Goal: Task Accomplishment & Management: Manage account settings

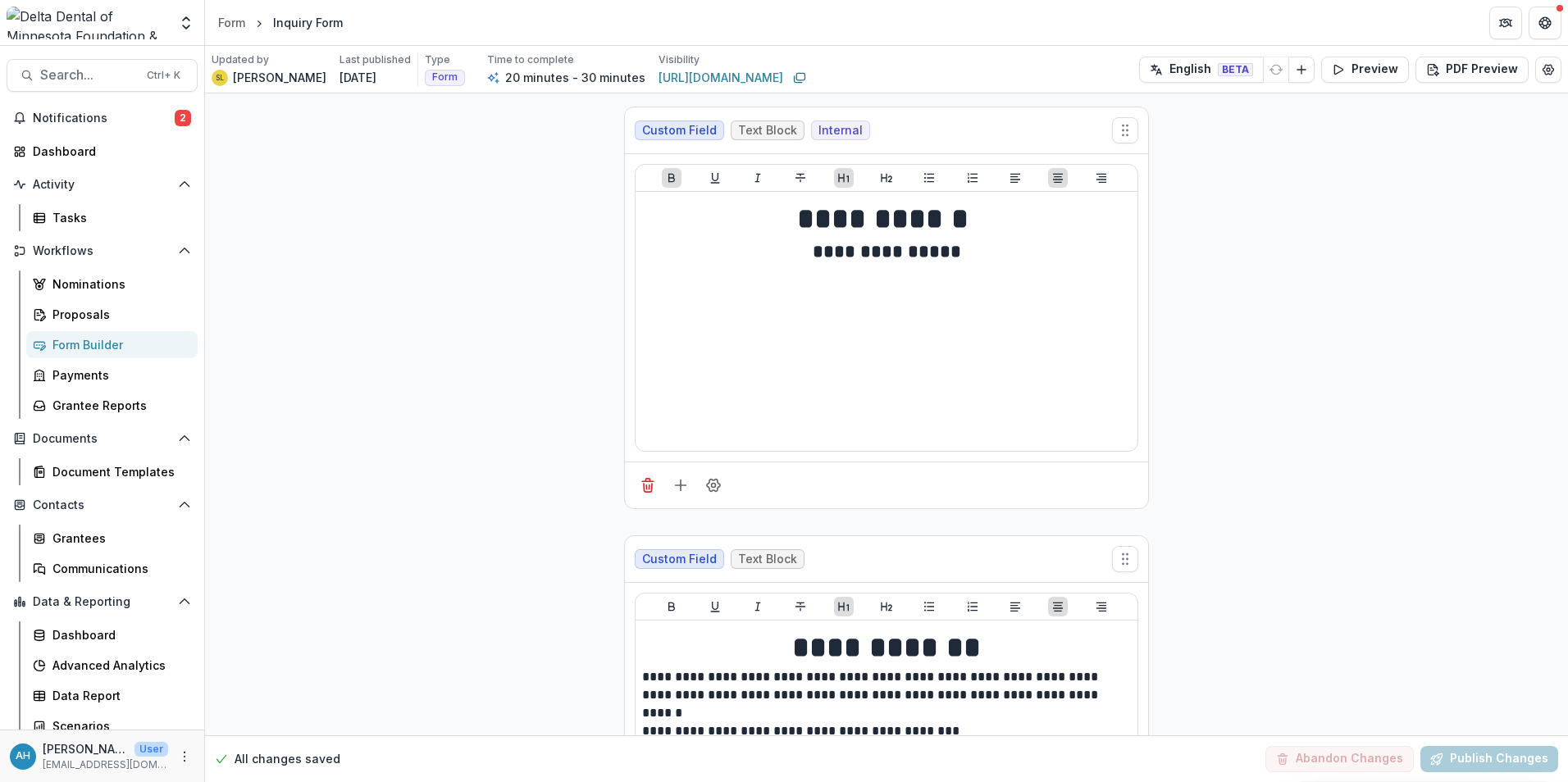
click at [58, 112] on span "Notifications" at bounding box center [103, 118] width 142 height 13
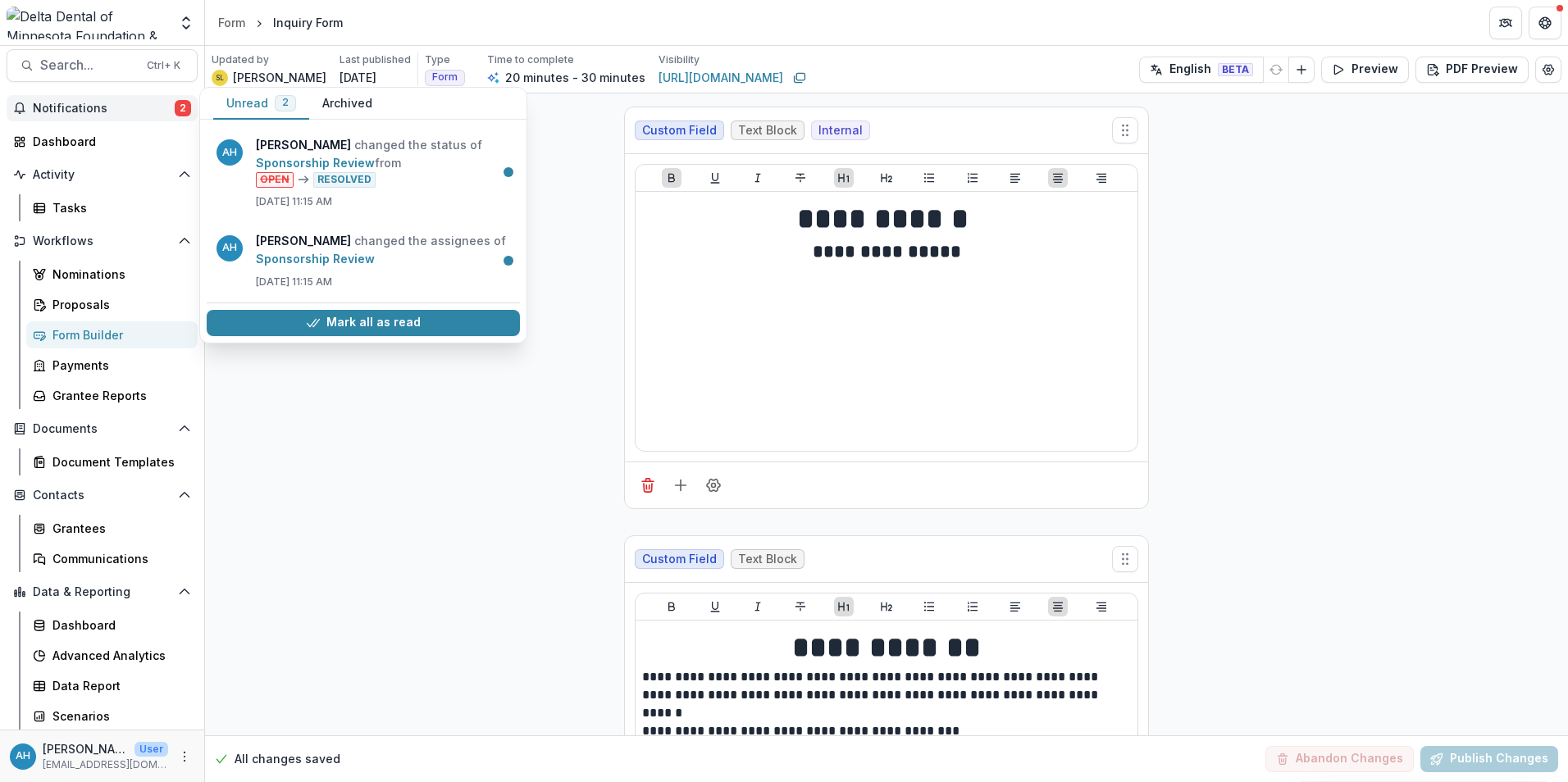
click at [58, 107] on span "Notifications" at bounding box center [103, 109] width 142 height 13
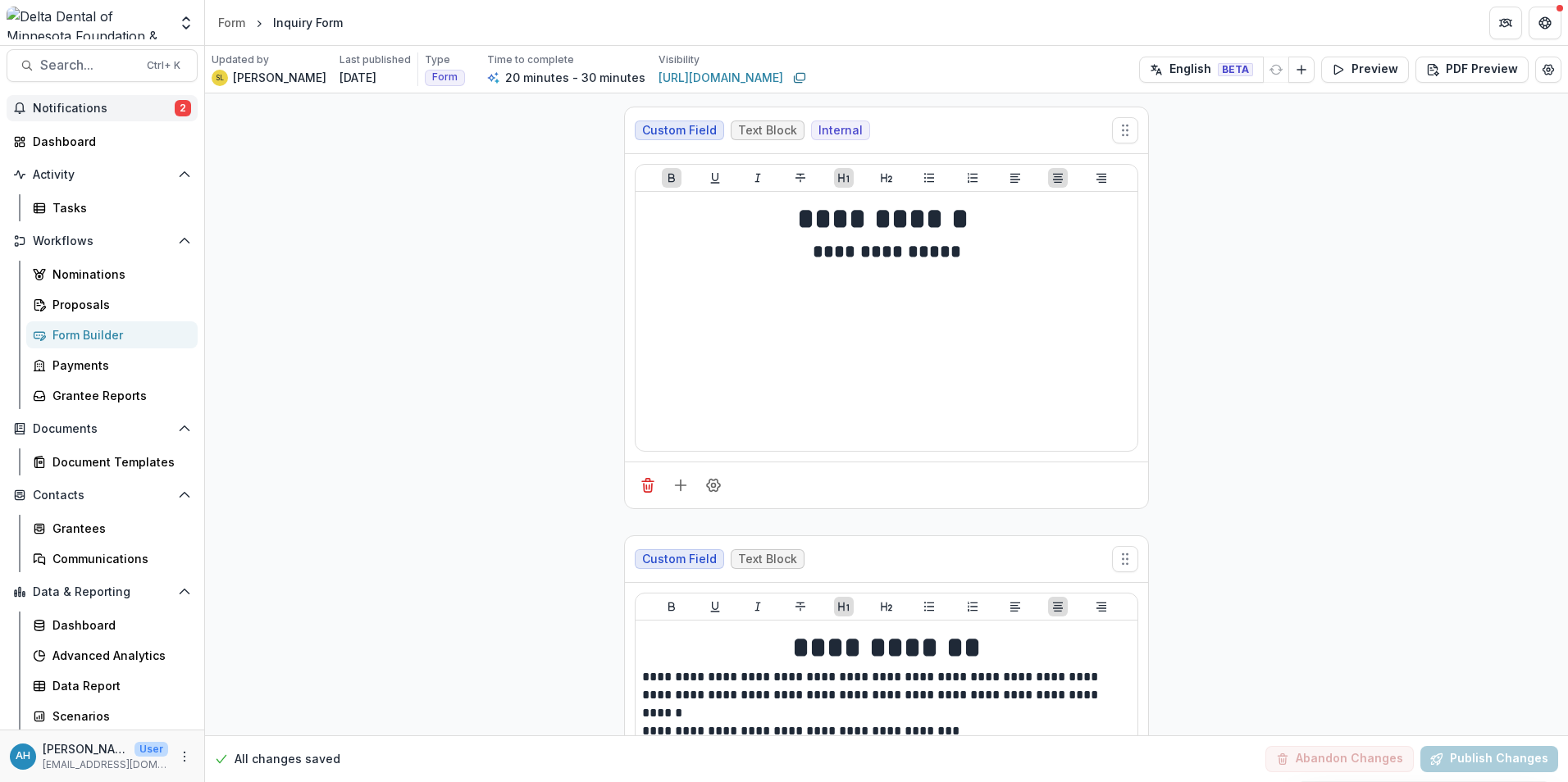
click at [65, 113] on span "Notifications" at bounding box center [103, 109] width 142 height 13
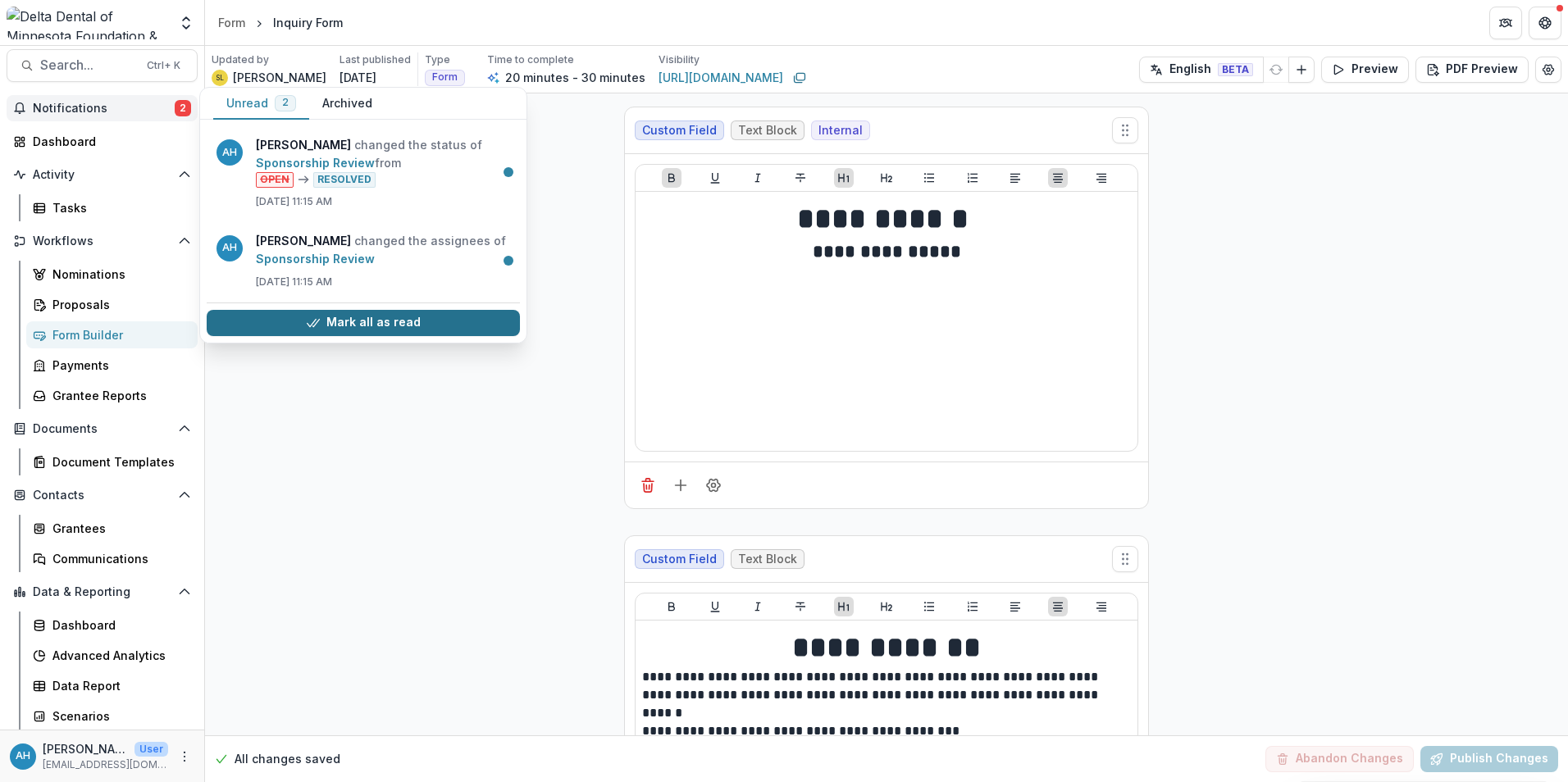
click at [419, 327] on button "Mark all as read" at bounding box center [363, 323] width 313 height 26
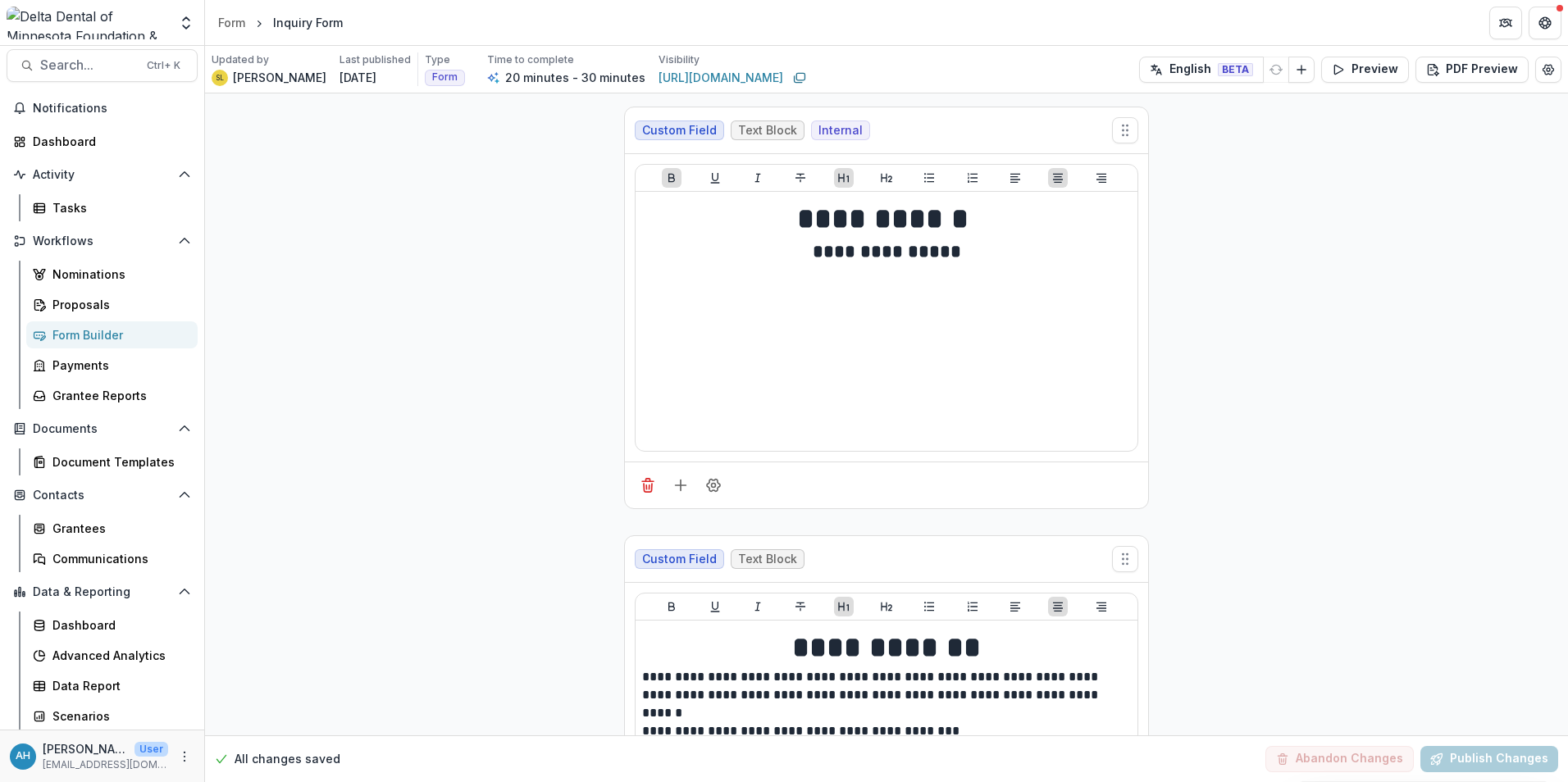
click at [80, 332] on div "Form Builder" at bounding box center [118, 335] width 132 height 17
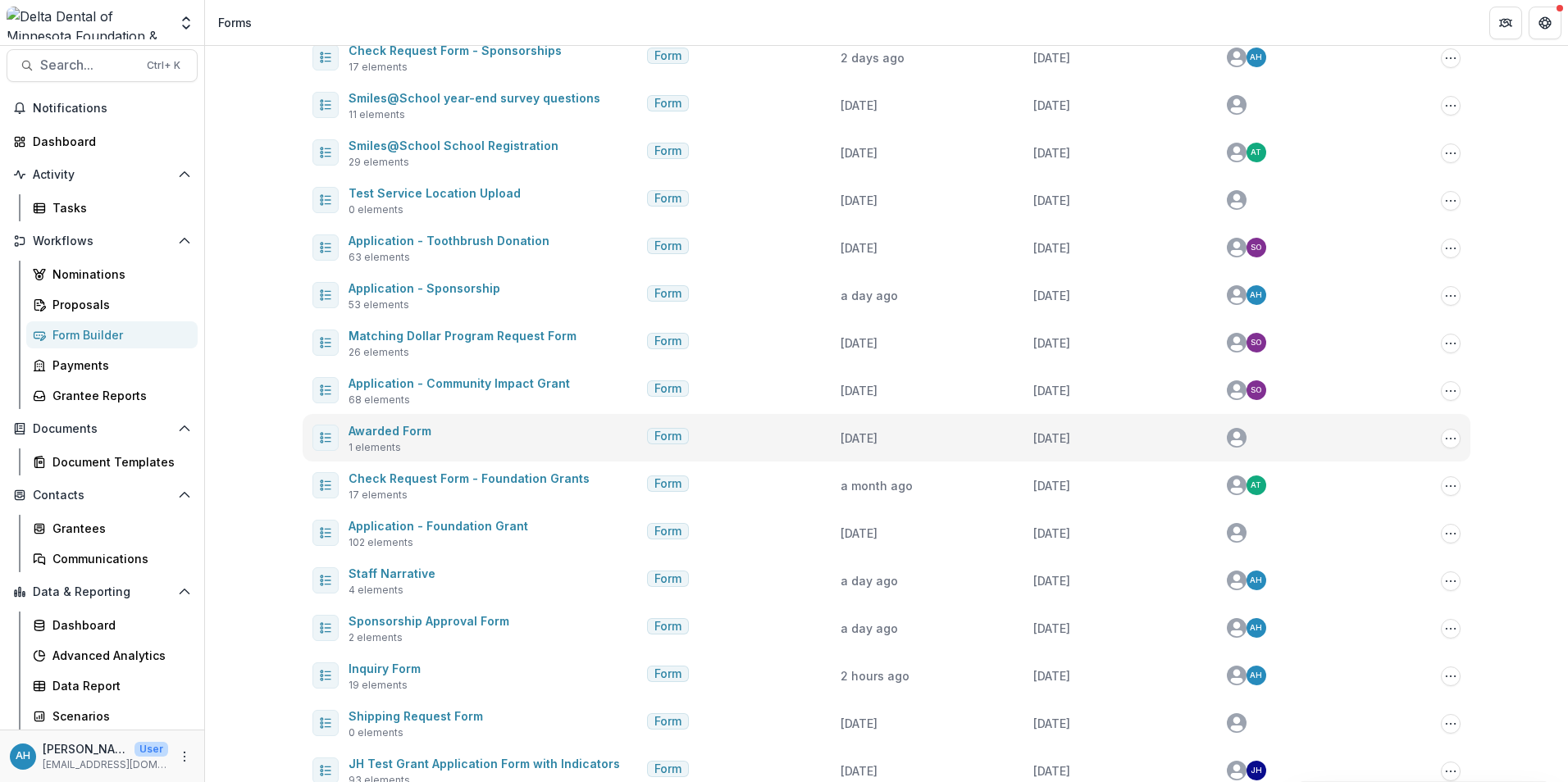
scroll to position [304, 0]
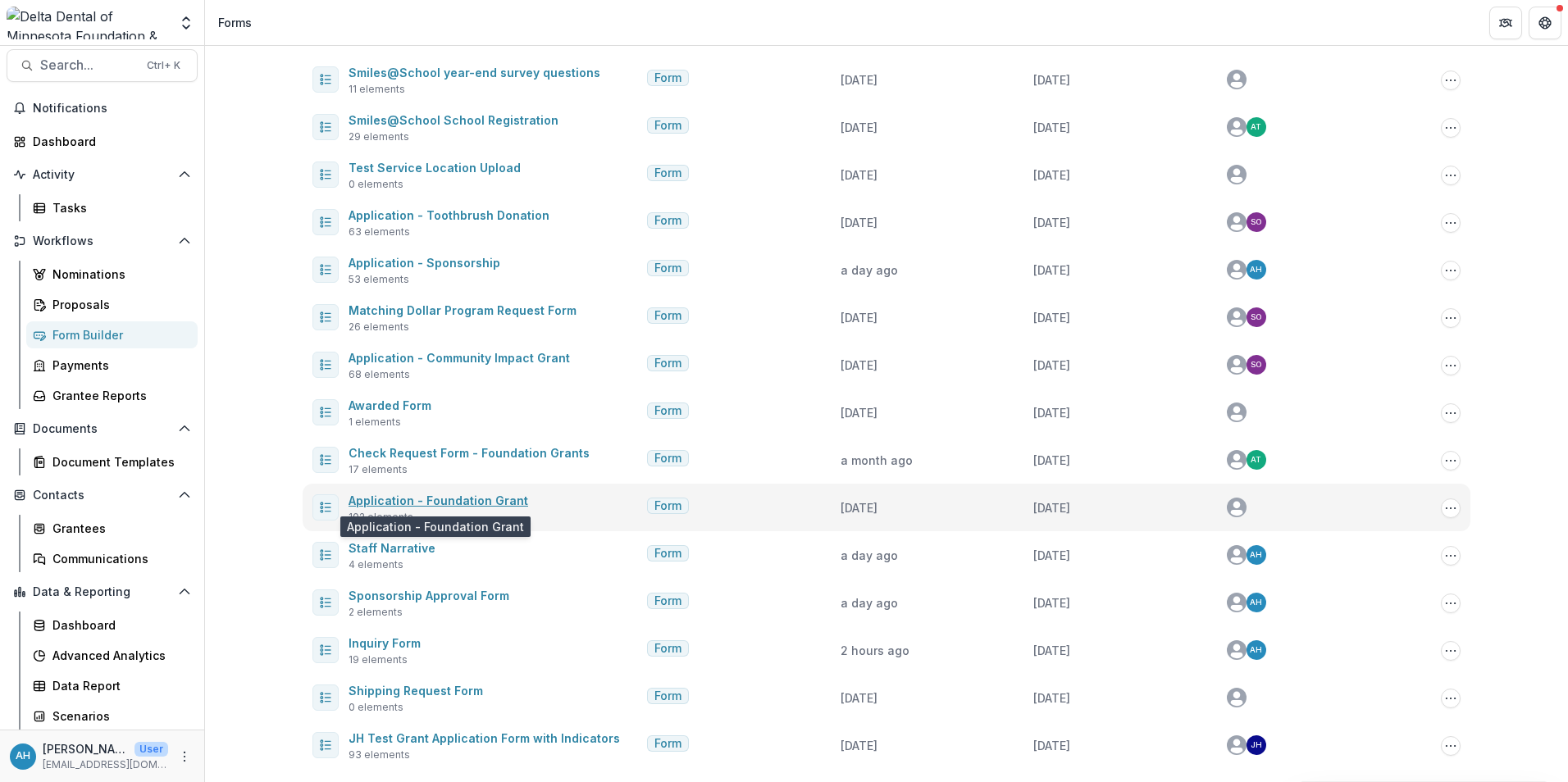
click at [466, 501] on link "Application - Foundation Grant" at bounding box center [438, 501] width 179 height 13
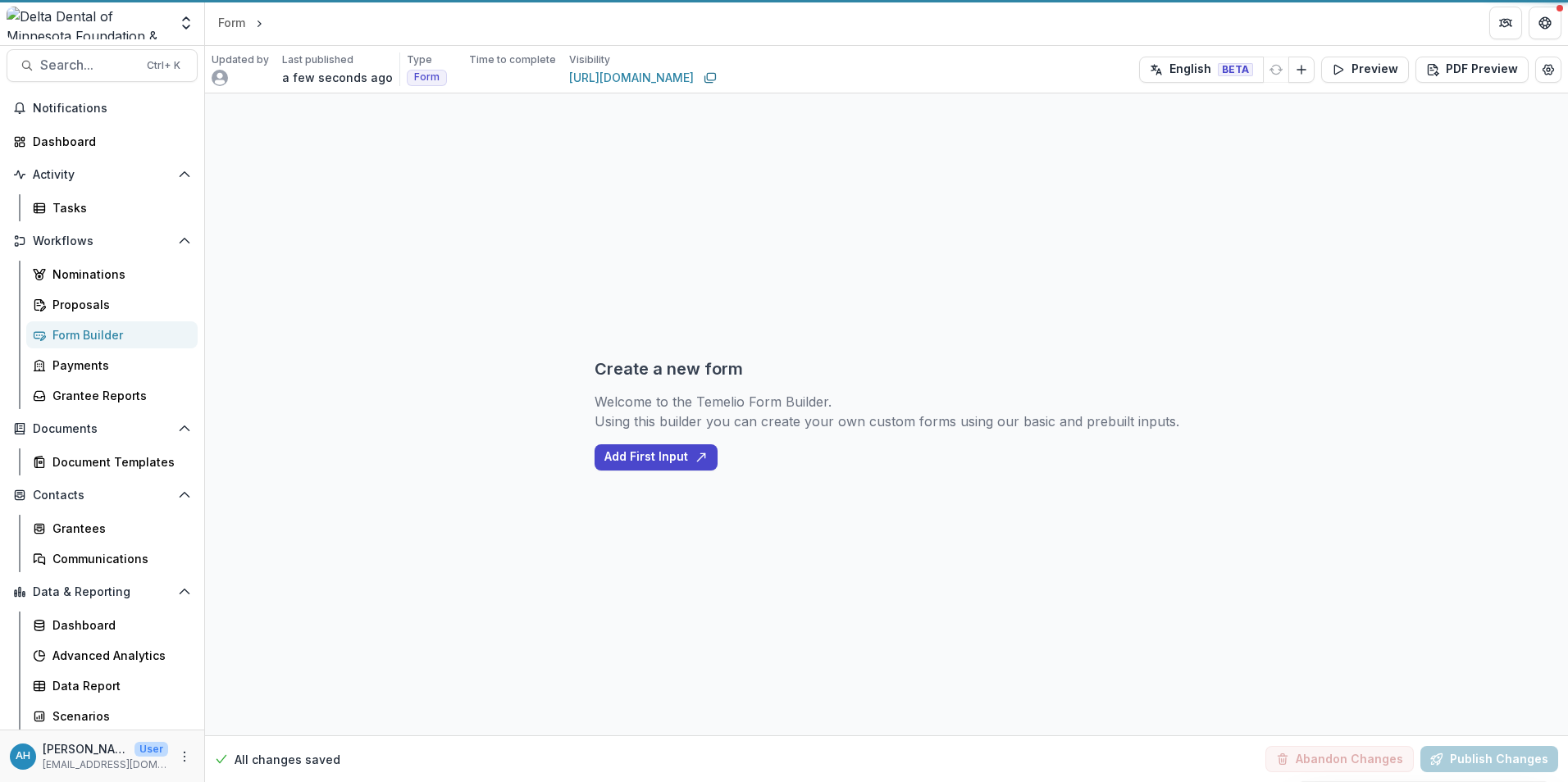
select select "**********"
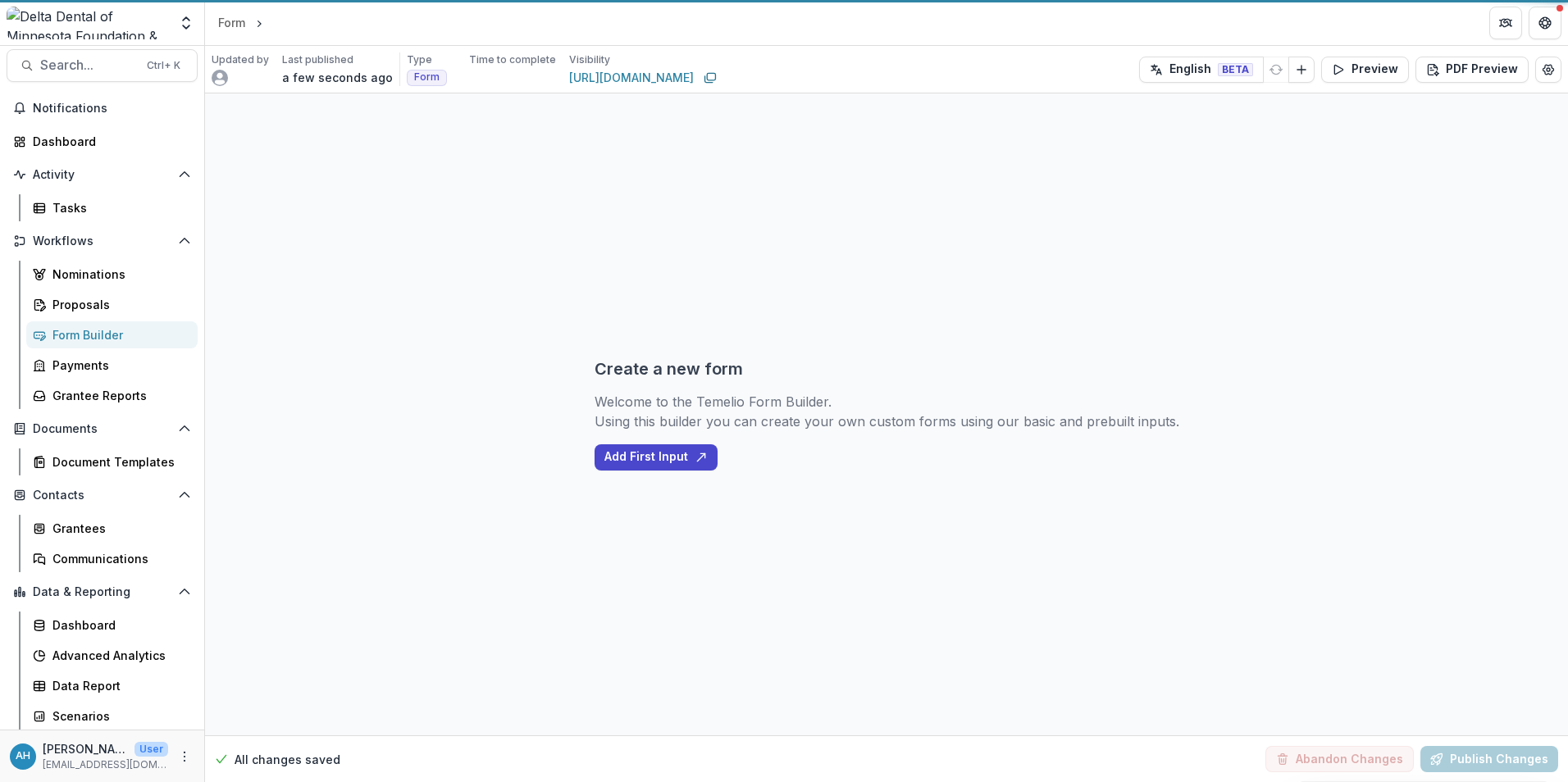
select select "**********"
select select "********"
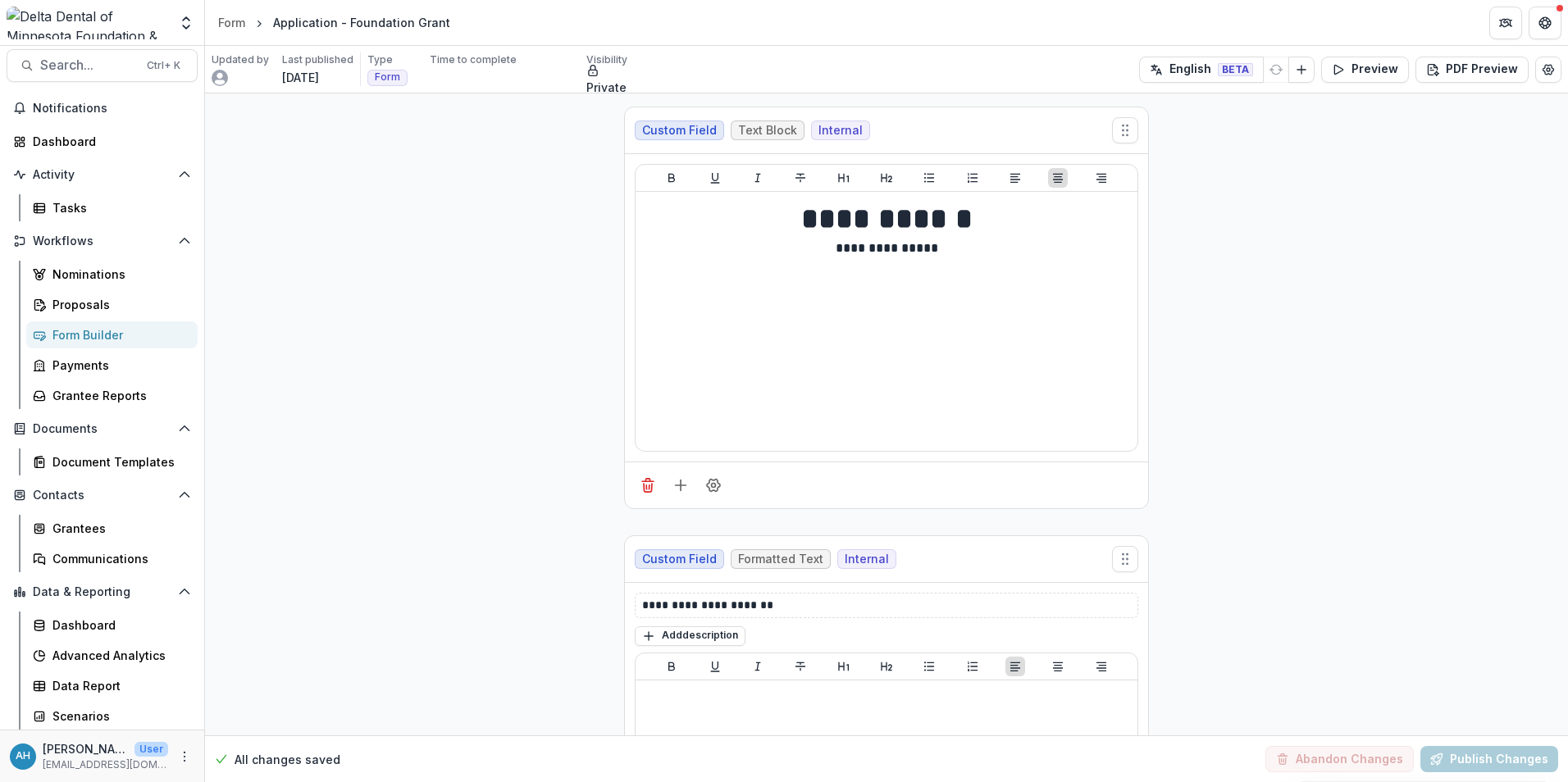
scroll to position [164, 0]
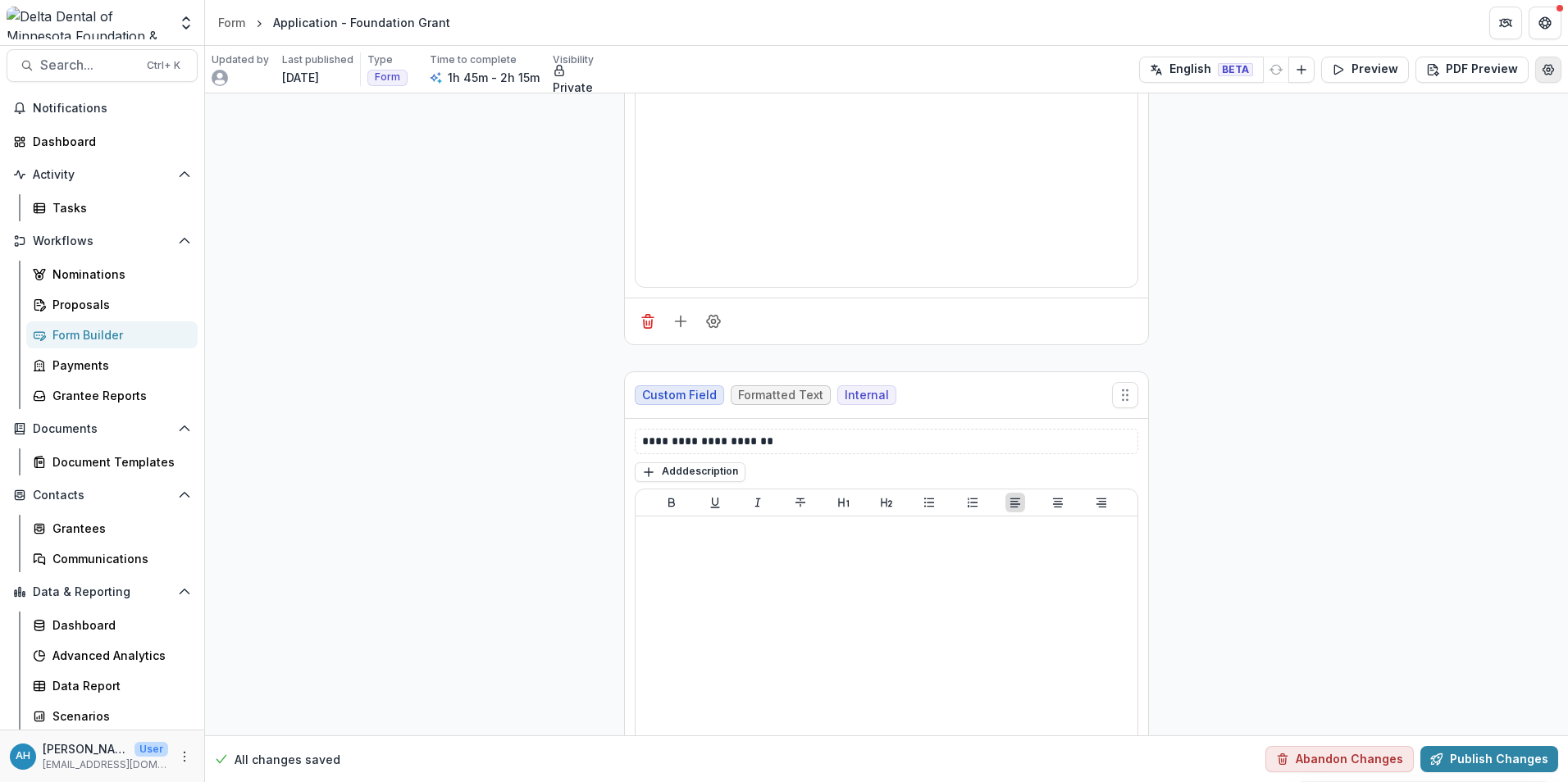
click at [1553, 69] on button "Edit Form Settings" at bounding box center [1548, 69] width 26 height 26
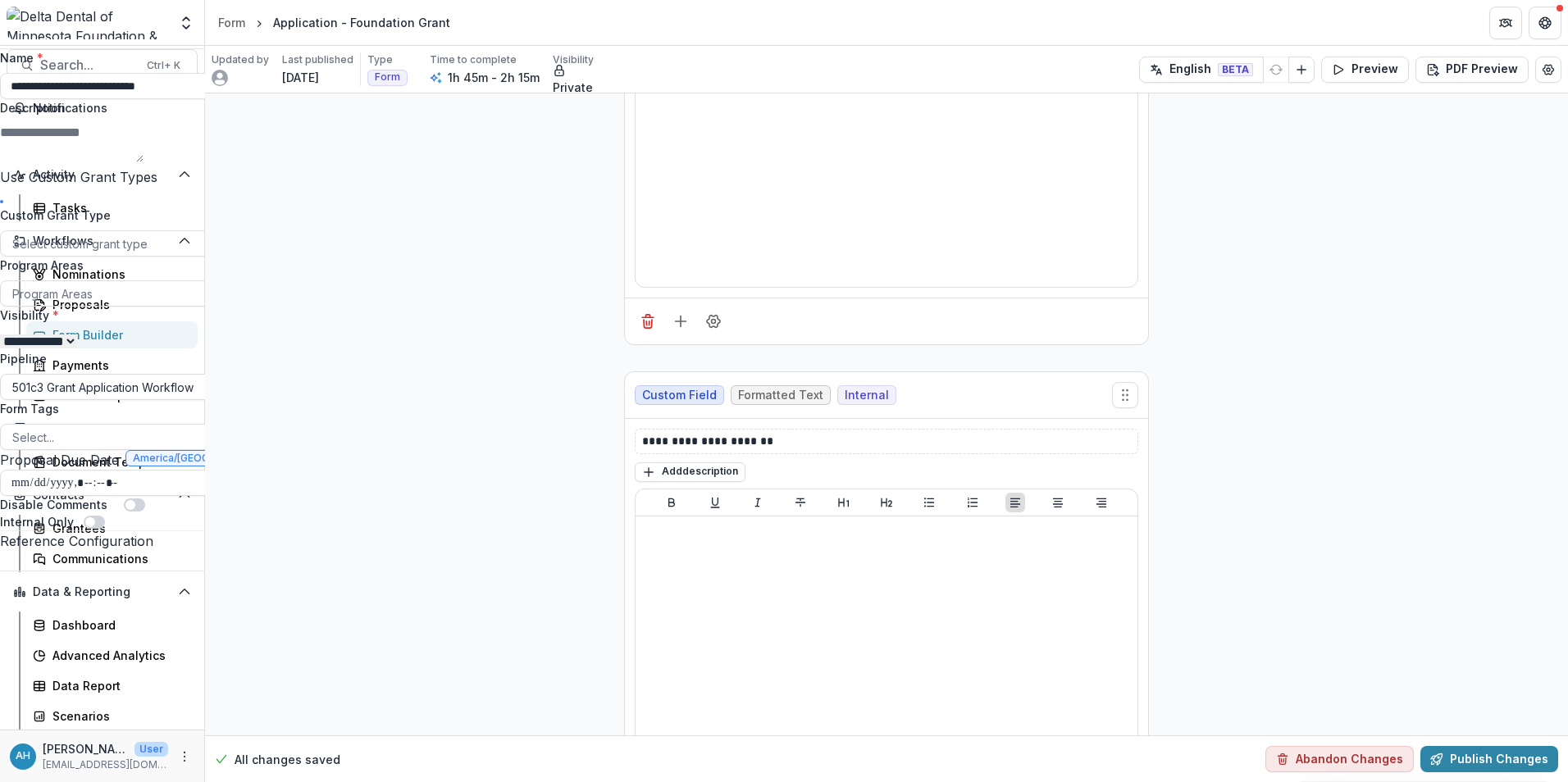
click at [77, 349] on select "**********" at bounding box center [39, 341] width 77 height 13
select select "******"
click at [77, 349] on select "**********" at bounding box center [39, 341] width 77 height 13
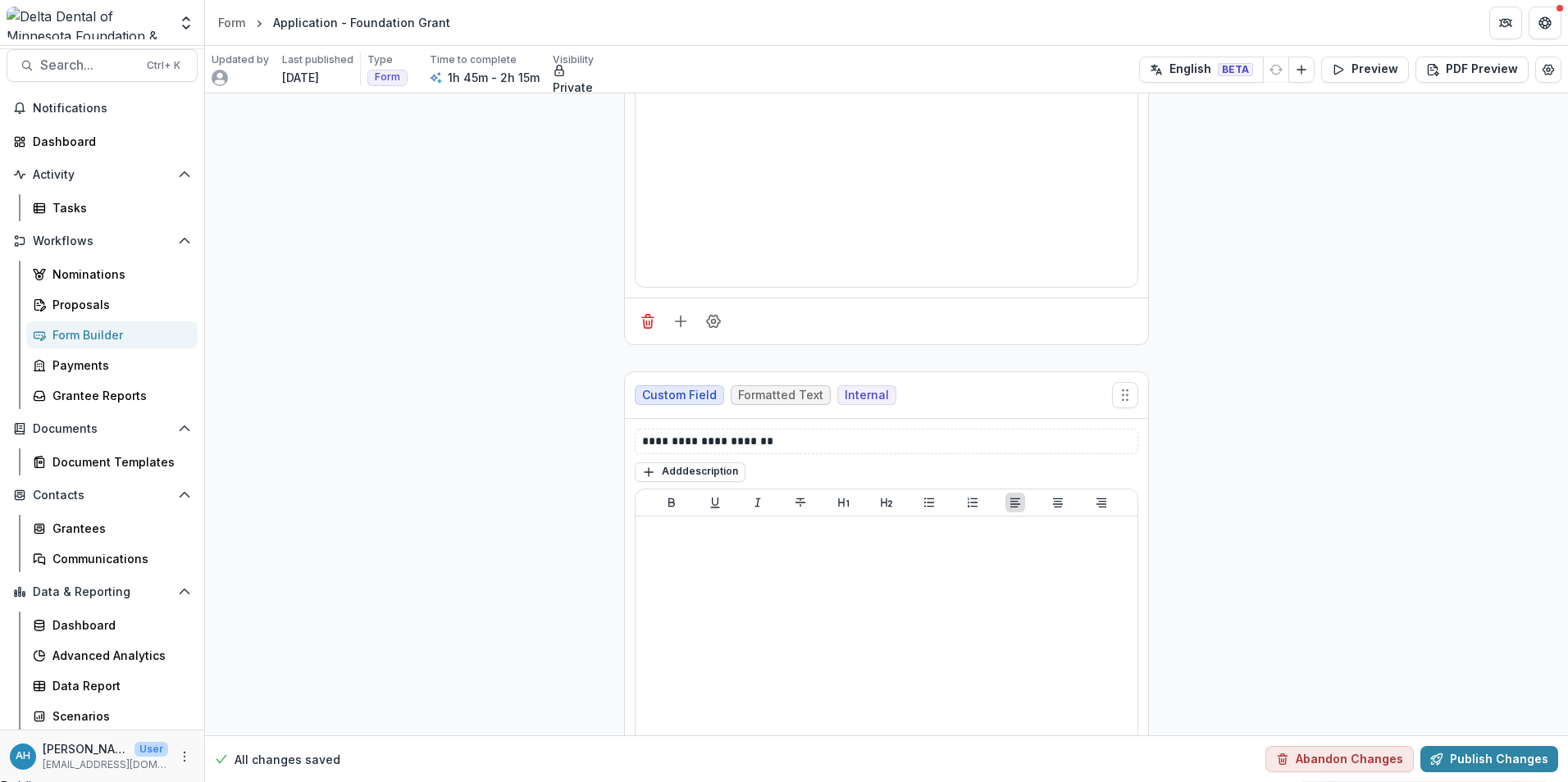
click at [1548, 16] on icon "Close" at bounding box center [1545, 19] width 10 height 10
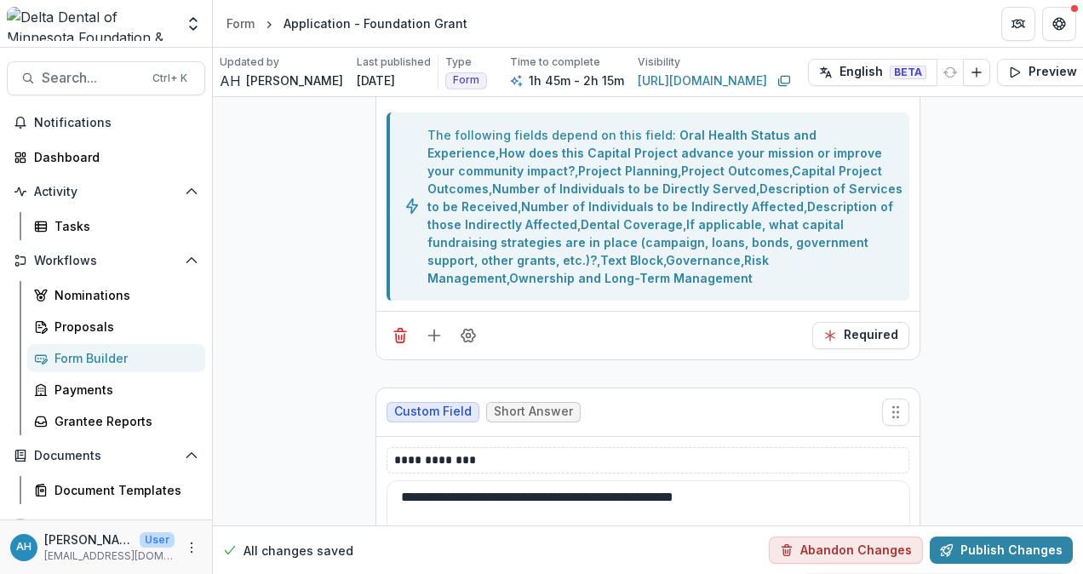
scroll to position [3406, 0]
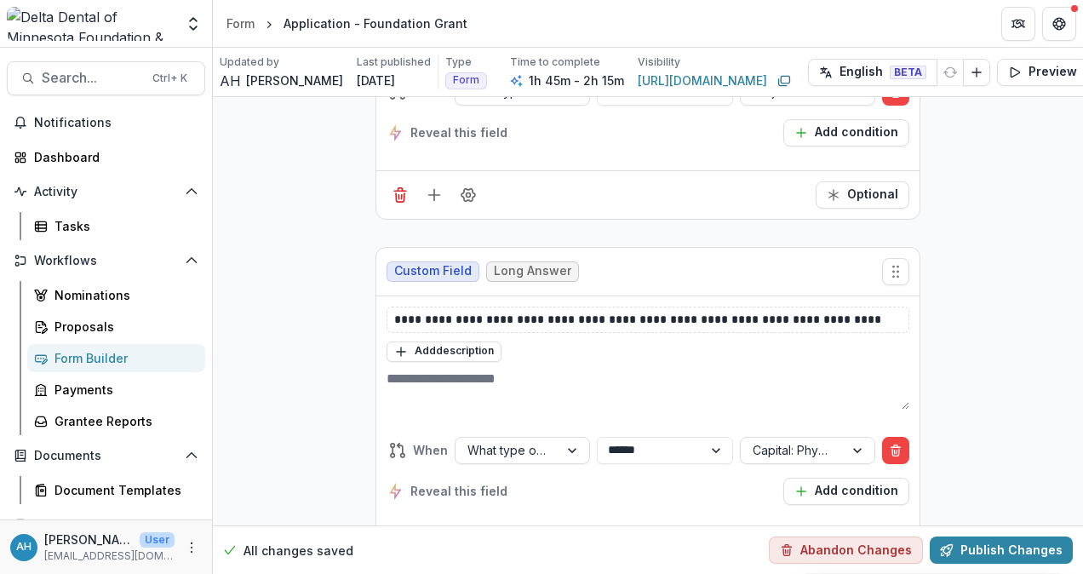
scroll to position [12941, 0]
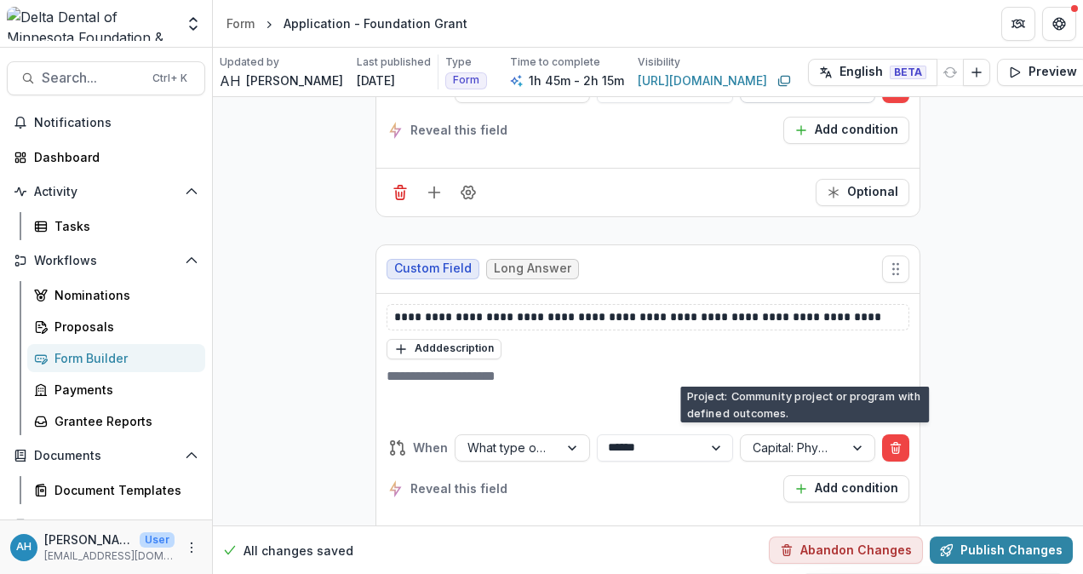
click at [852, 102] on div at bounding box center [859, 90] width 31 height 26
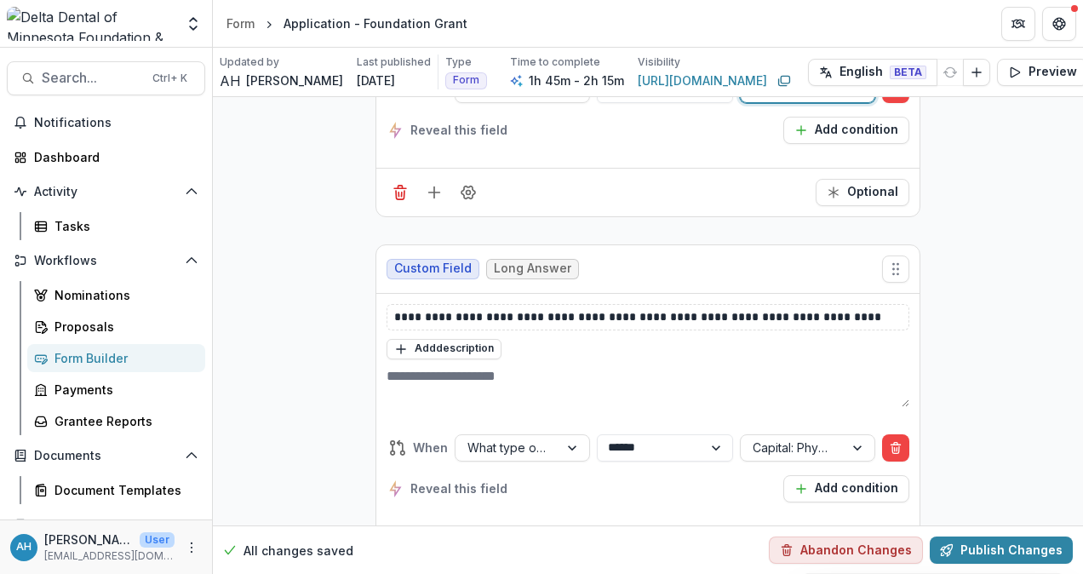
click at [852, 102] on div at bounding box center [859, 90] width 31 height 26
click at [611, 144] on div "Reveal this field Add condition" at bounding box center [648, 130] width 523 height 27
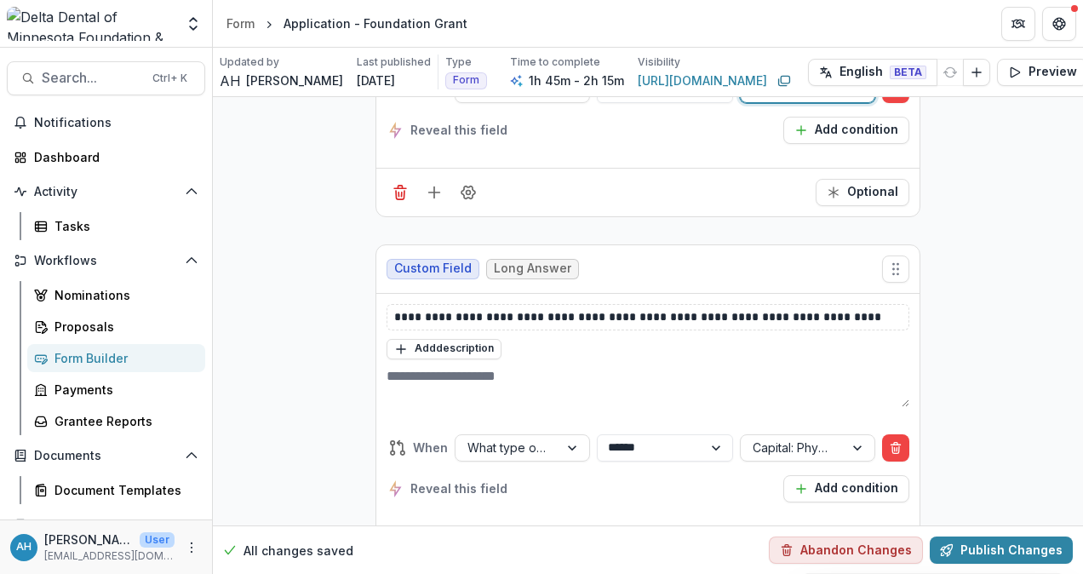
click at [611, 144] on div "Reveal this field Add condition" at bounding box center [648, 130] width 523 height 27
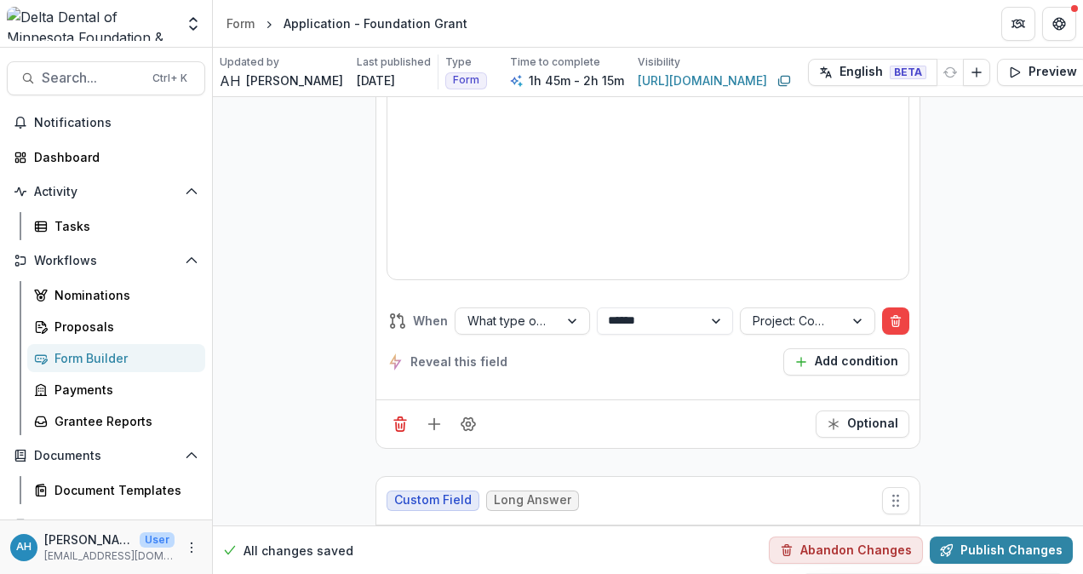
scroll to position [12686, 0]
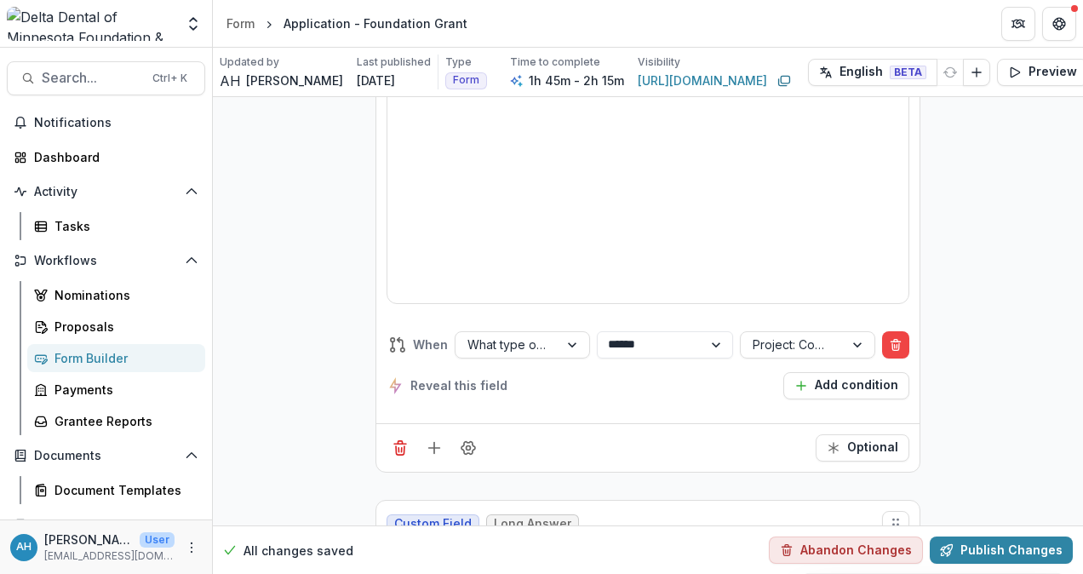
drag, startPoint x: 997, startPoint y: 254, endPoint x: 983, endPoint y: 266, distance: 18.1
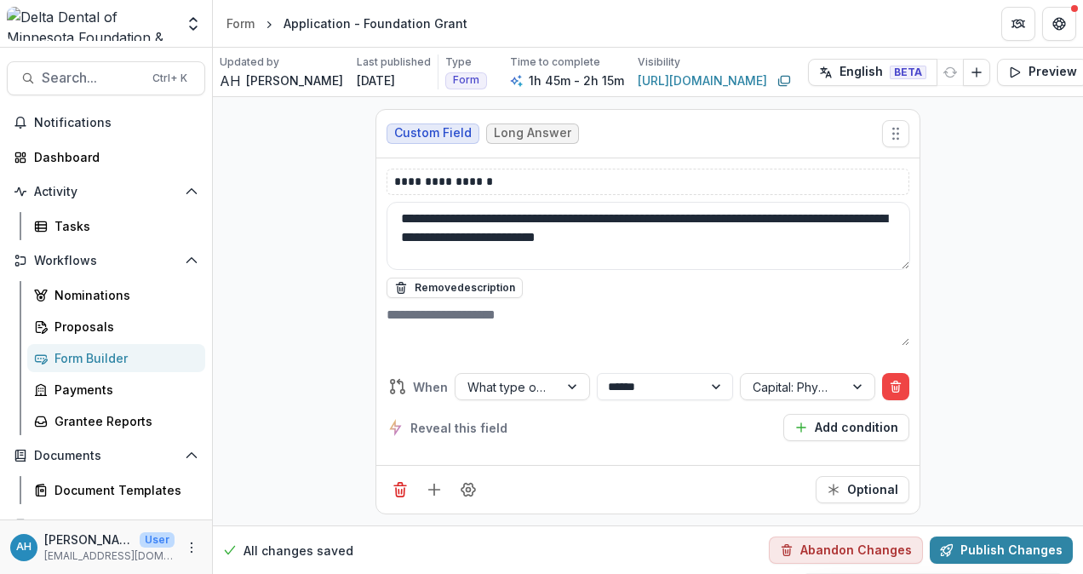
scroll to position [13452, 0]
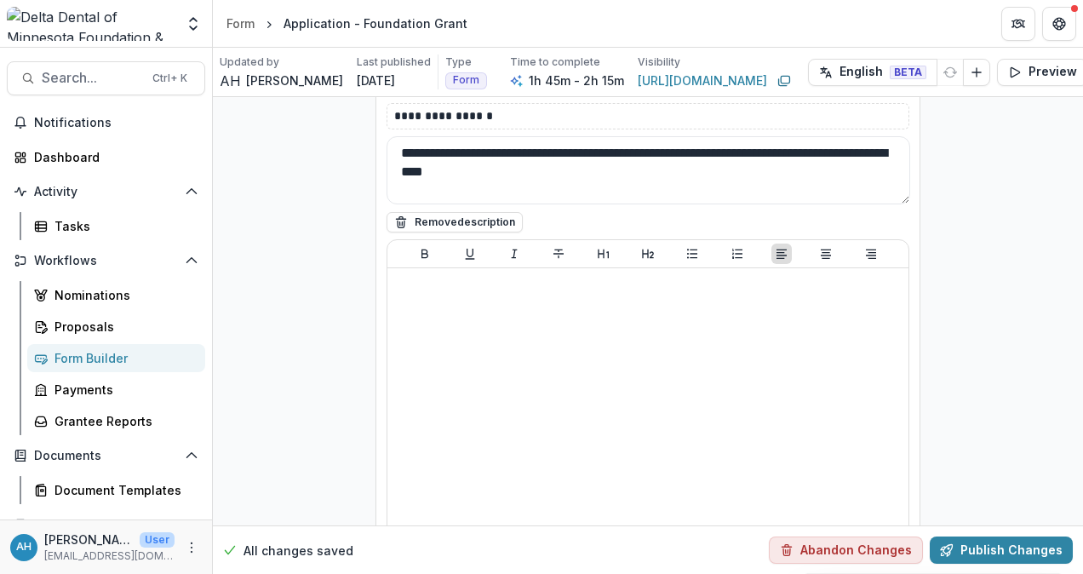
scroll to position [16773, 0]
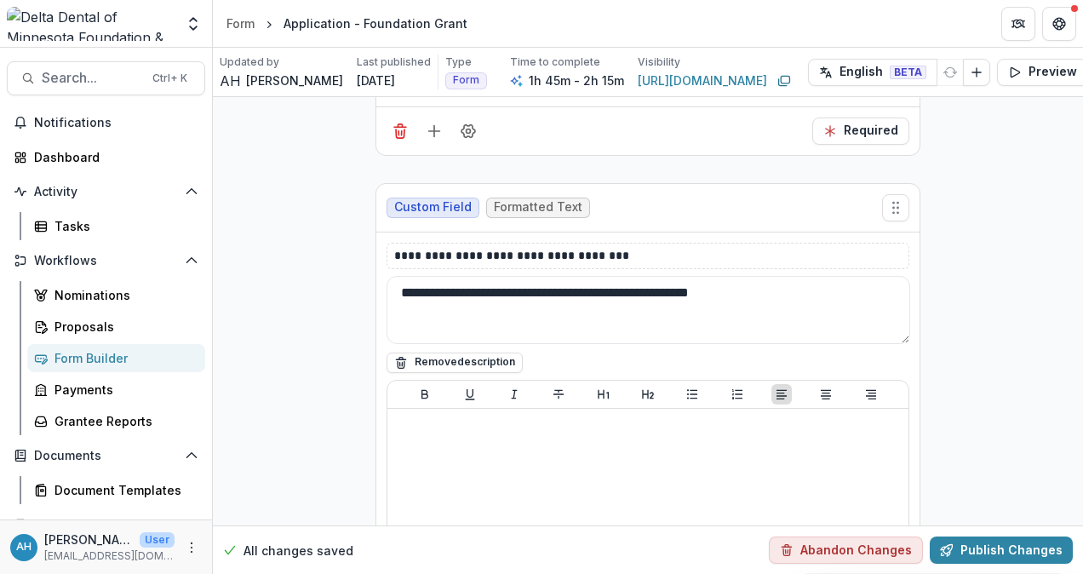
scroll to position [17454, 0]
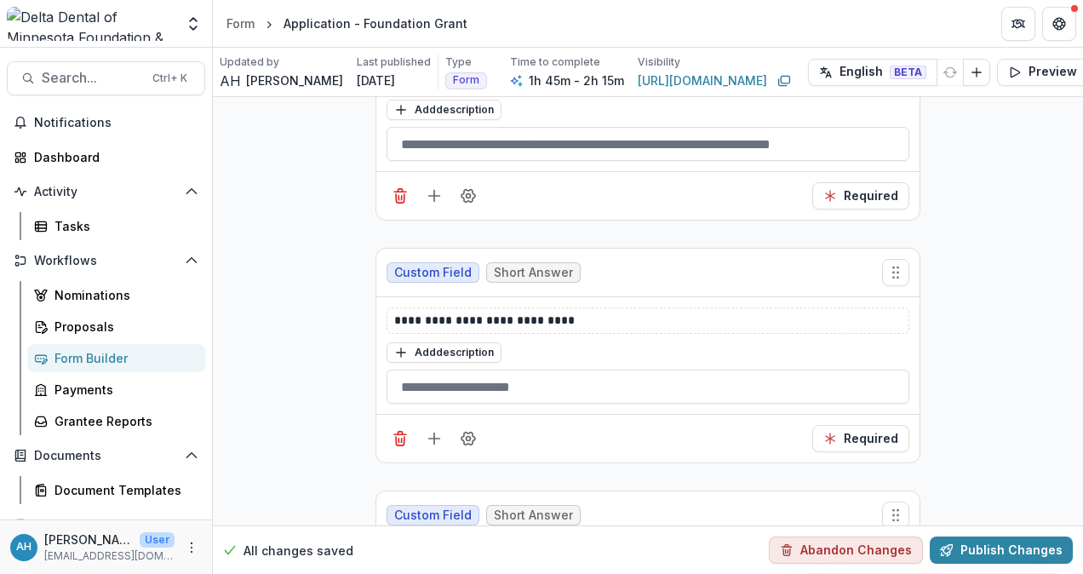
scroll to position [6556, 0]
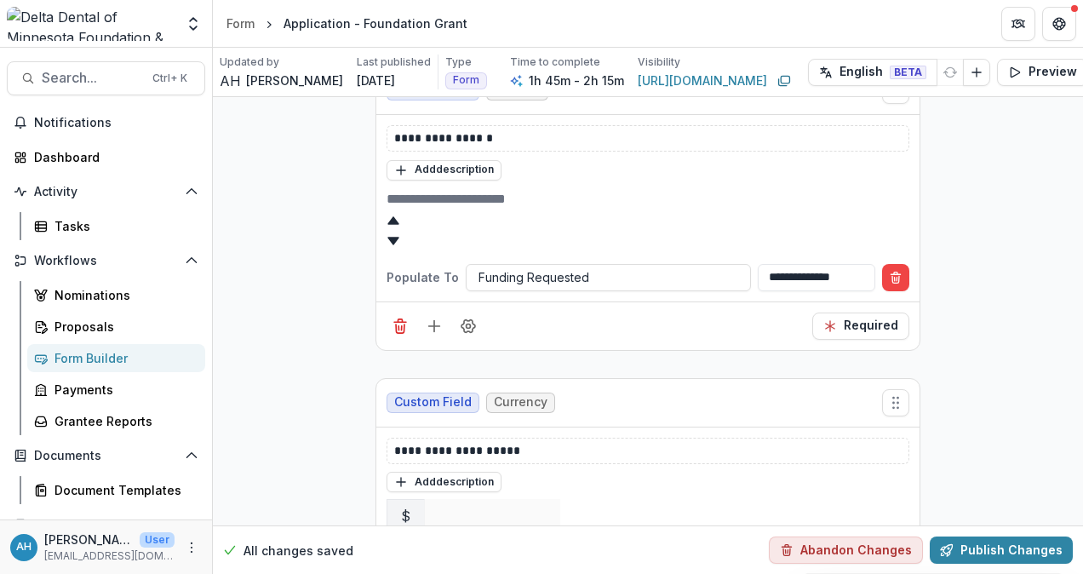
scroll to position [4342, 0]
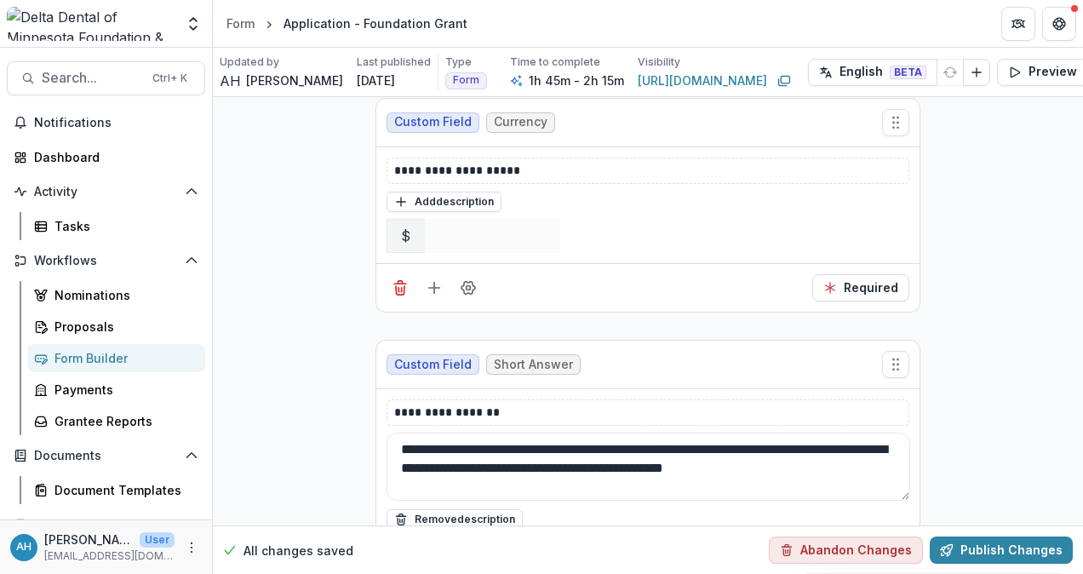
scroll to position [4683, 0]
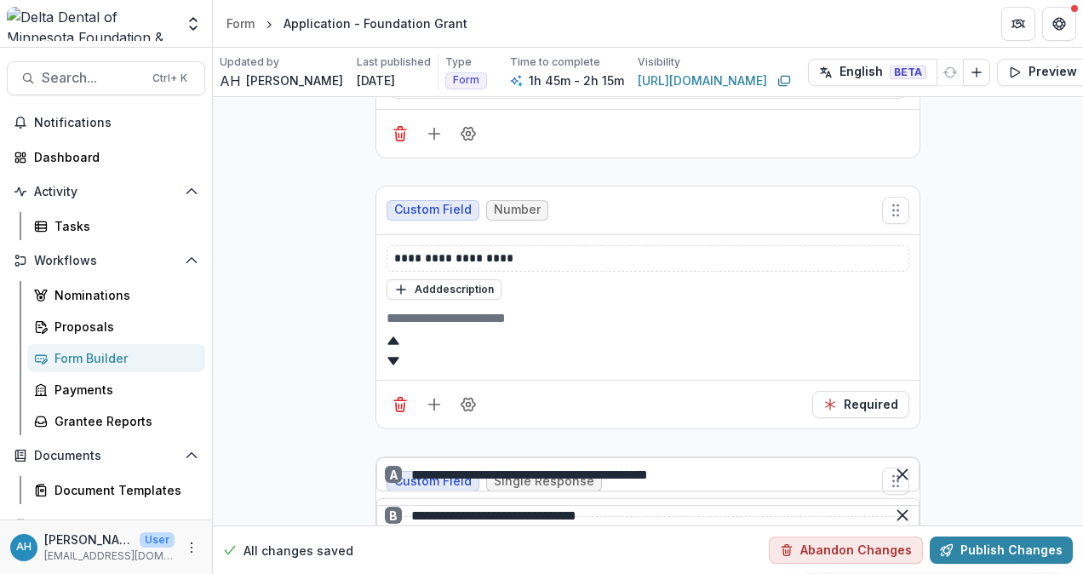
scroll to position [7578, 0]
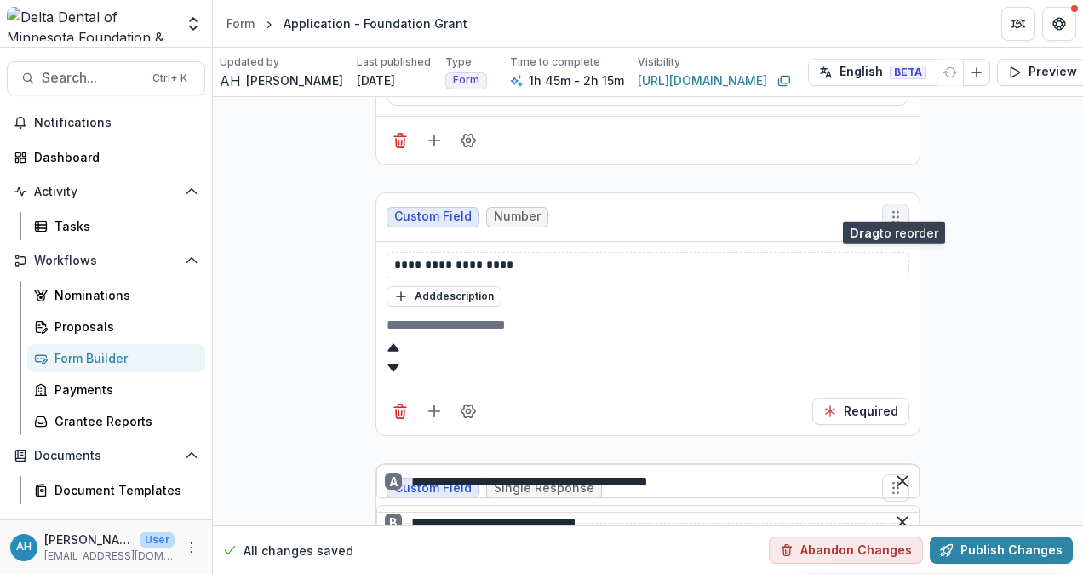
click at [894, 209] on icon "Move field" at bounding box center [895, 217] width 17 height 17
click at [468, 403] on icon "Field Settings" at bounding box center [468, 411] width 17 height 17
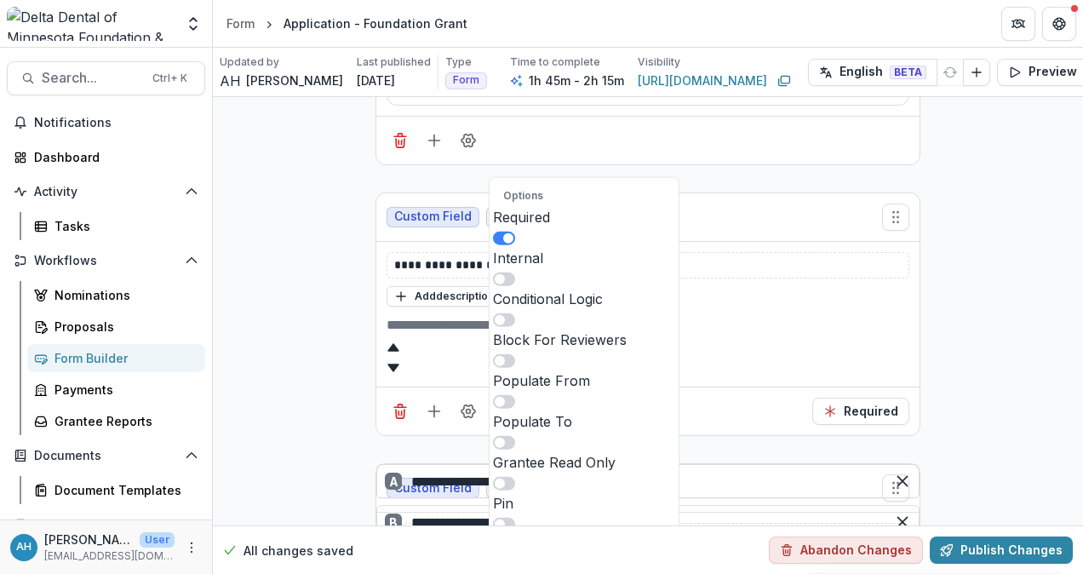
click at [730, 387] on div "Options Required Internal Conditional Logic Block For Reviewers Populate From P…" at bounding box center [647, 411] width 543 height 49
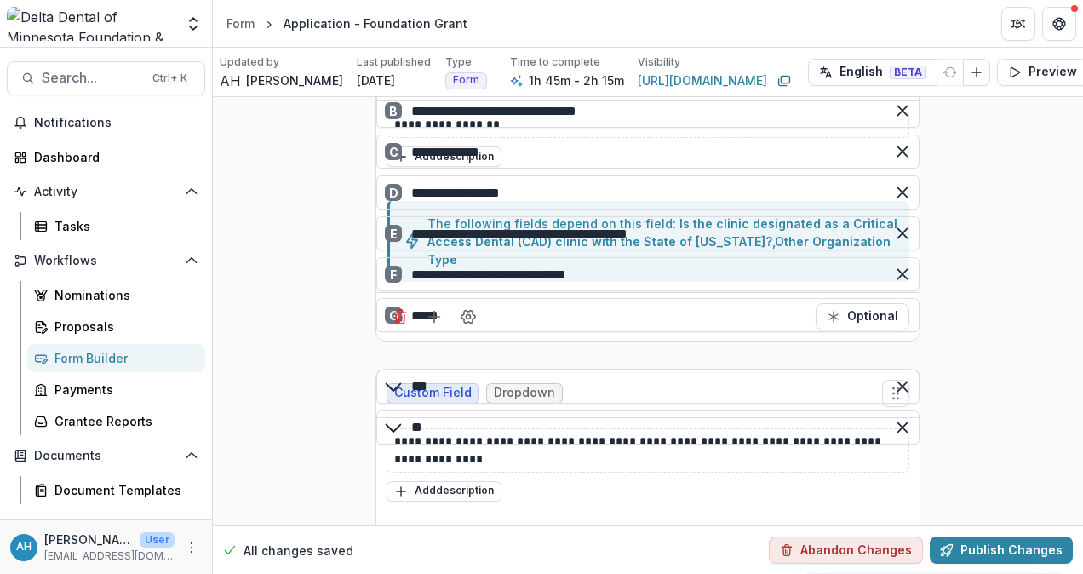
scroll to position [8088, 0]
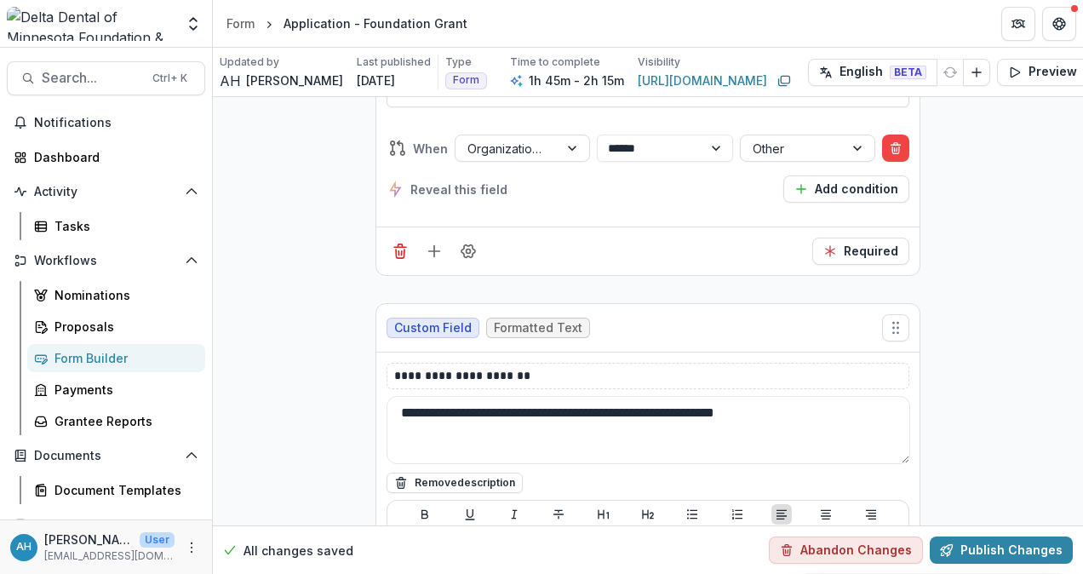
scroll to position [8769, 0]
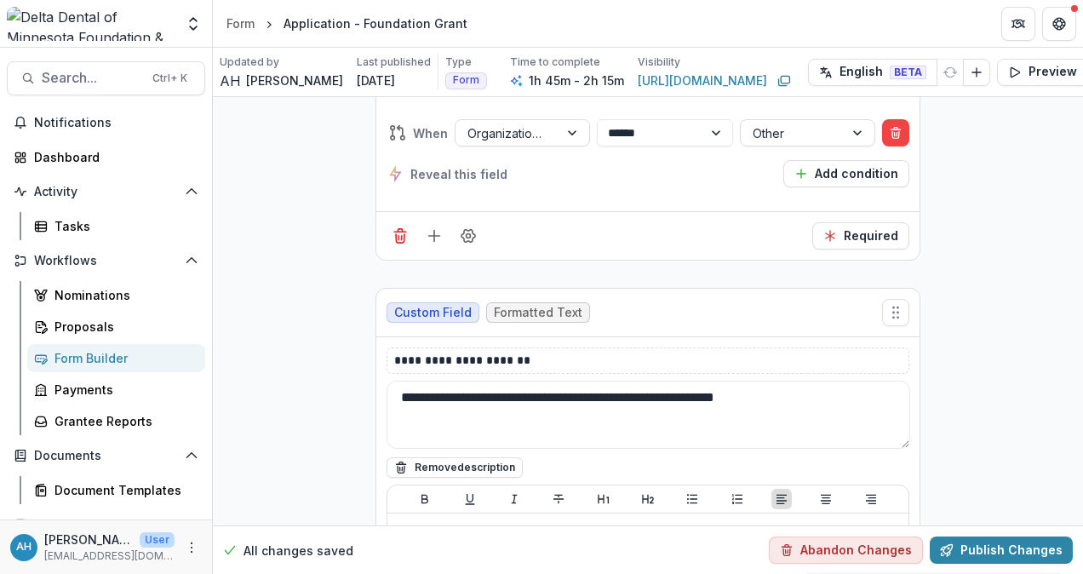
drag, startPoint x: 1027, startPoint y: 272, endPoint x: 1016, endPoint y: 279, distance: 13.0
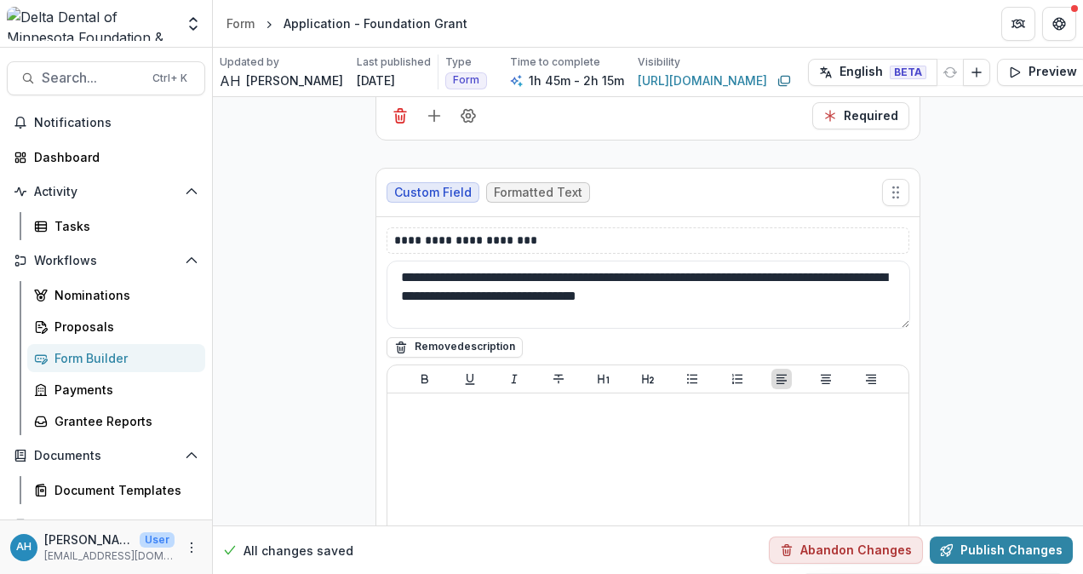
scroll to position [10643, 0]
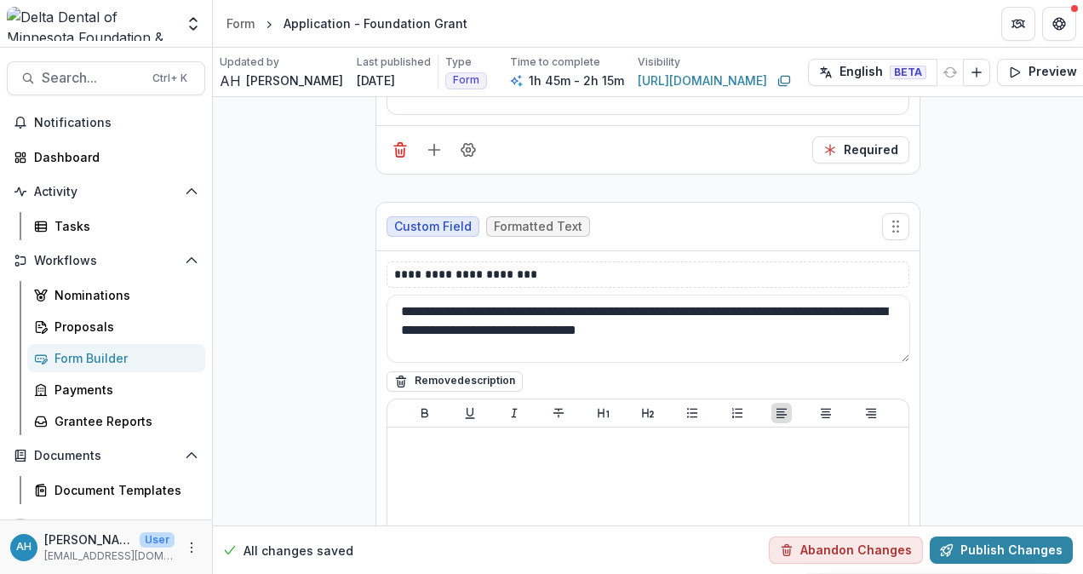
drag, startPoint x: 1015, startPoint y: 230, endPoint x: 992, endPoint y: 236, distance: 23.7
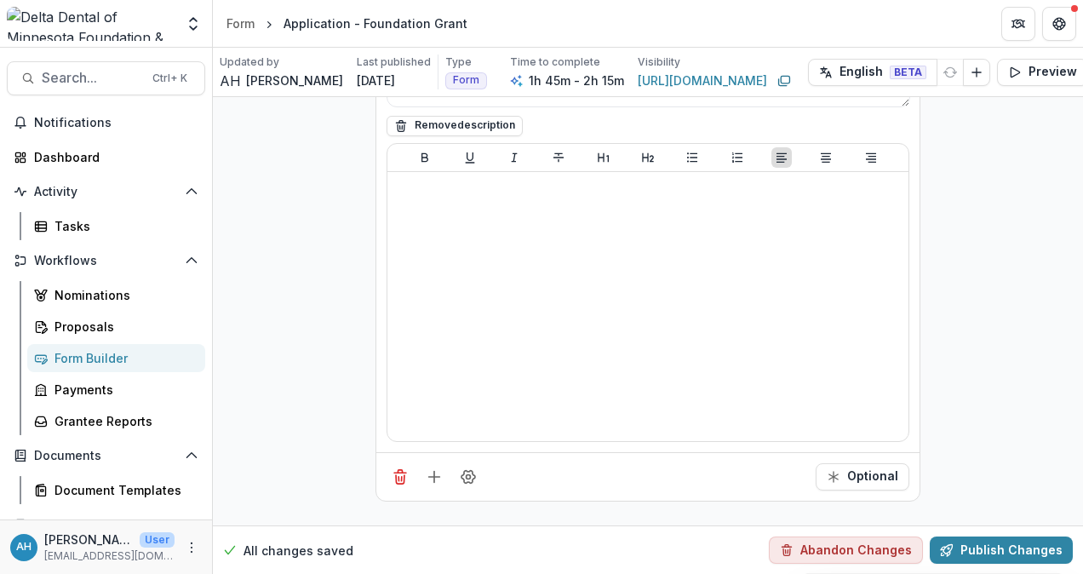
scroll to position [10983, 0]
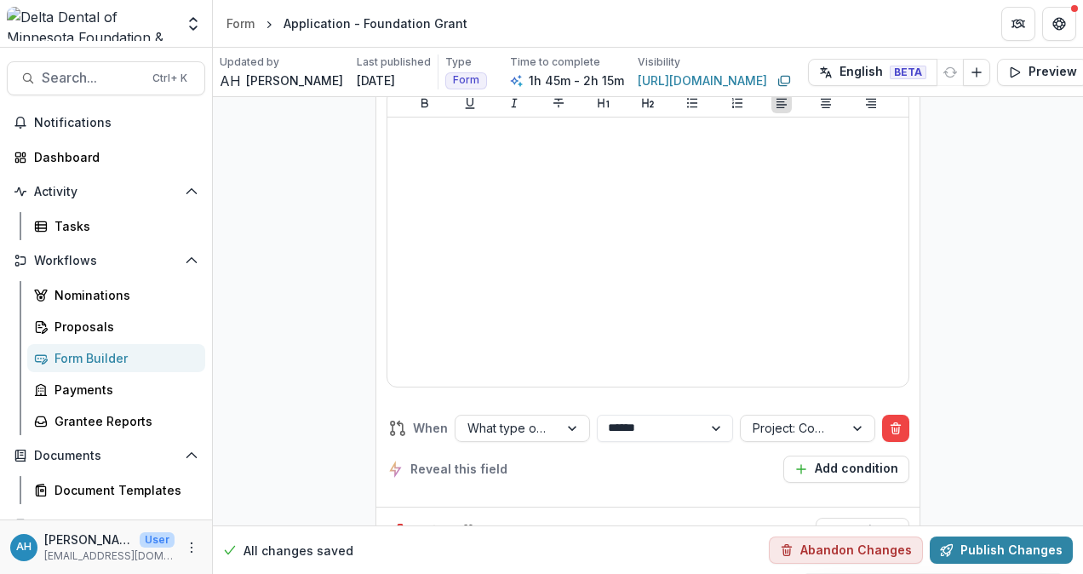
scroll to position [12601, 0]
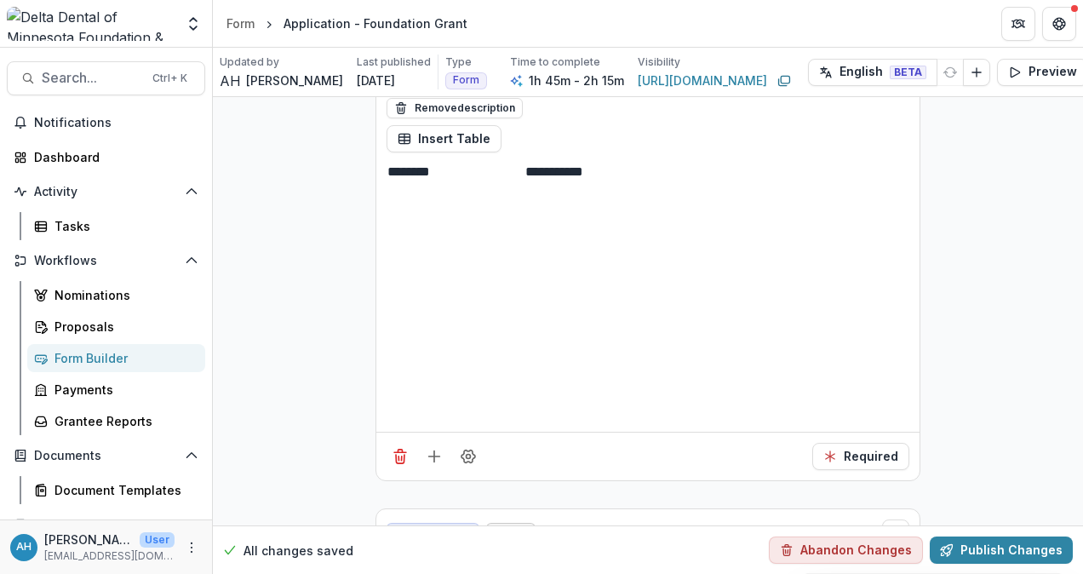
scroll to position [14985, 0]
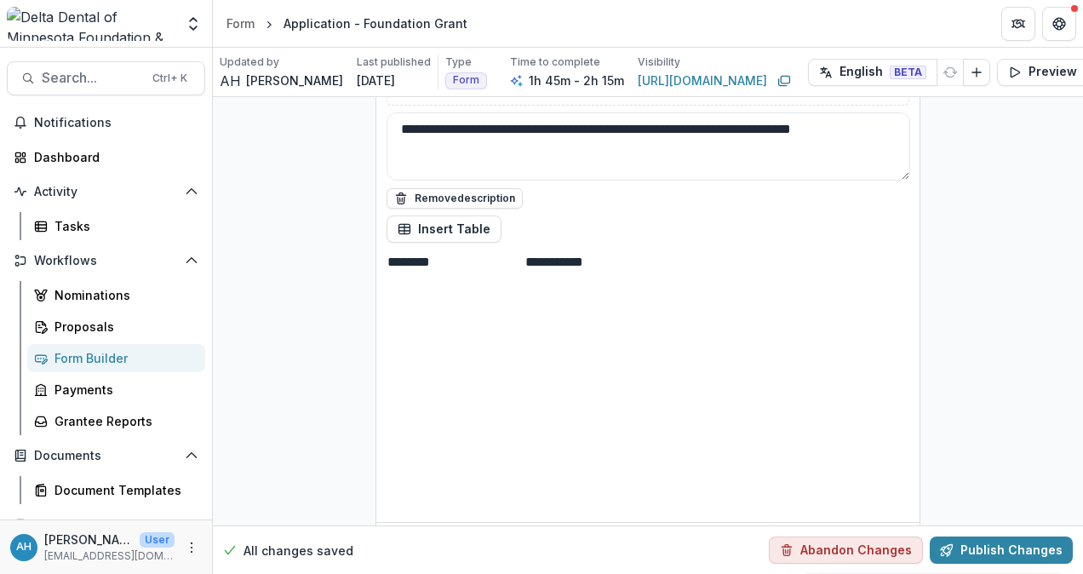
drag, startPoint x: 1025, startPoint y: 226, endPoint x: 995, endPoint y: 240, distance: 32.8
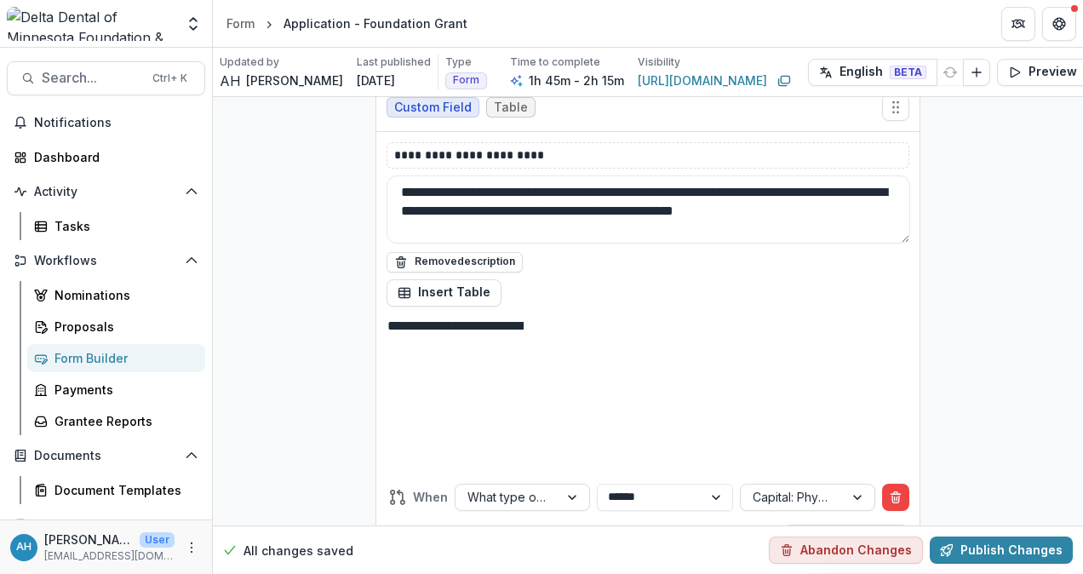
scroll to position [16092, 0]
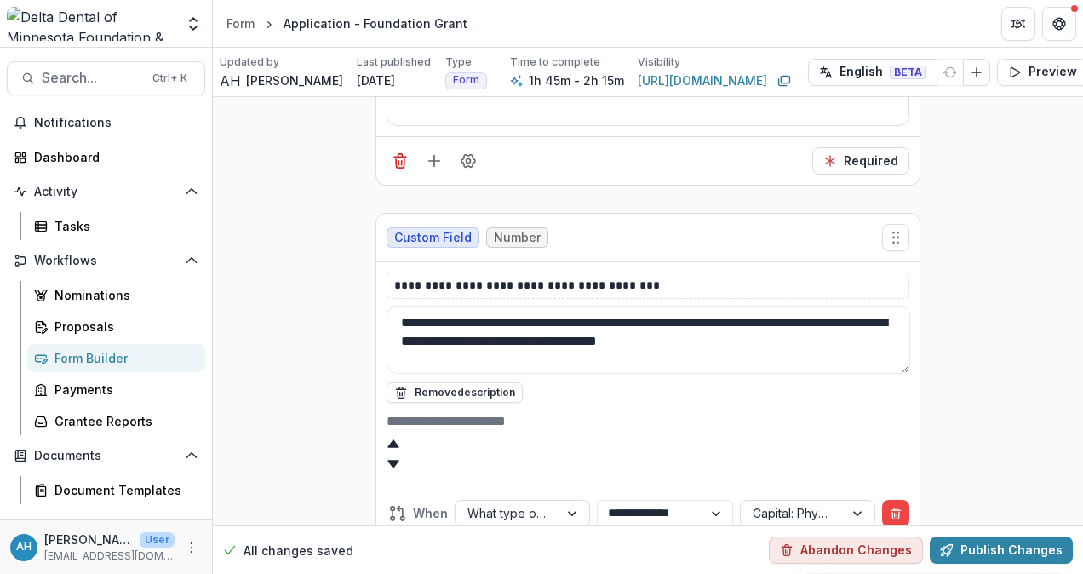
scroll to position [17113, 0]
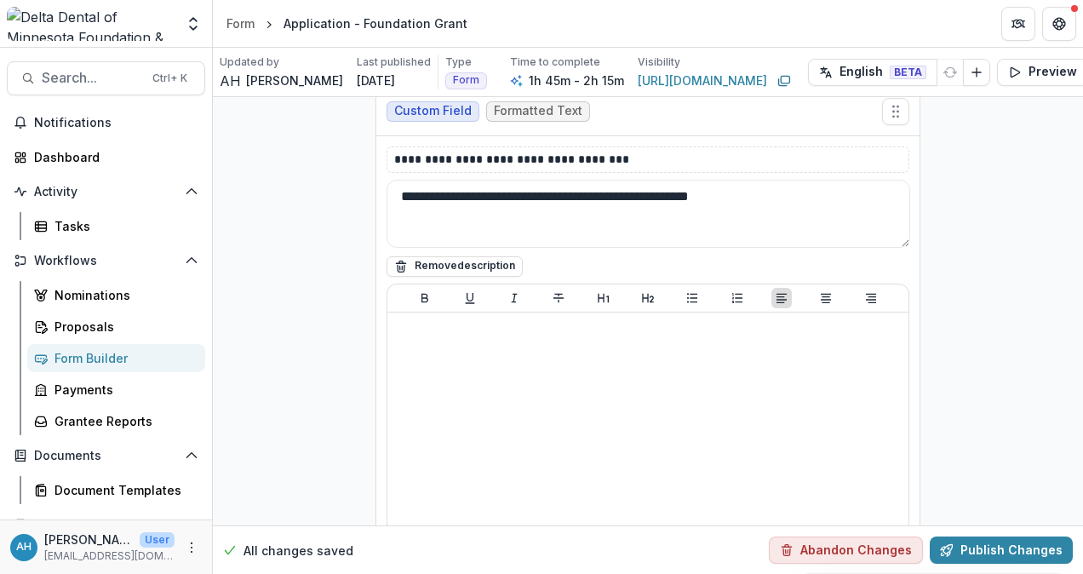
scroll to position [17709, 0]
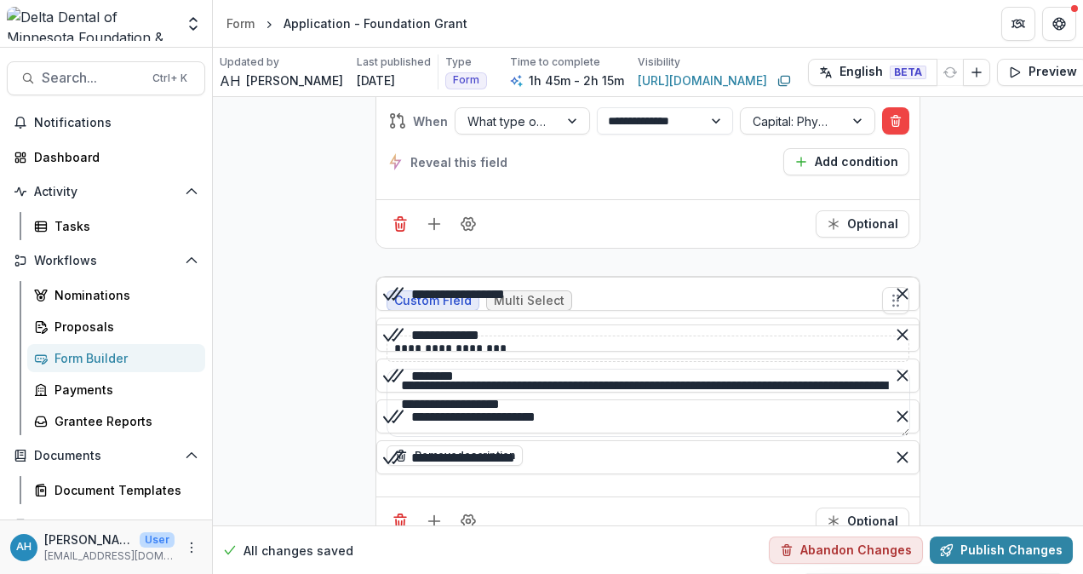
scroll to position [20349, 0]
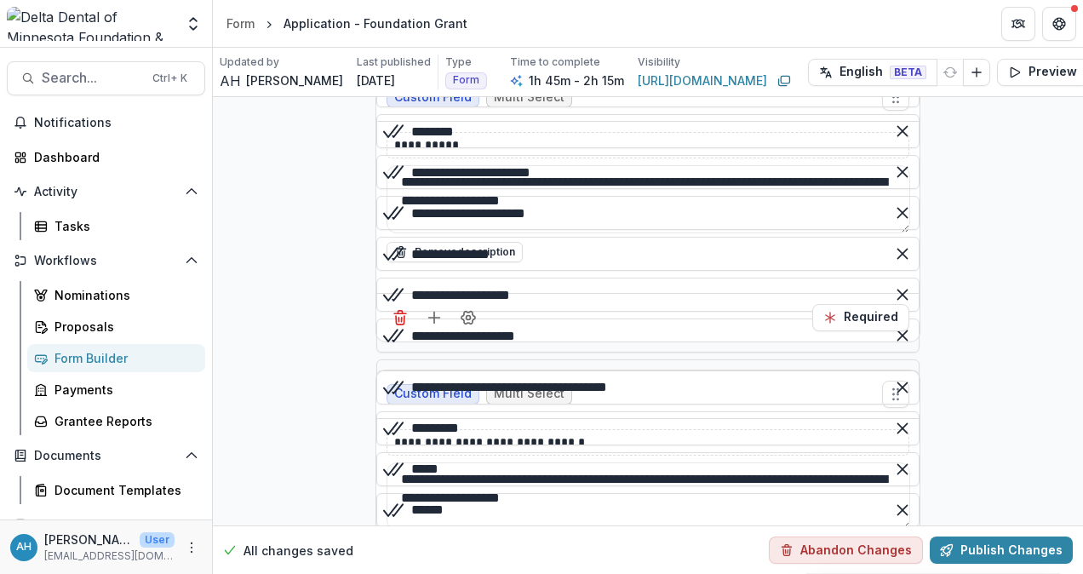
scroll to position [21541, 0]
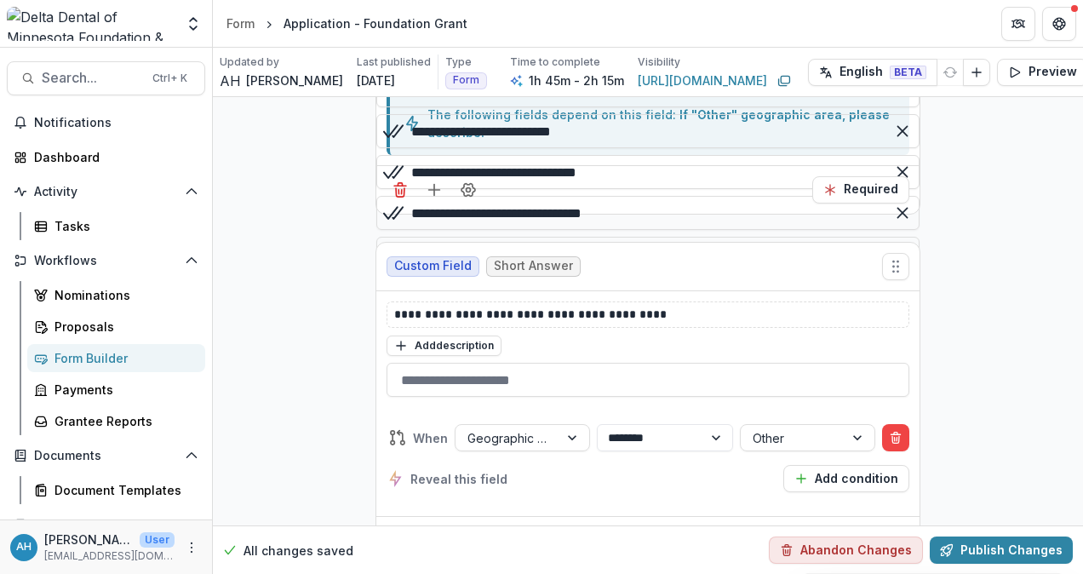
scroll to position [22647, 0]
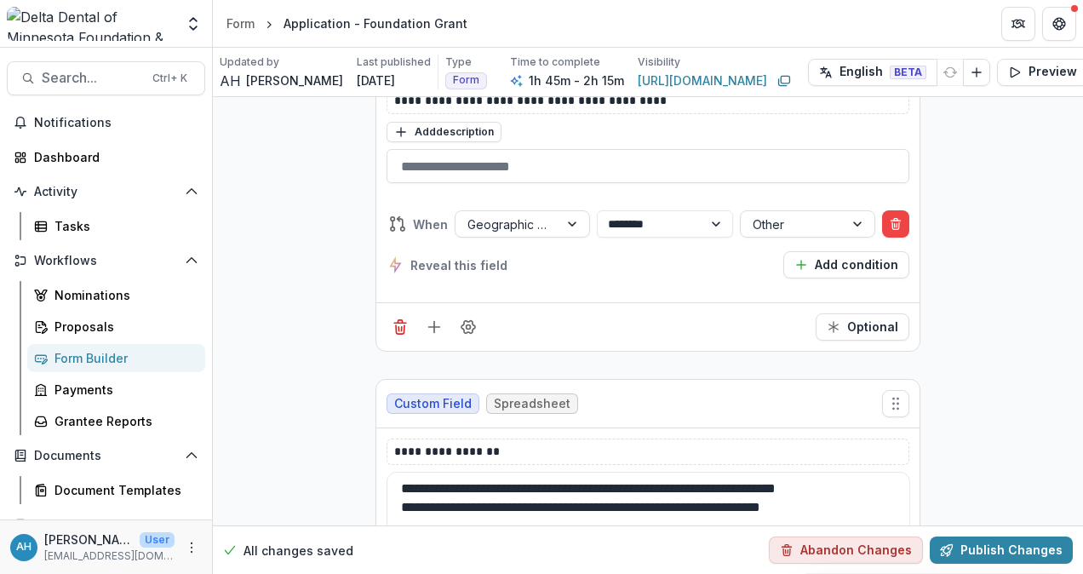
scroll to position [22903, 0]
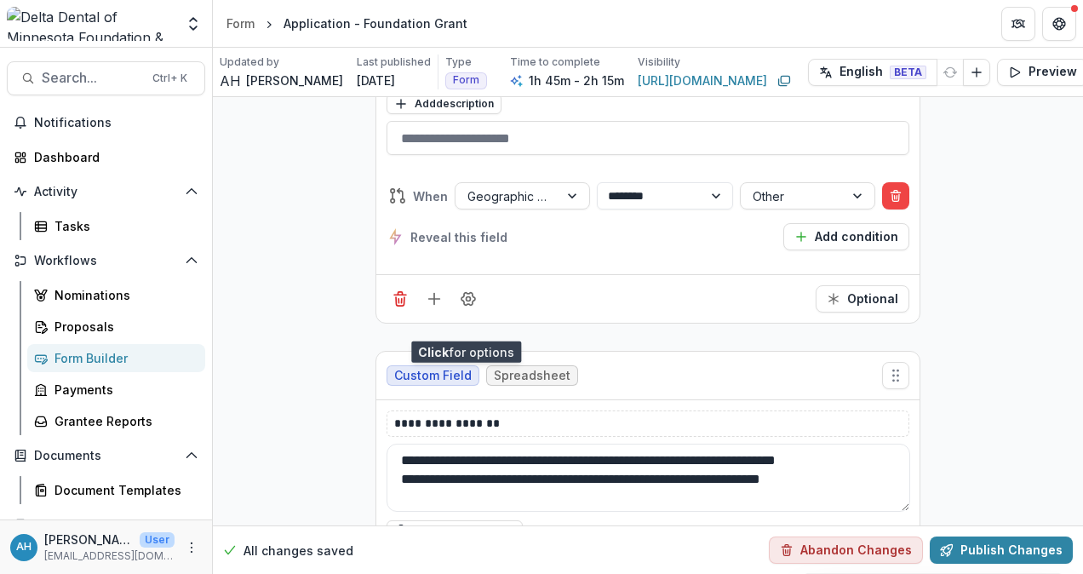
click at [983, 536] on button "Publish Changes" at bounding box center [1001, 549] width 143 height 27
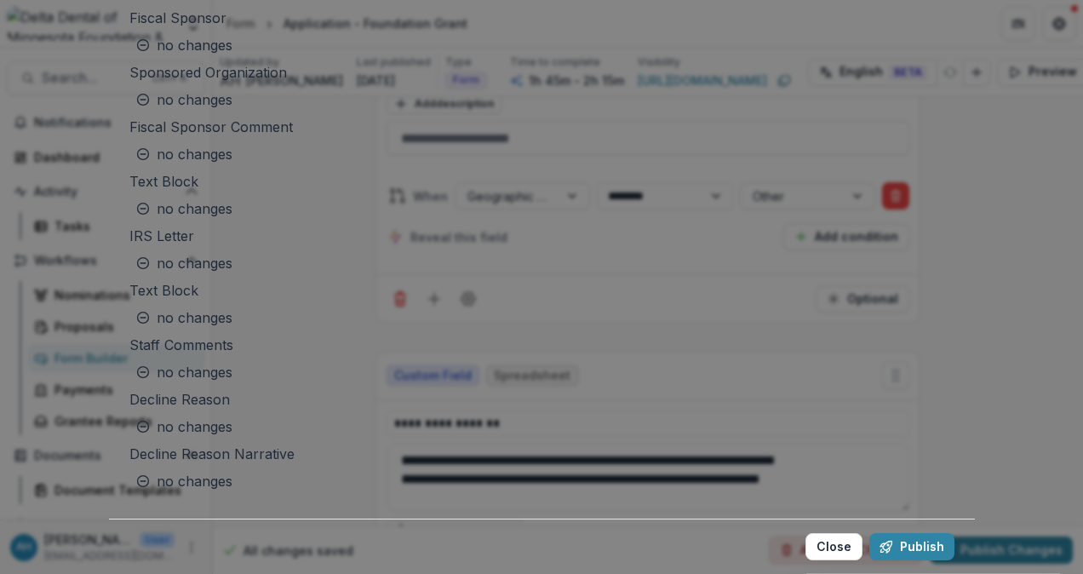
scroll to position [7823, 0]
click at [869, 533] on button "Publish" at bounding box center [911, 546] width 85 height 27
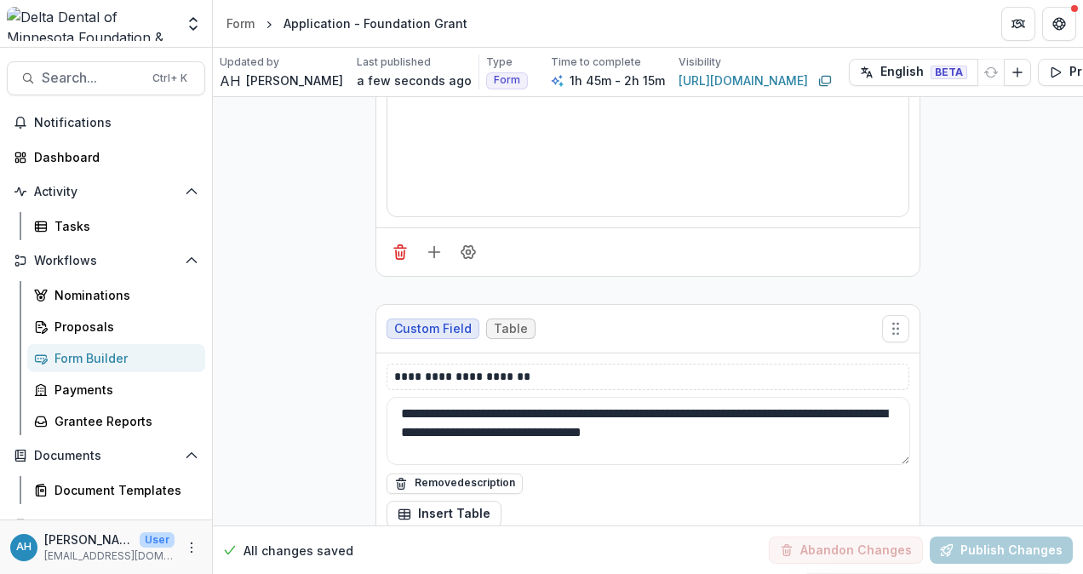
scroll to position [23924, 0]
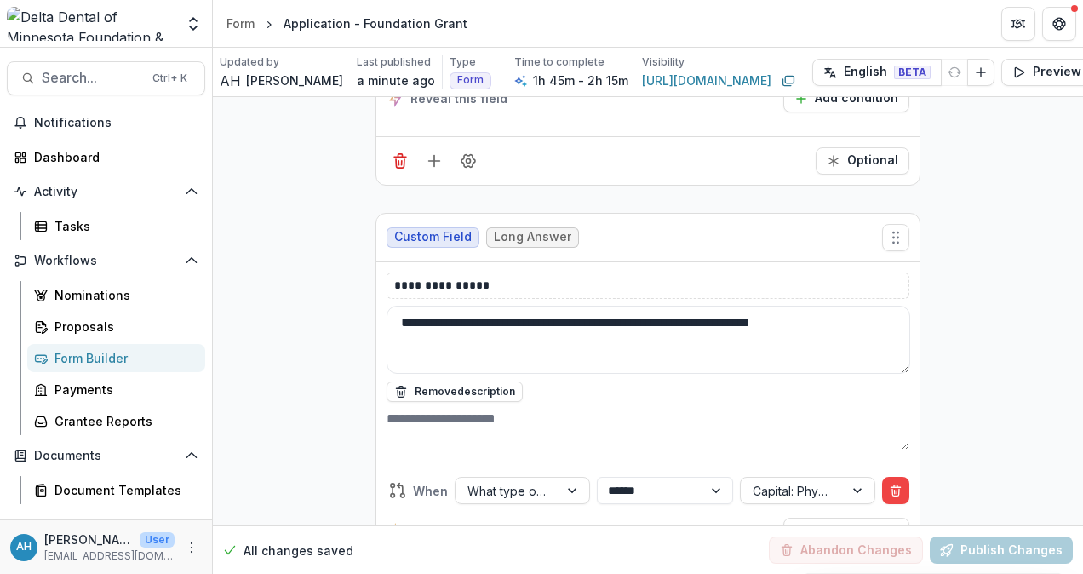
scroll to position [26394, 0]
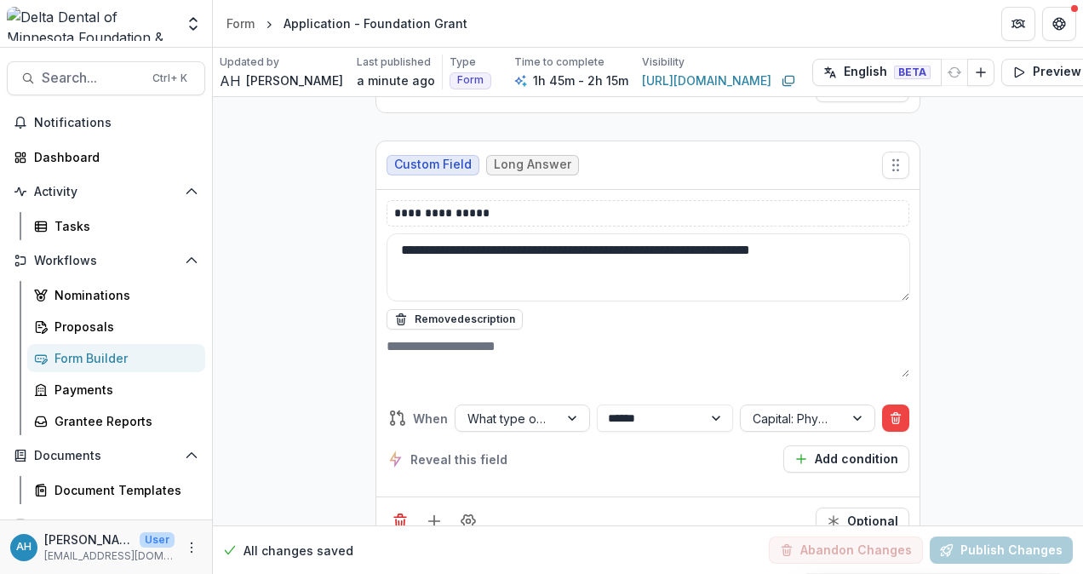
drag, startPoint x: 1011, startPoint y: 276, endPoint x: 981, endPoint y: 303, distance: 41.0
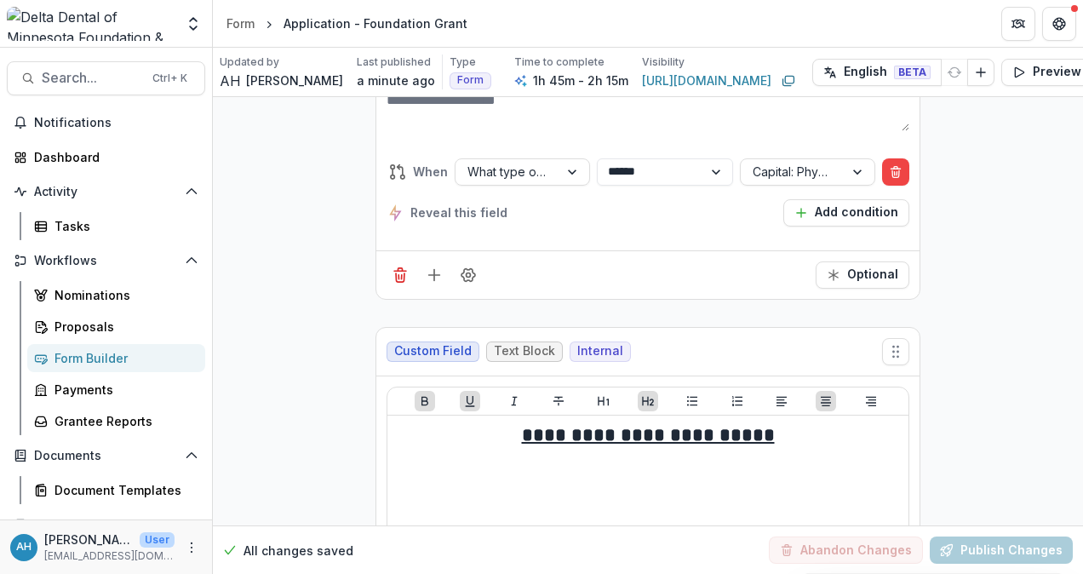
scroll to position [26990, 0]
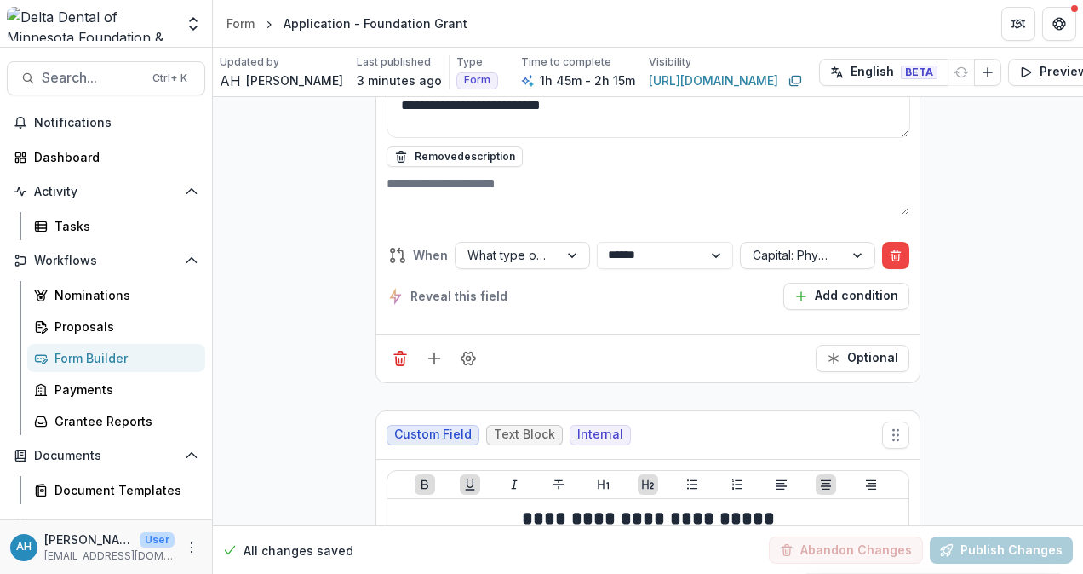
drag, startPoint x: 1023, startPoint y: 226, endPoint x: 1003, endPoint y: 244, distance: 26.5
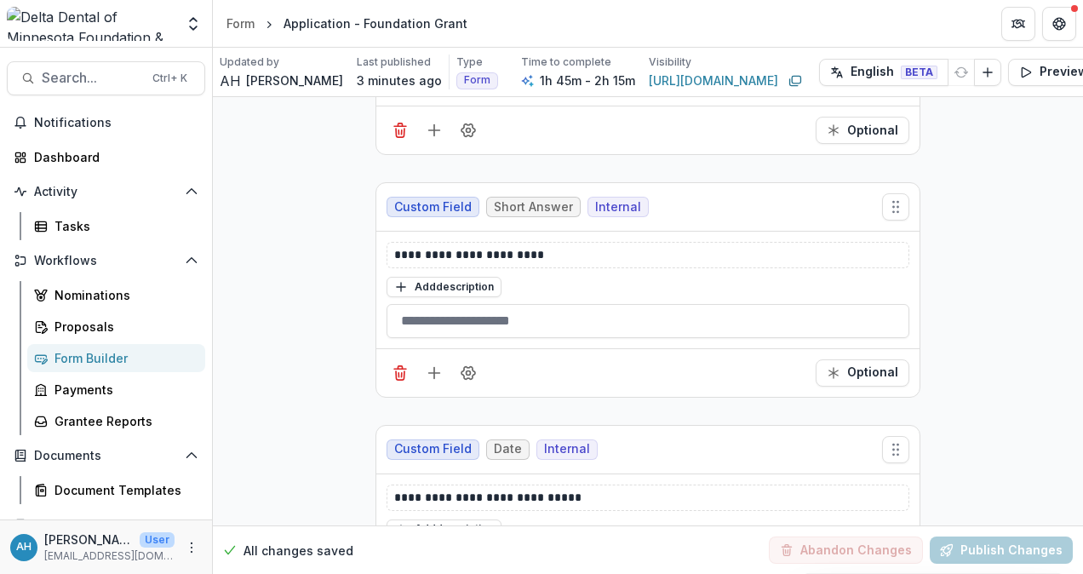
scroll to position [32268, 0]
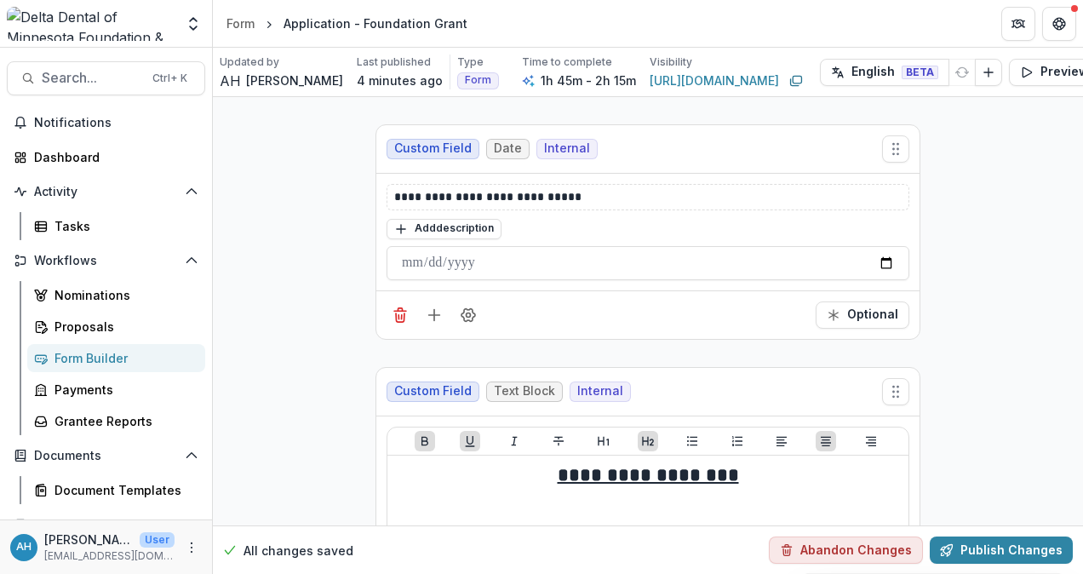
scroll to position [32609, 0]
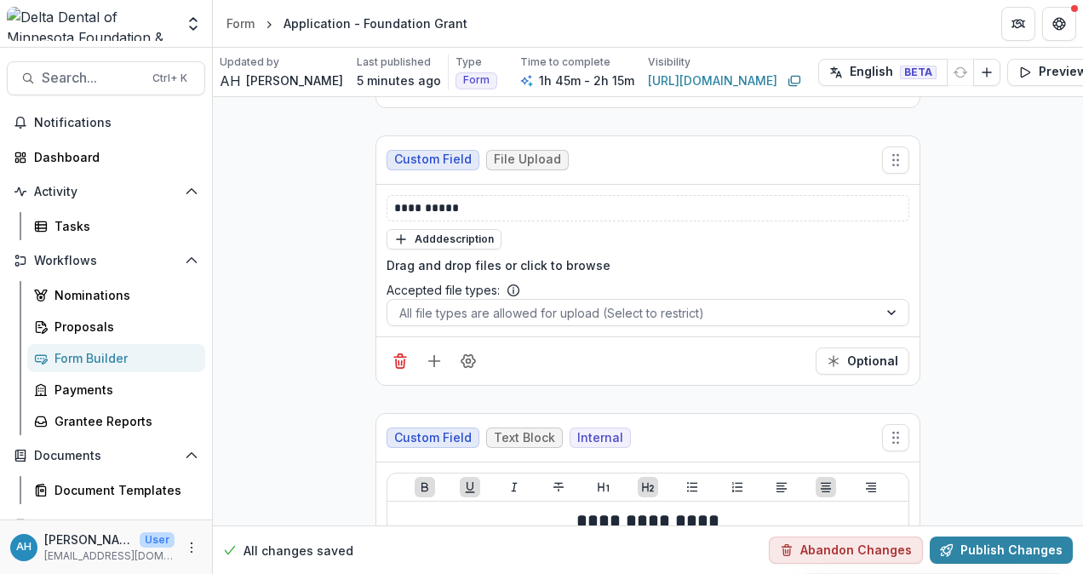
scroll to position [38058, 0]
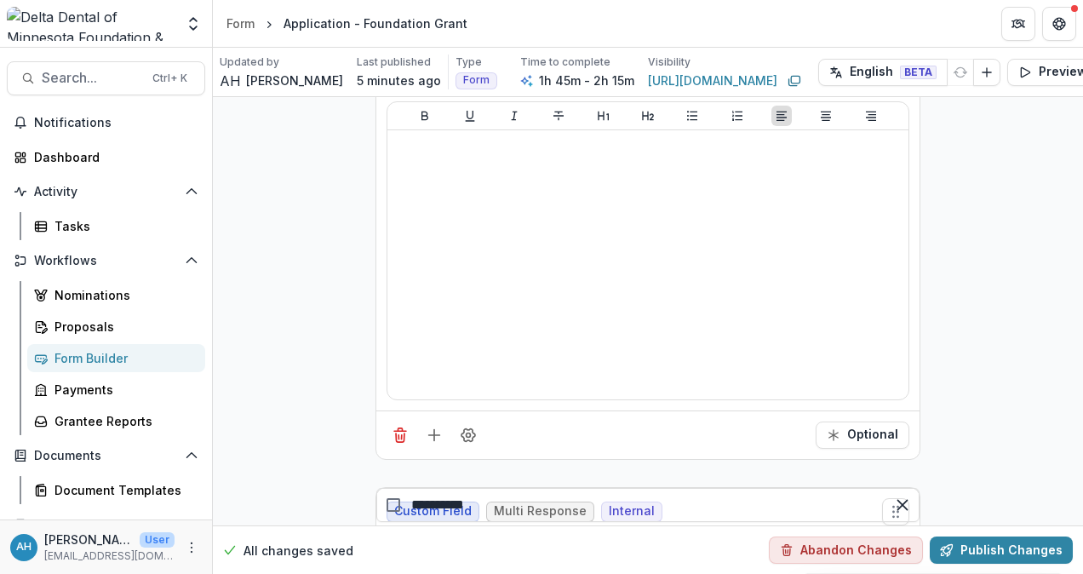
scroll to position [38909, 0]
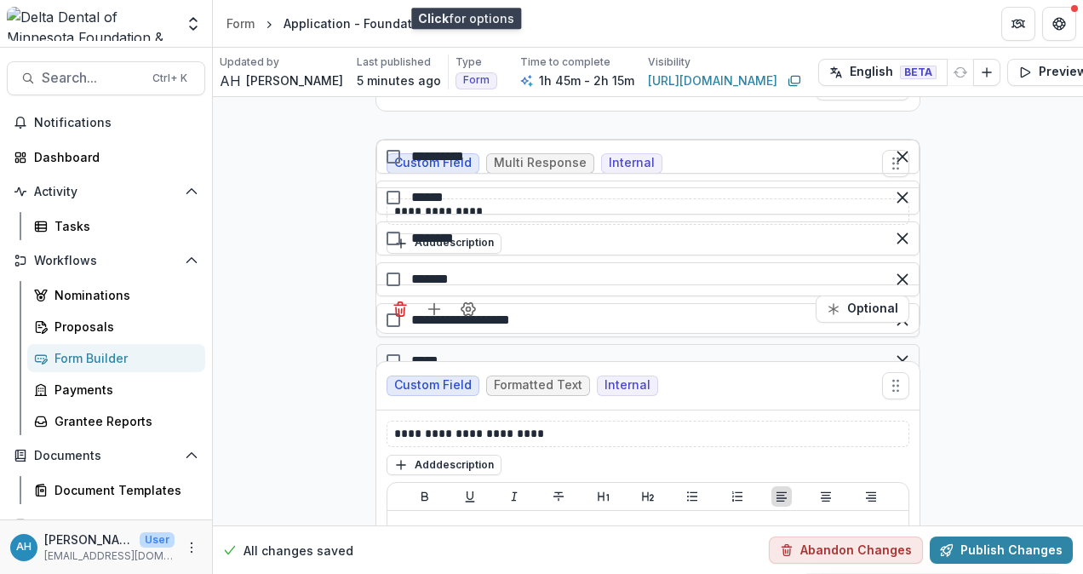
scroll to position [39335, 0]
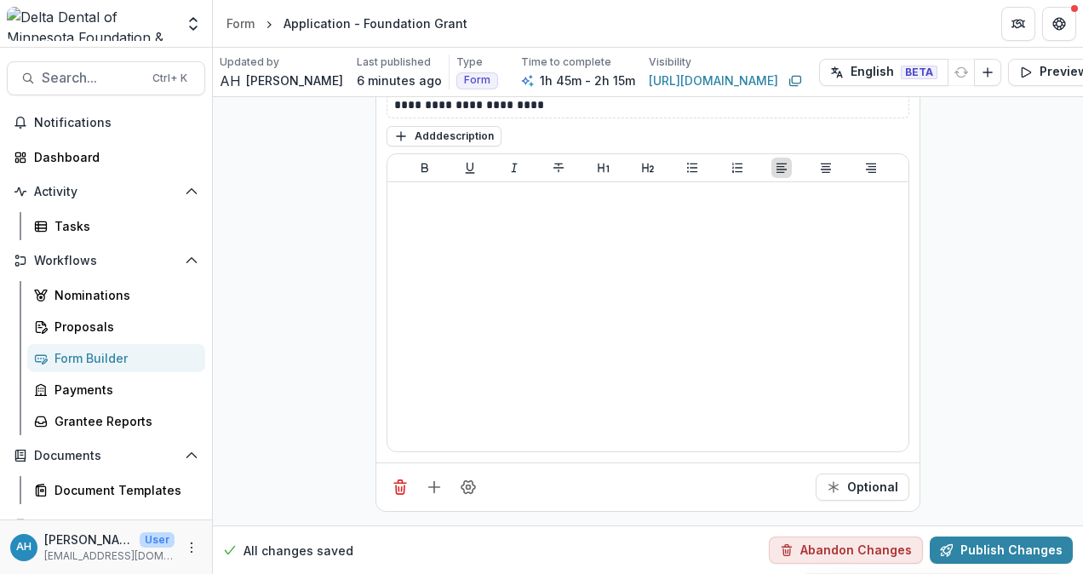
scroll to position [39846, 0]
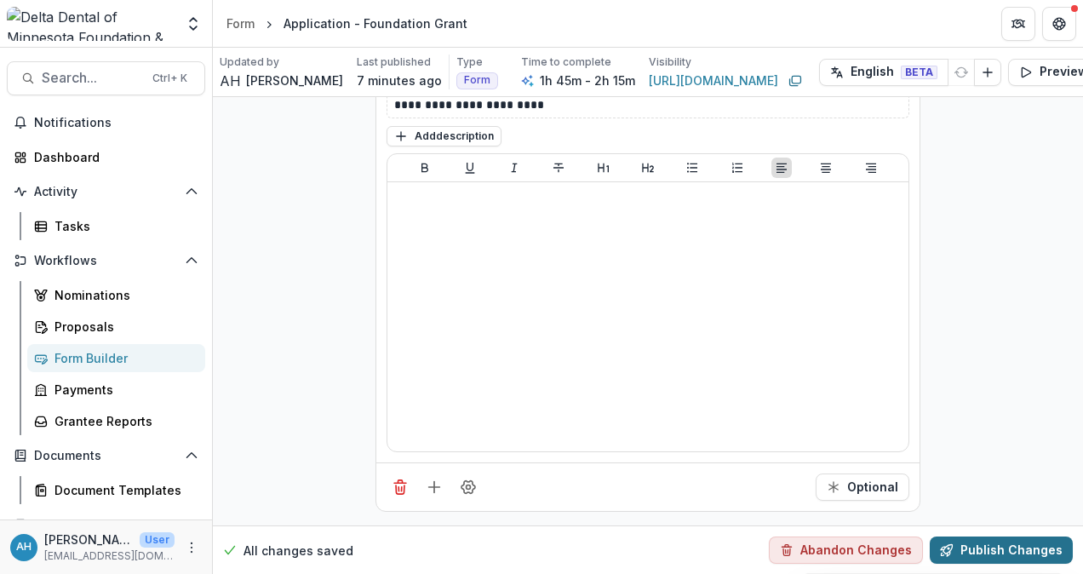
click at [989, 539] on button "Publish Changes" at bounding box center [1001, 549] width 143 height 27
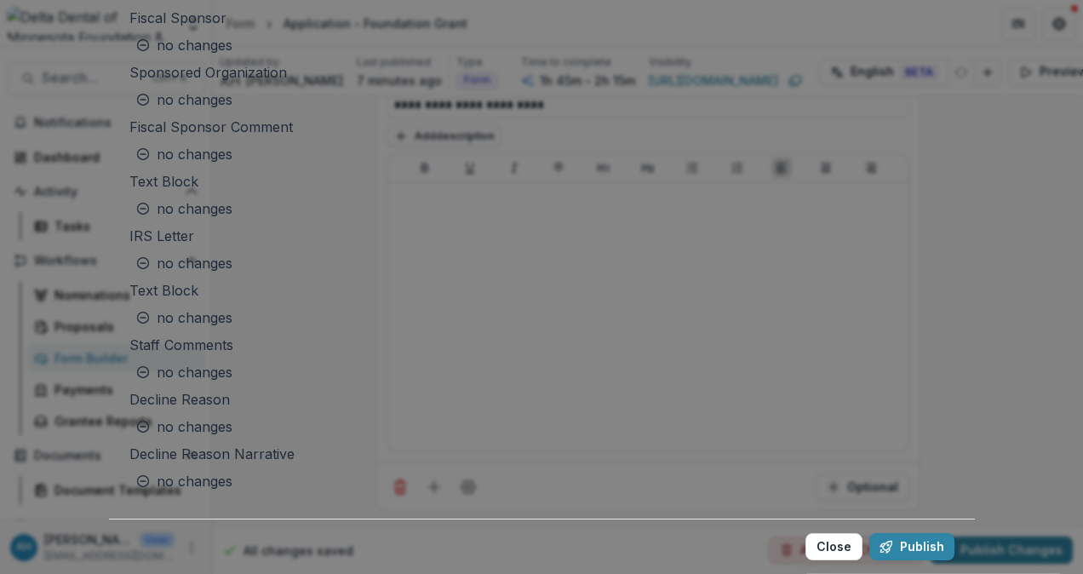
scroll to position [7823, 0]
click at [869, 533] on button "Publish" at bounding box center [911, 546] width 85 height 27
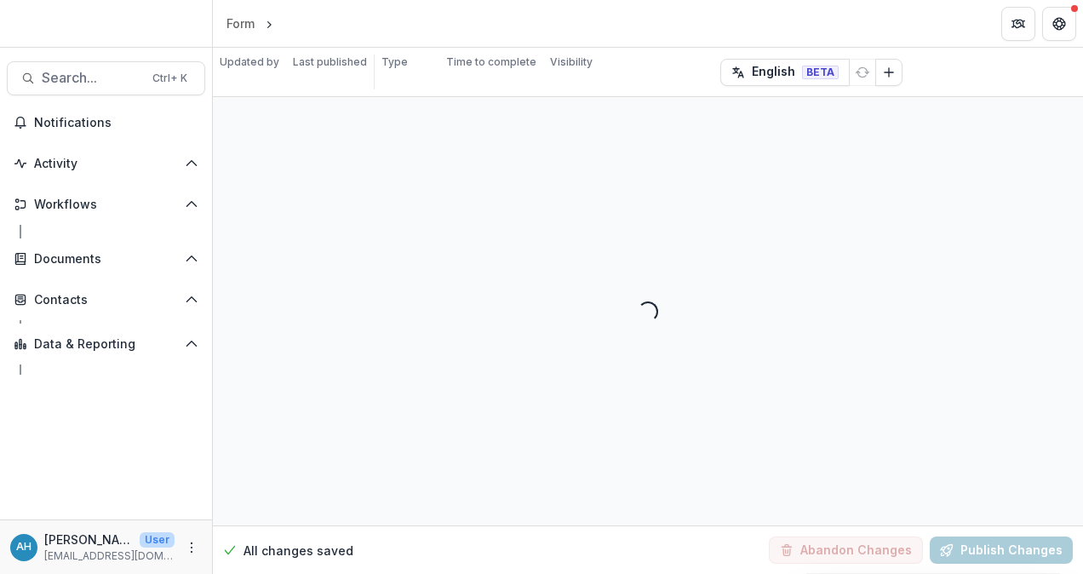
select select "**********"
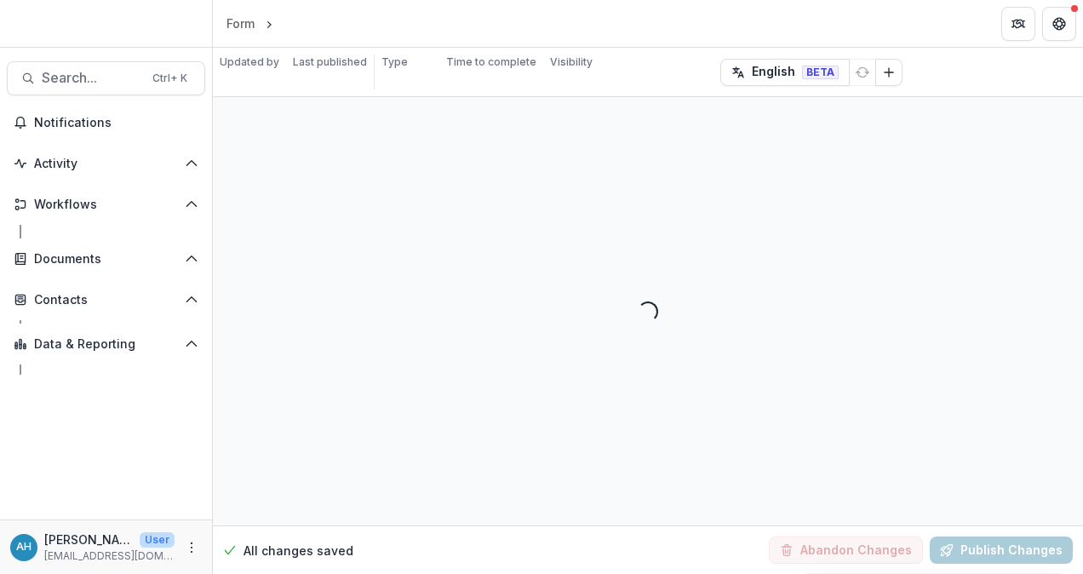
select select "**********"
select select "********"
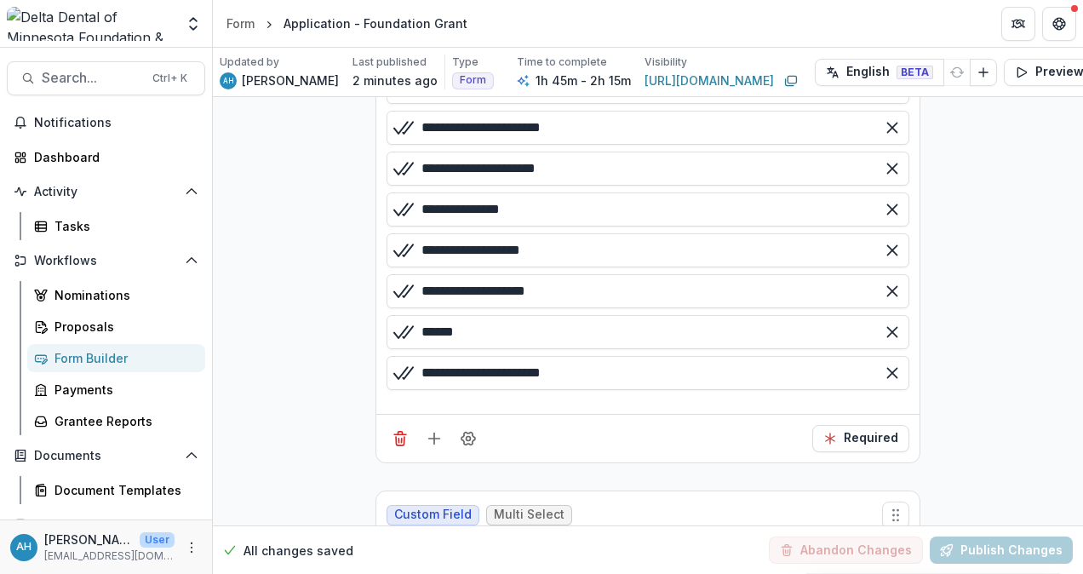
scroll to position [22988, 0]
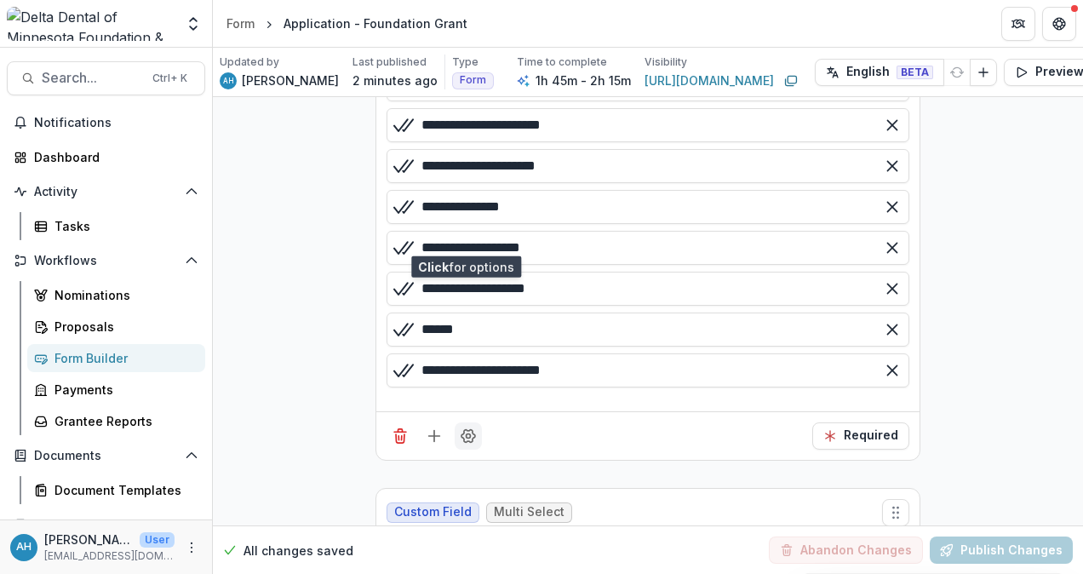
click at [471, 427] on icon "Field Settings" at bounding box center [468, 435] width 17 height 17
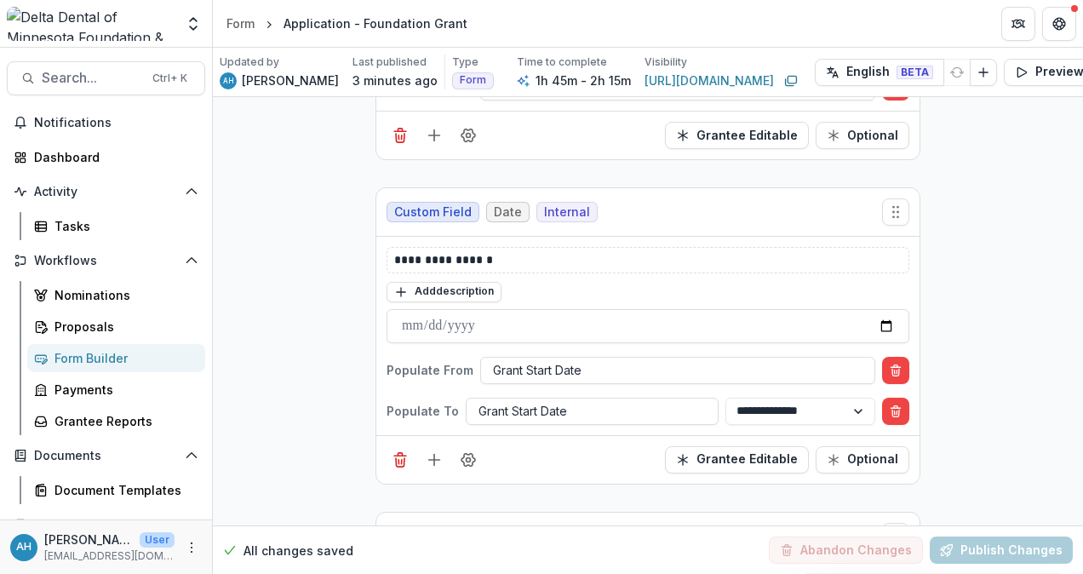
scroll to position [38058, 0]
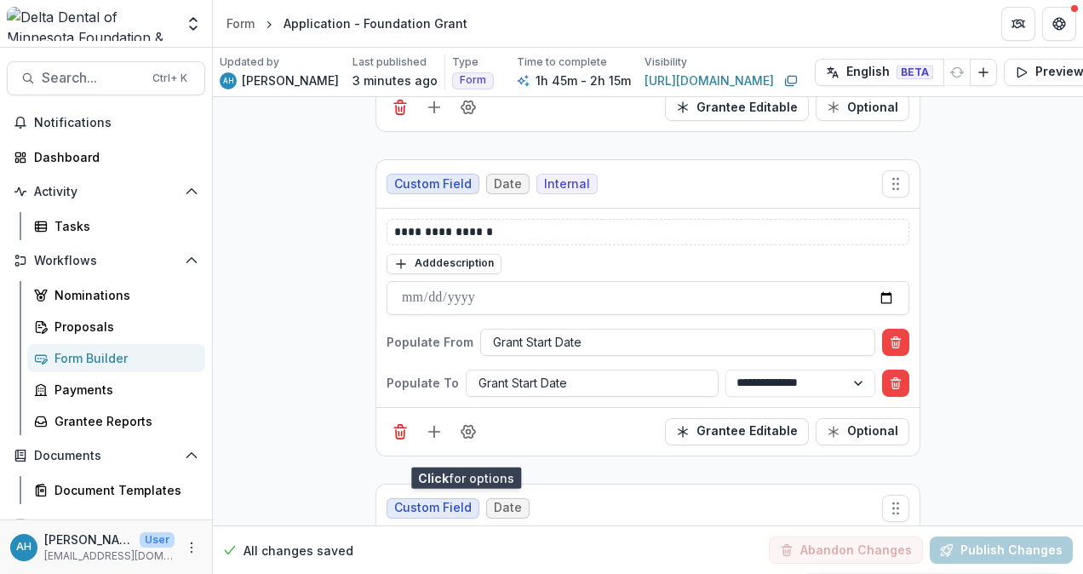
click at [650, 536] on span at bounding box center [650, 541] width 10 height 10
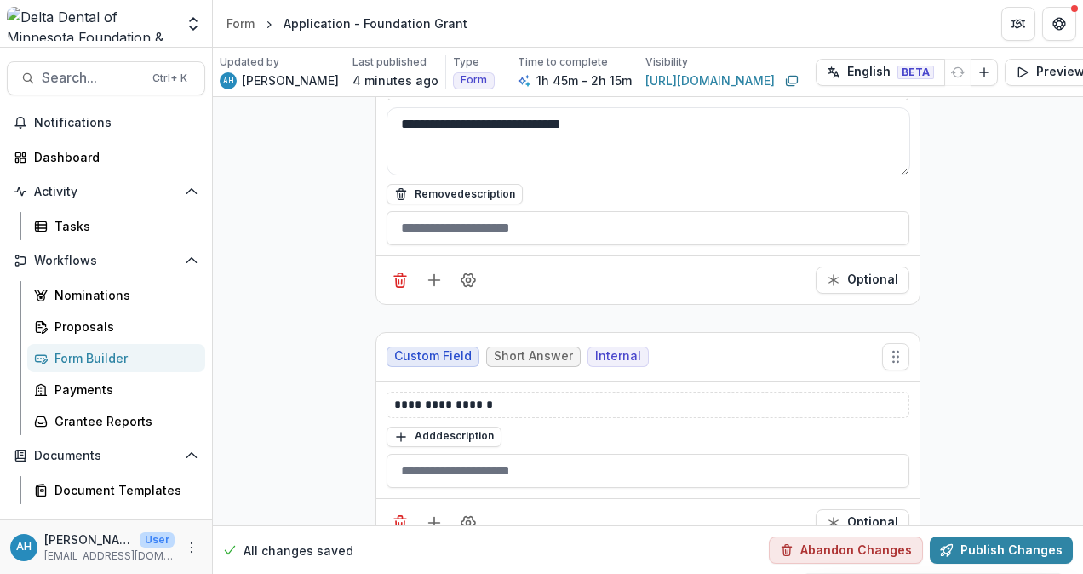
scroll to position [38824, 0]
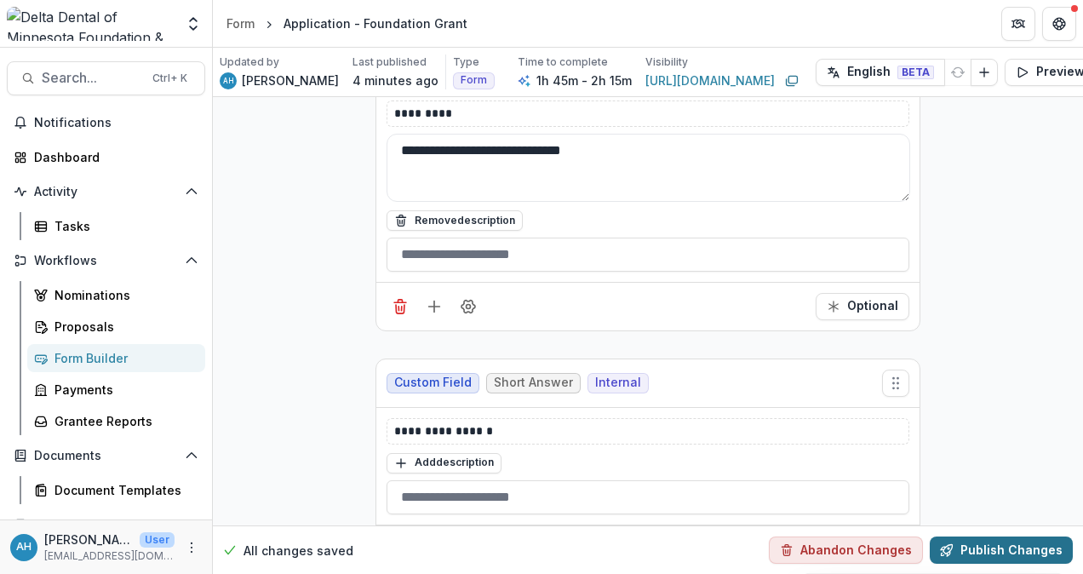
click at [1011, 538] on button "Publish Changes" at bounding box center [1001, 549] width 143 height 27
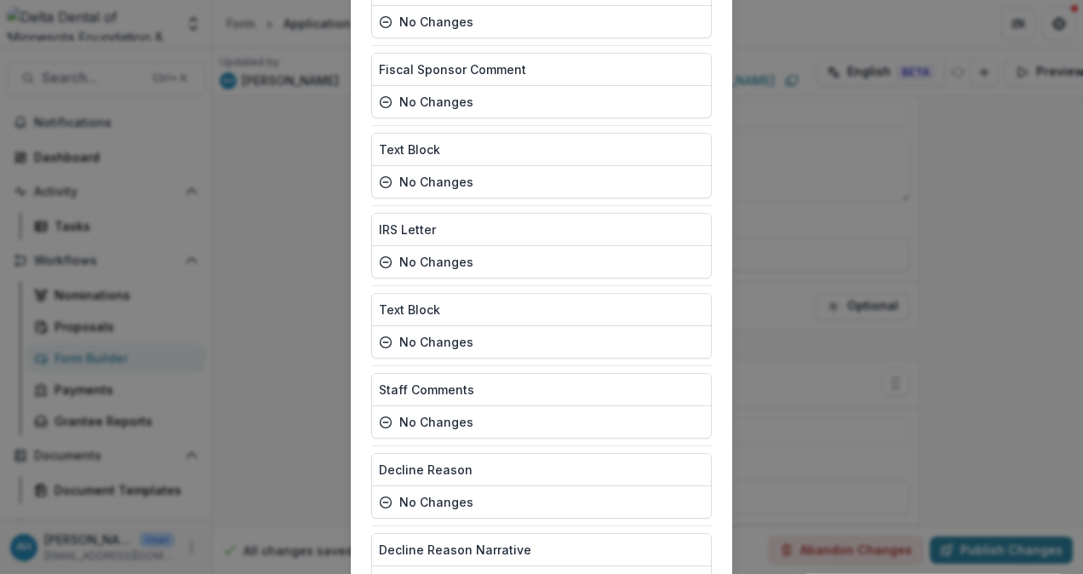
scroll to position [7823, 0]
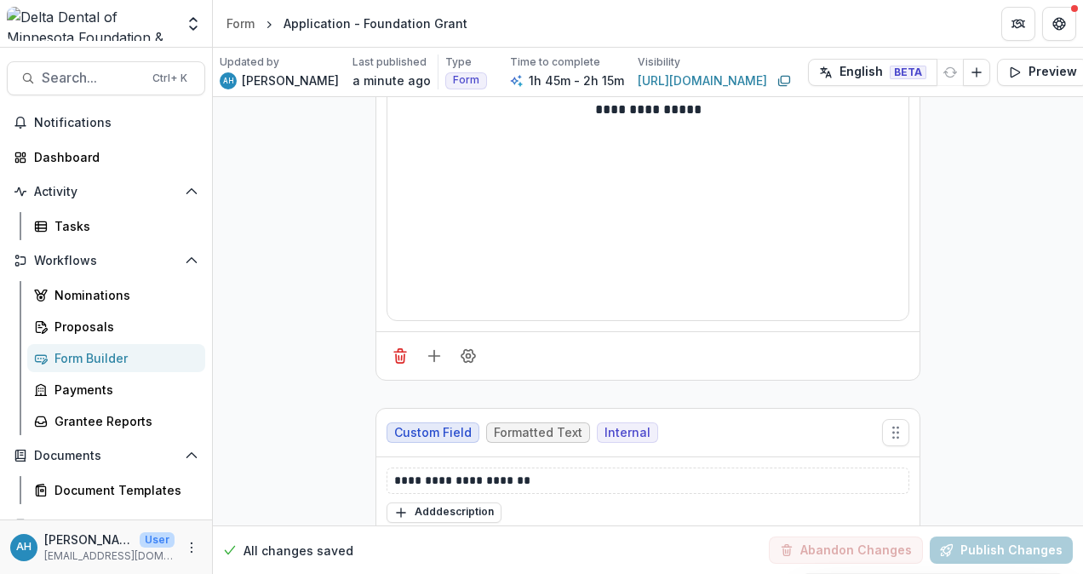
scroll to position [0, 0]
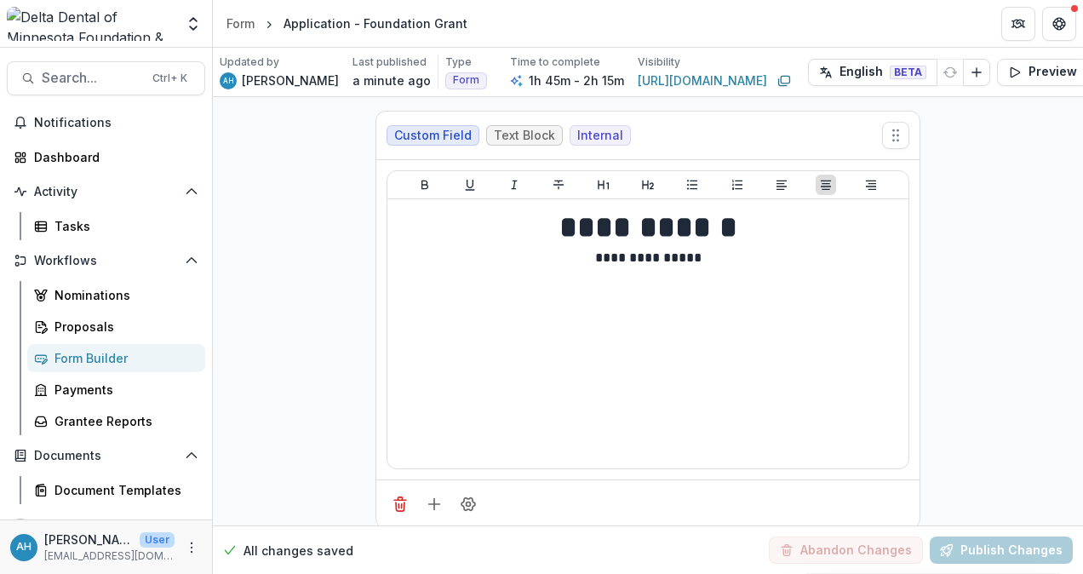
click at [84, 352] on div "Form Builder" at bounding box center [122, 358] width 137 height 18
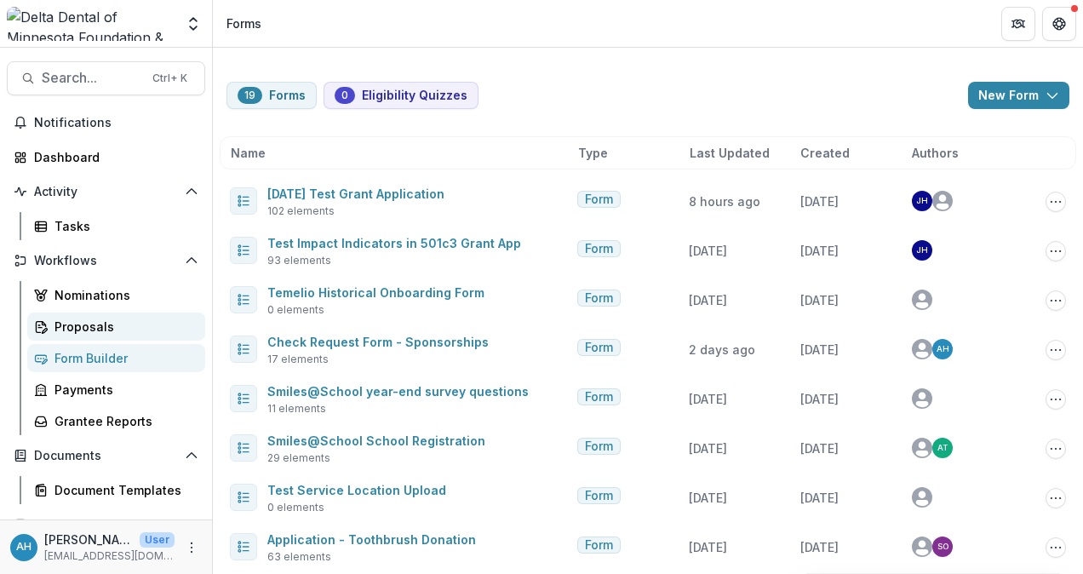
click at [105, 319] on div "Proposals" at bounding box center [122, 327] width 137 height 18
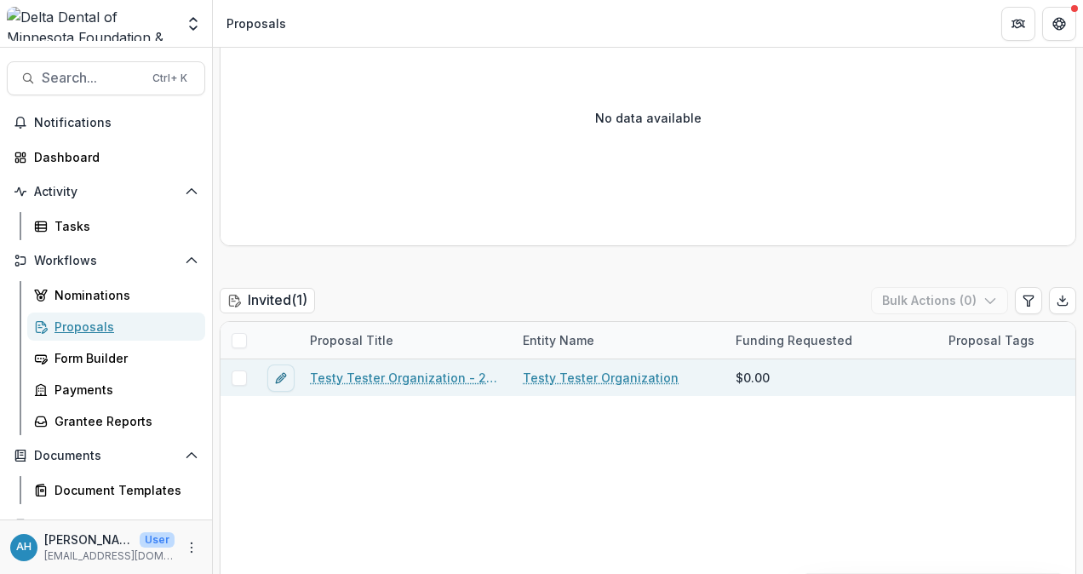
scroll to position [341, 0]
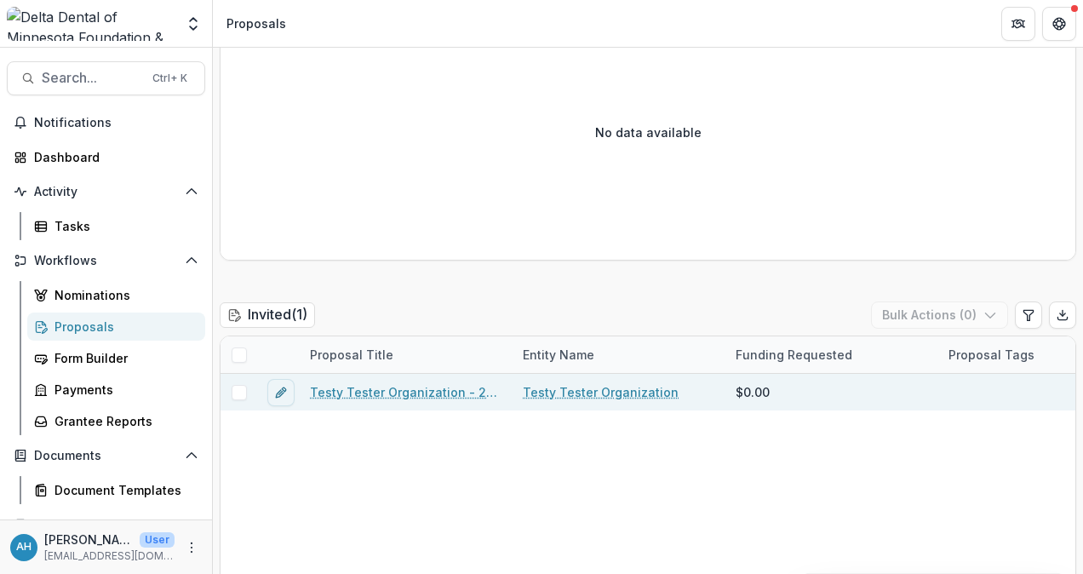
click at [404, 387] on link "Testy Tester Organization - 2025 - Application - Foundation Grant" at bounding box center [406, 392] width 192 height 18
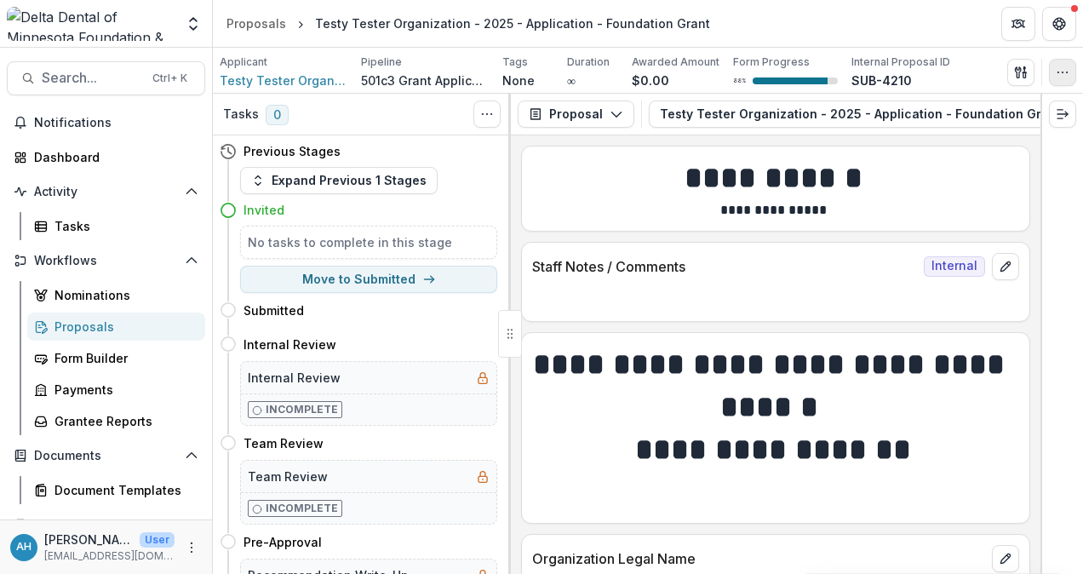
click at [1063, 72] on circle "button" at bounding box center [1063, 72] width 1 height 1
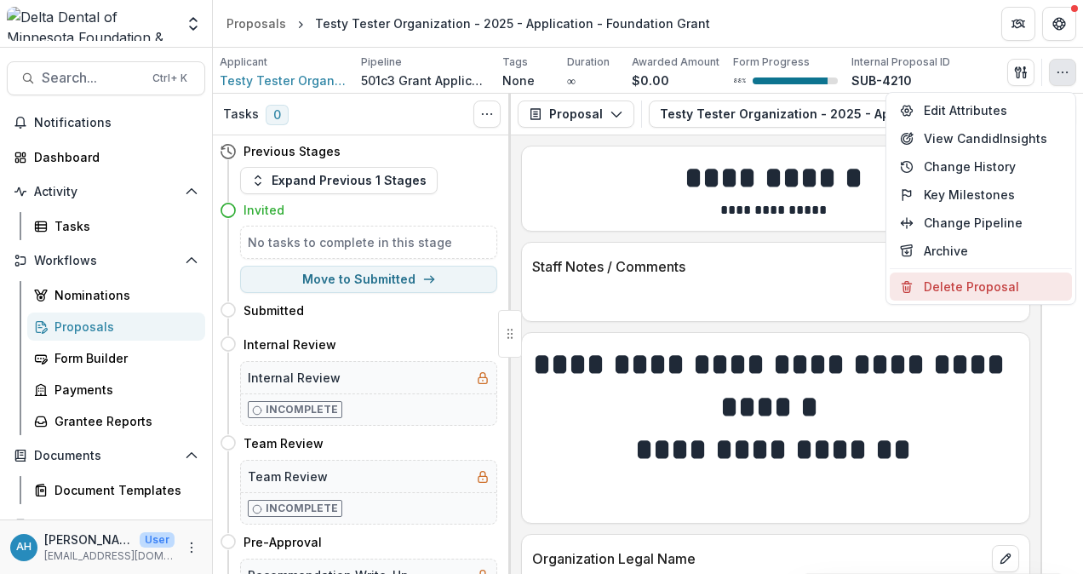
click at [975, 287] on button "Delete Proposal" at bounding box center [981, 286] width 182 height 28
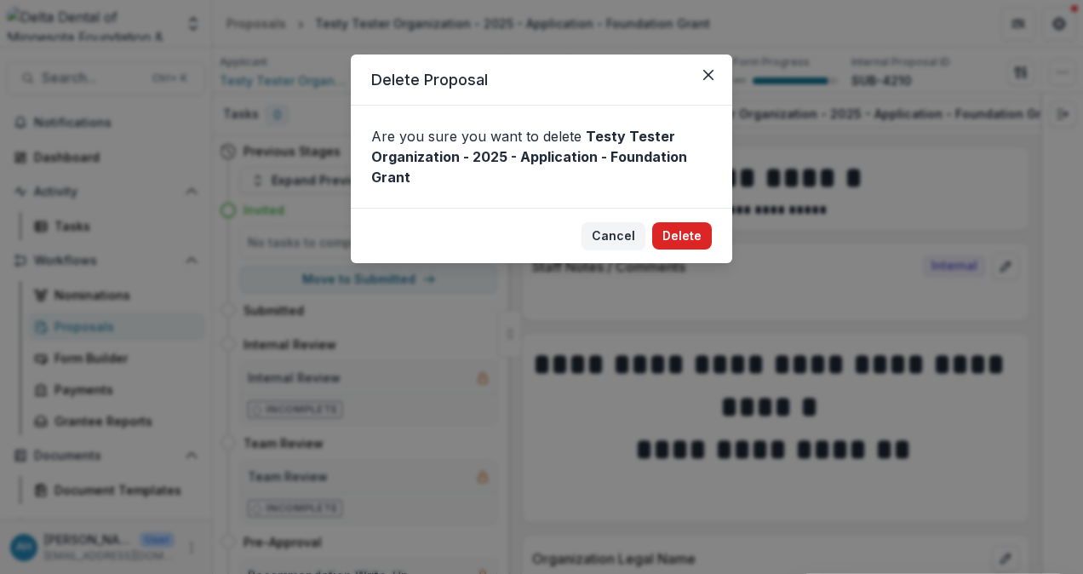
click at [686, 233] on button "Delete" at bounding box center [682, 235] width 60 height 27
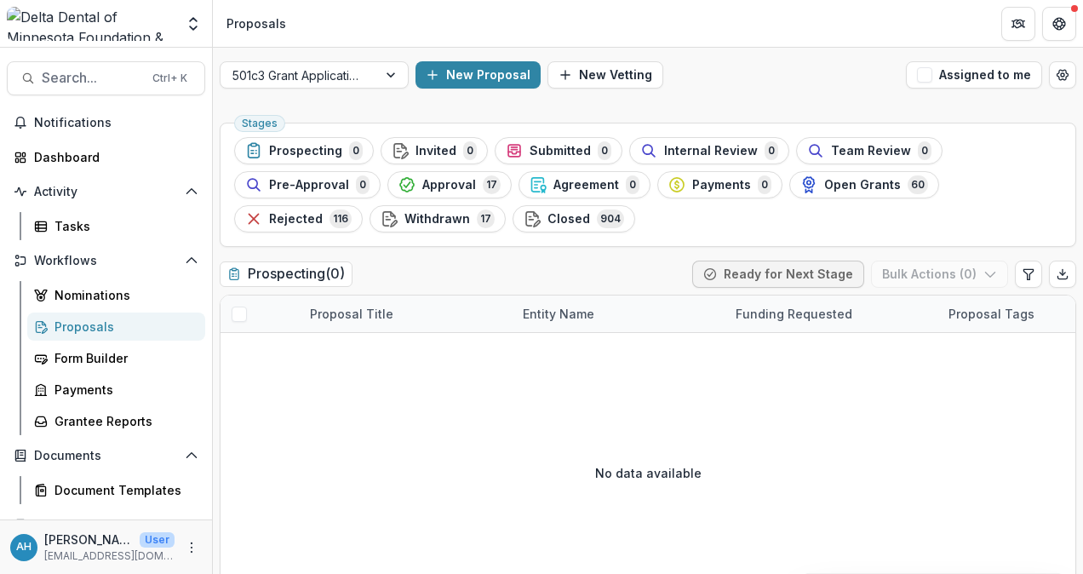
click at [86, 327] on div "Proposals" at bounding box center [122, 327] width 137 height 18
click at [97, 355] on div "Form Builder" at bounding box center [122, 358] width 137 height 18
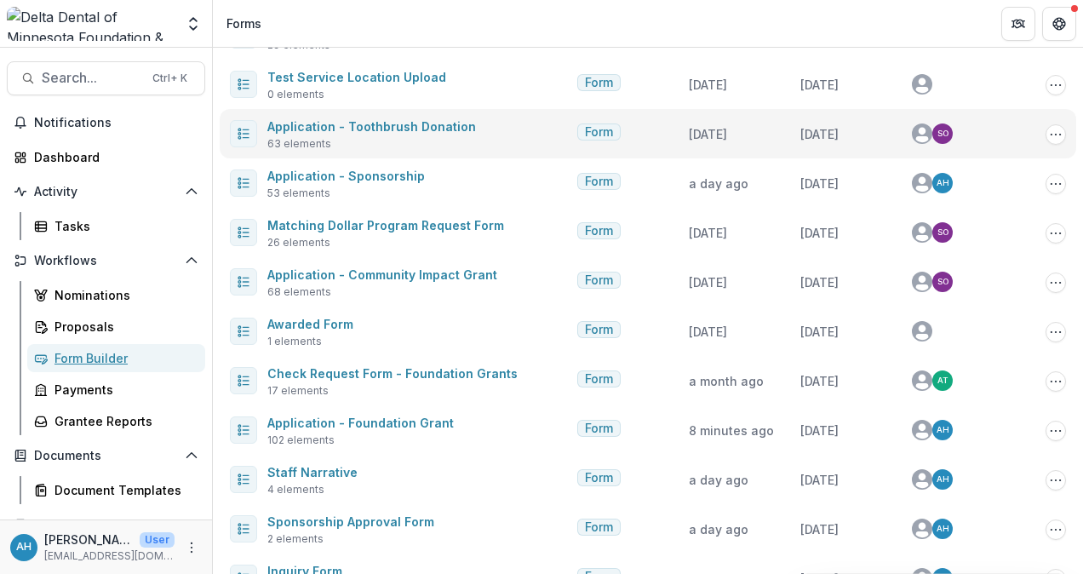
scroll to position [426, 0]
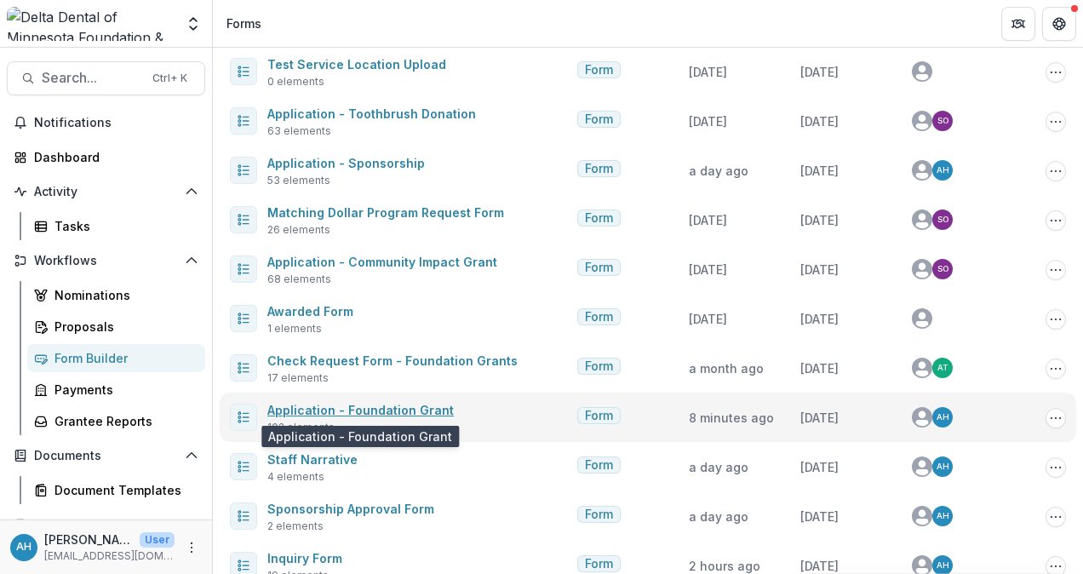
click at [413, 404] on link "Application - Foundation Grant" at bounding box center [360, 410] width 186 height 14
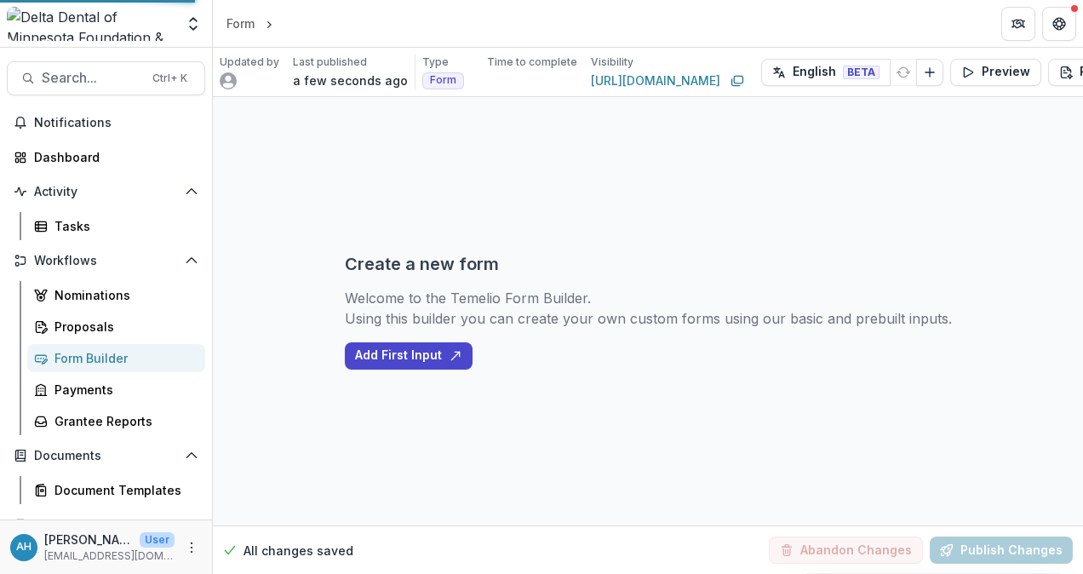
select select "**********"
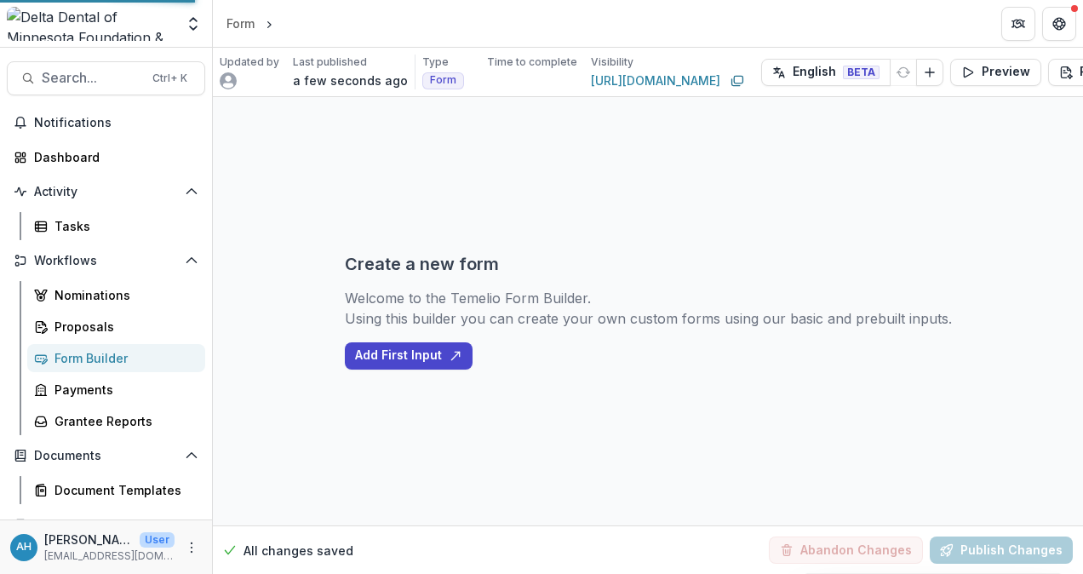
select select "**********"
select select "********"
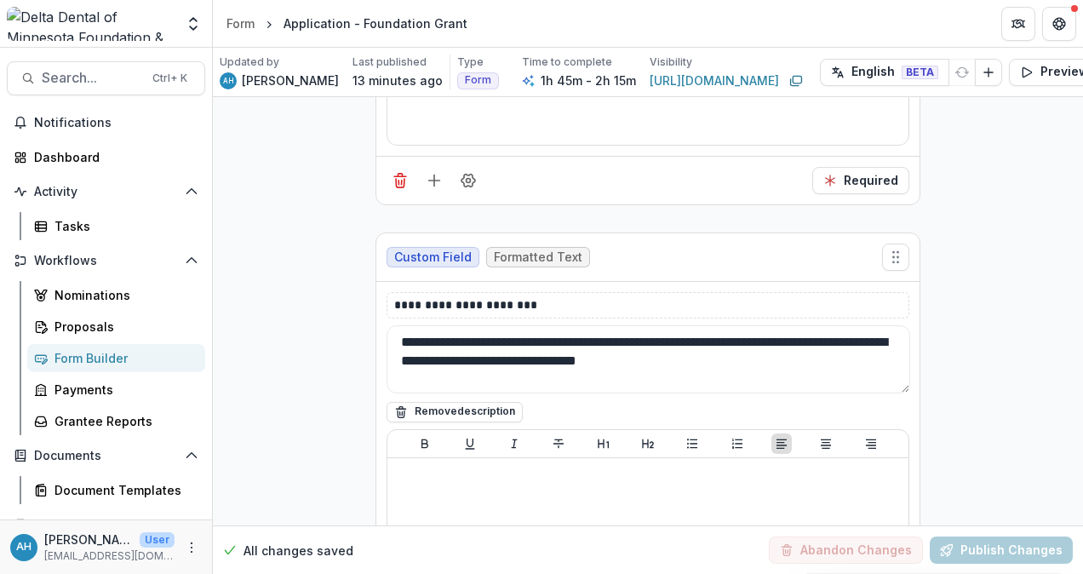
scroll to position [11068, 0]
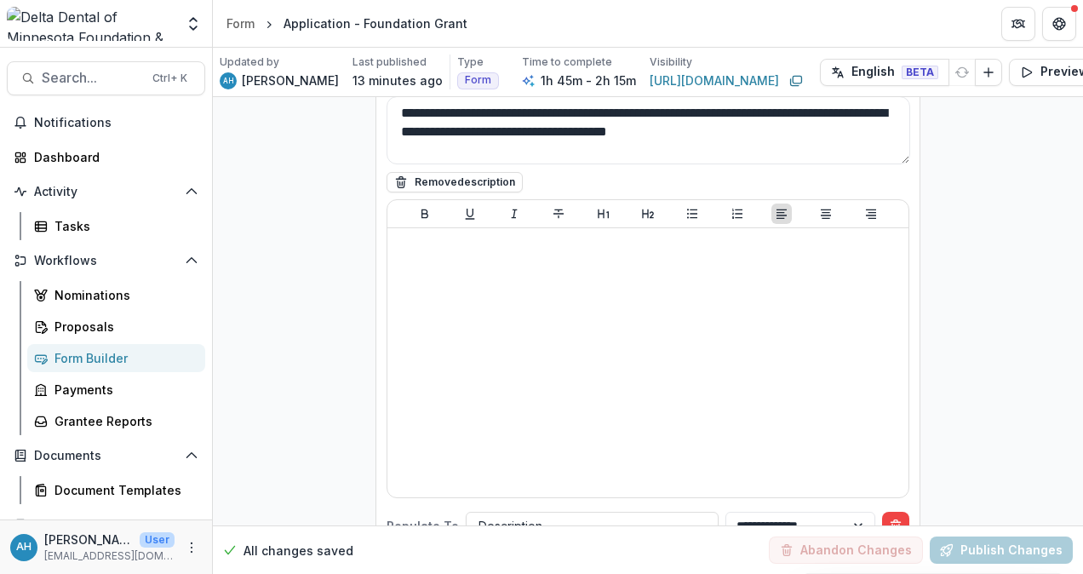
scroll to position [12090, 0]
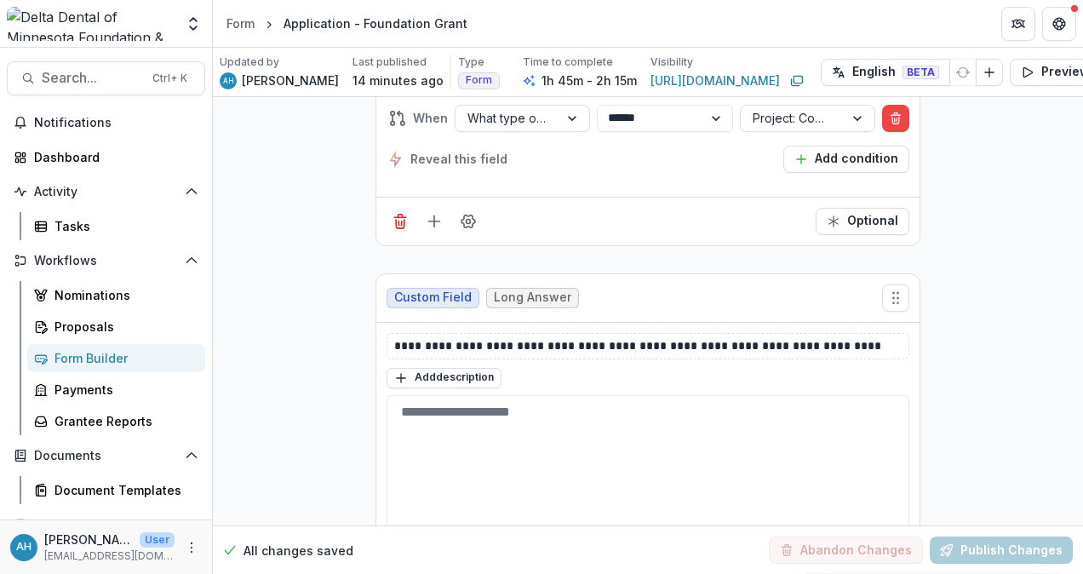
scroll to position [13282, 0]
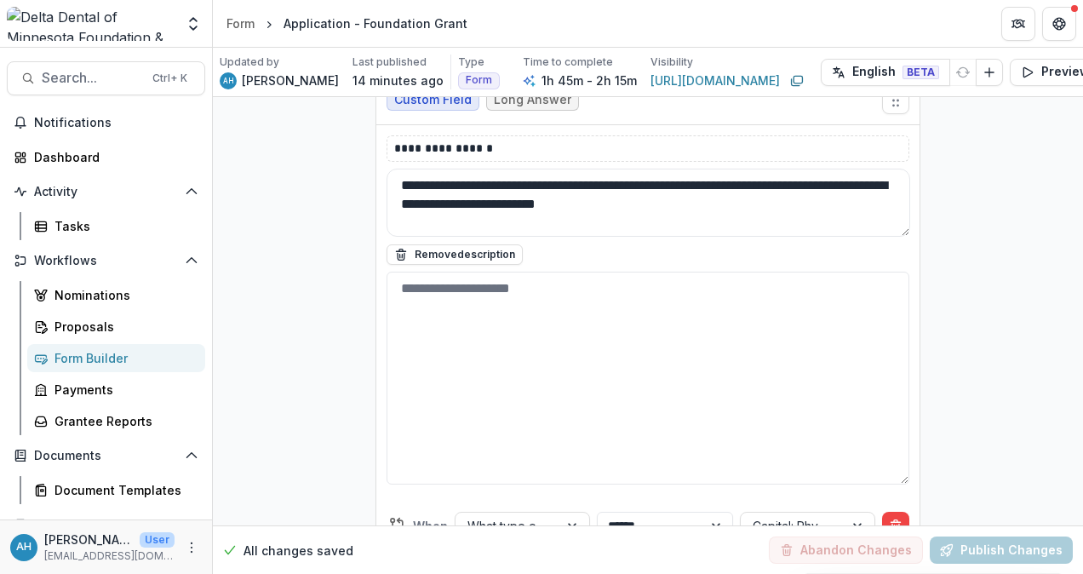
scroll to position [14048, 0]
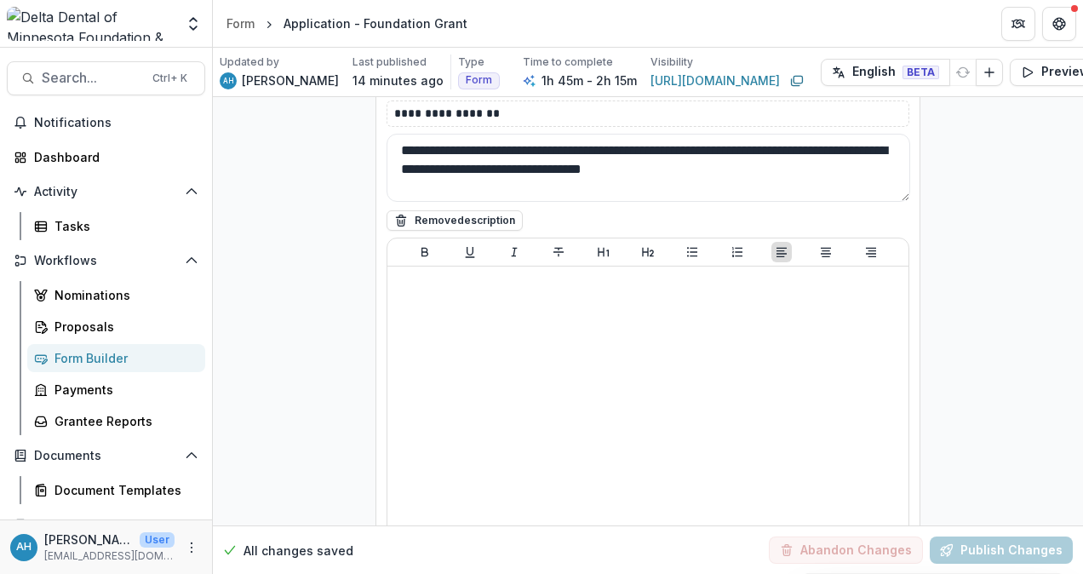
scroll to position [15155, 0]
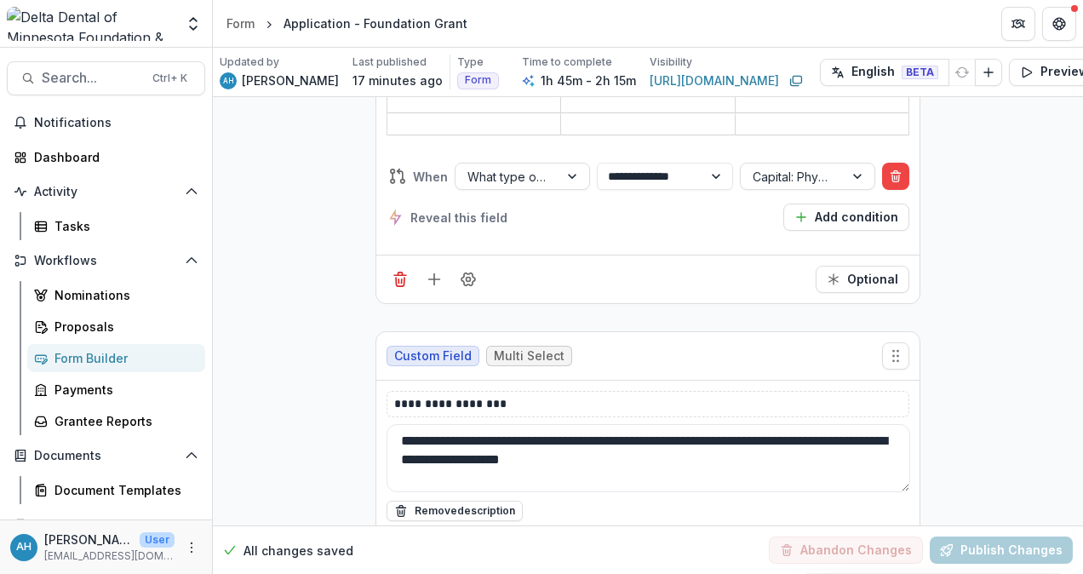
scroll to position [21030, 0]
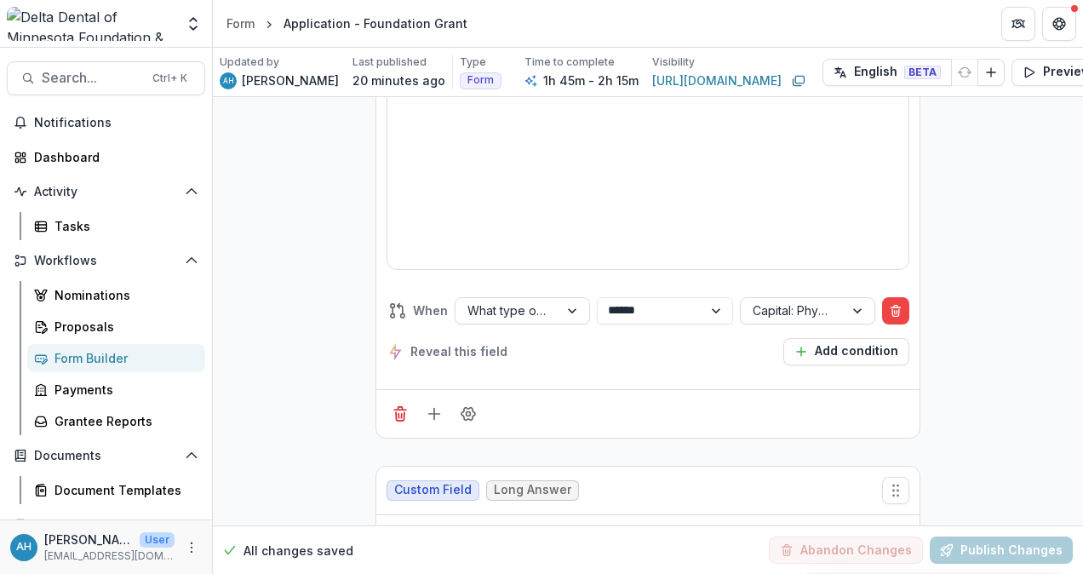
scroll to position [29033, 0]
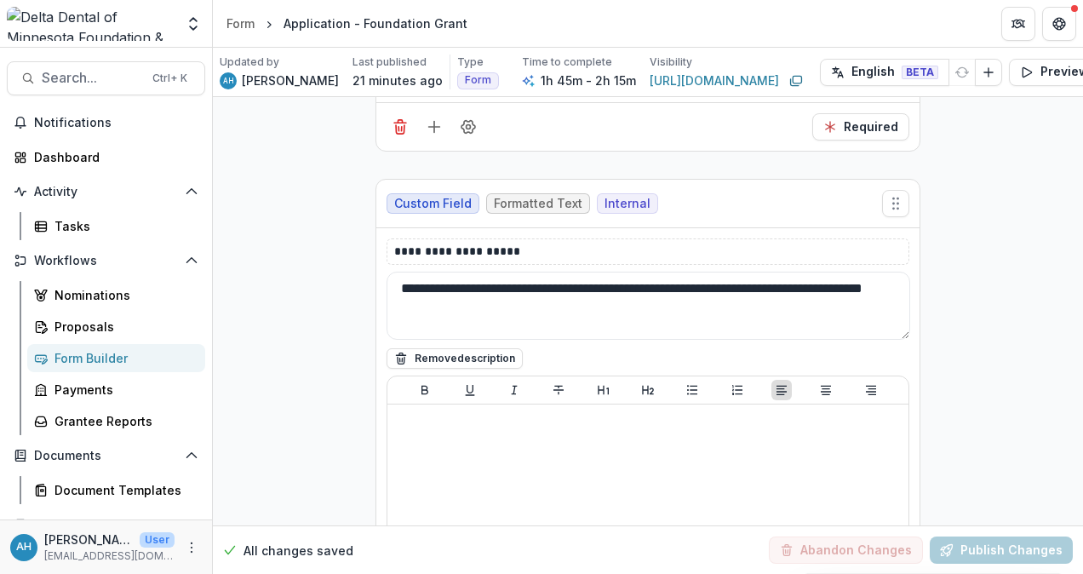
scroll to position [31928, 0]
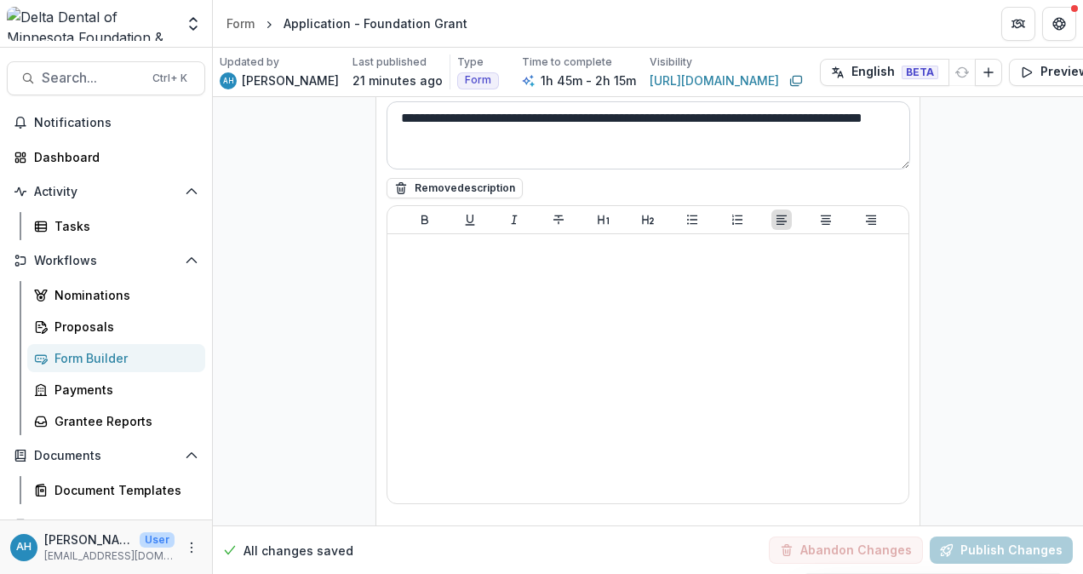
scroll to position [32098, 0]
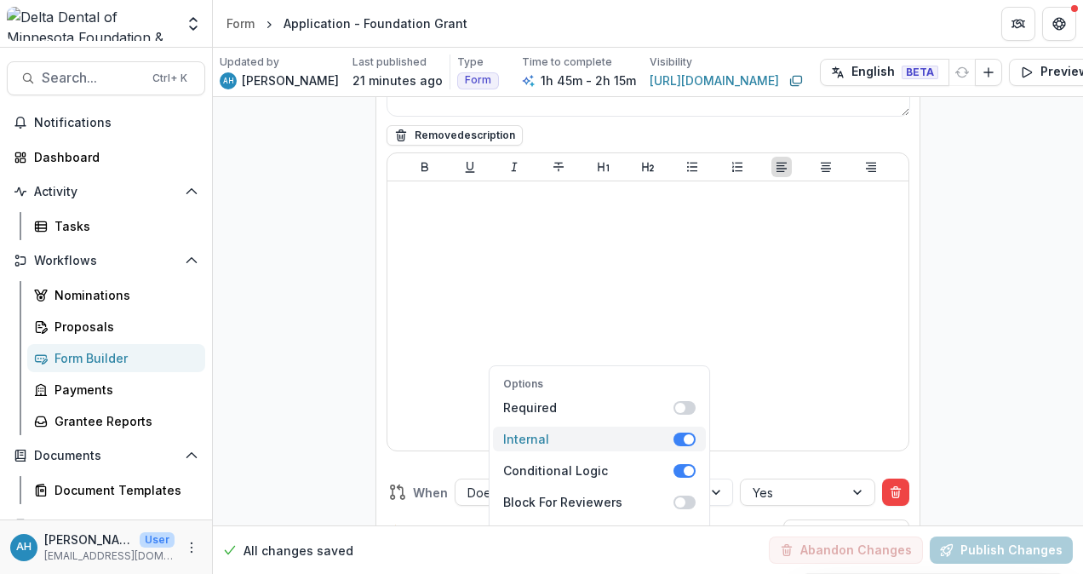
click at [684, 434] on span at bounding box center [689, 439] width 10 height 10
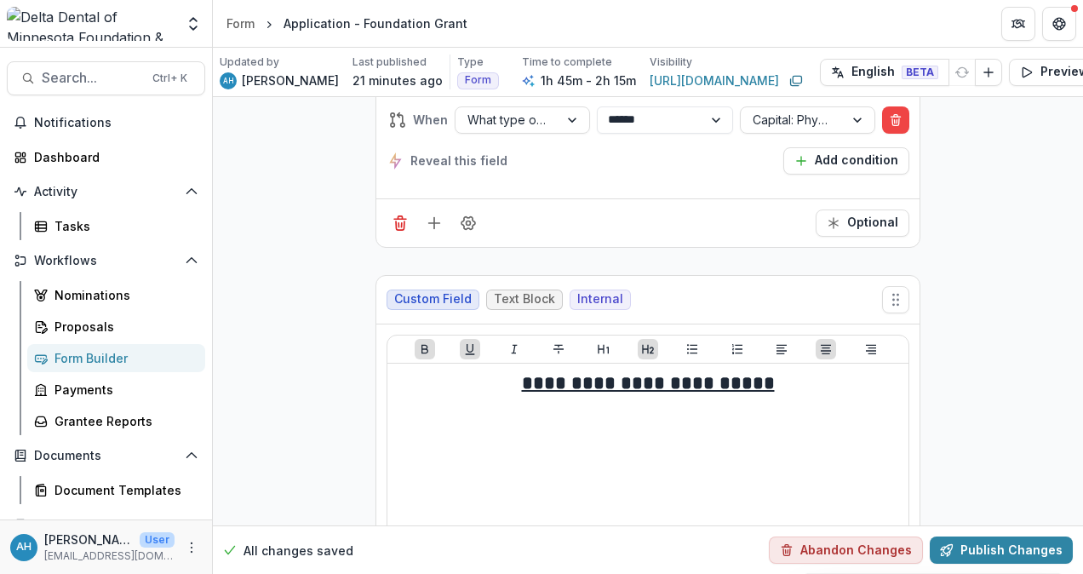
scroll to position [30991, 0]
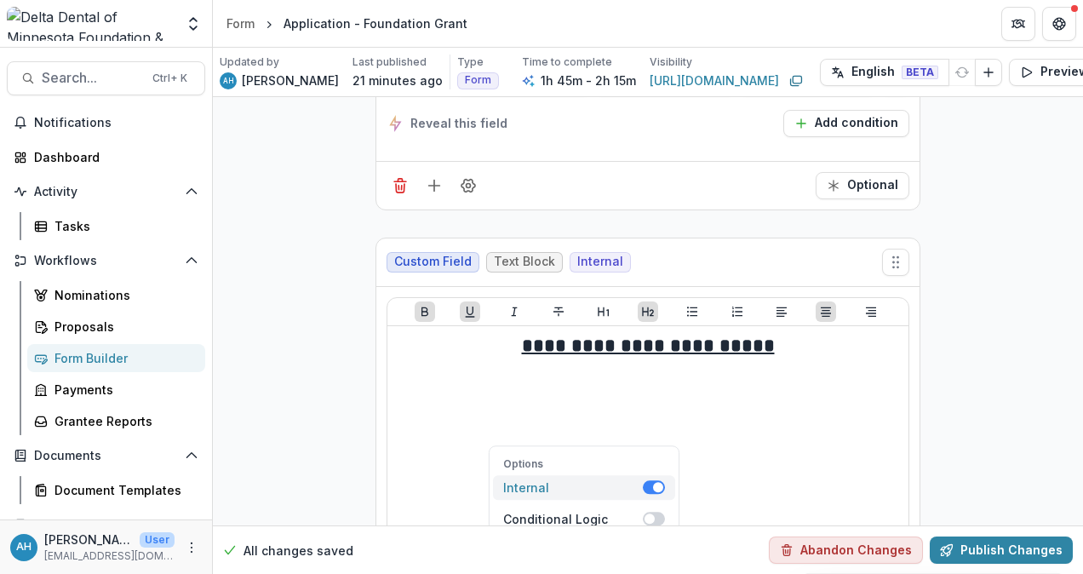
click at [649, 481] on span at bounding box center [654, 488] width 22 height 14
click at [988, 537] on button "Publish Changes" at bounding box center [1001, 549] width 143 height 27
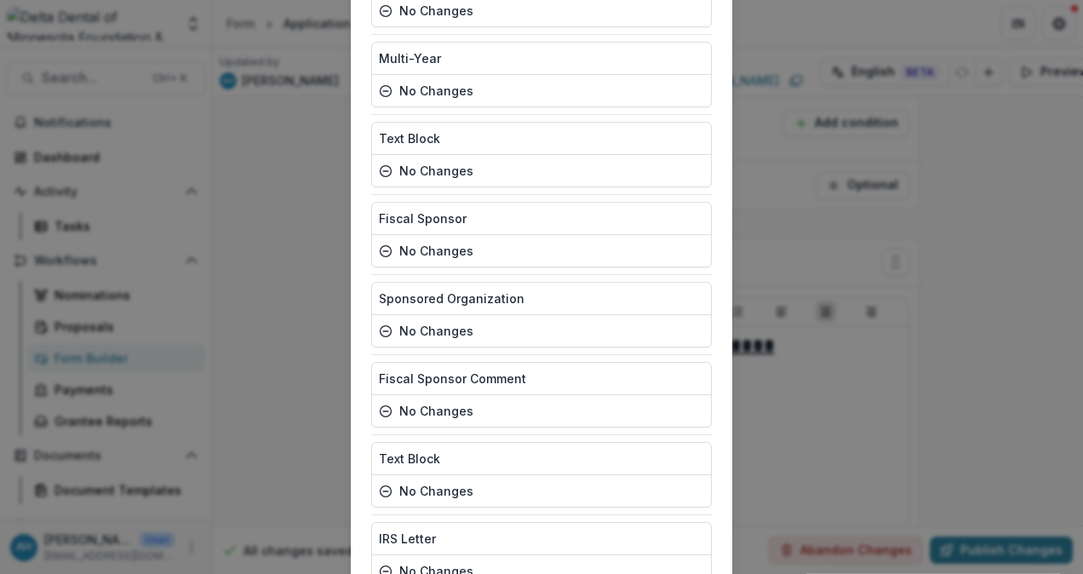
scroll to position [7823, 0]
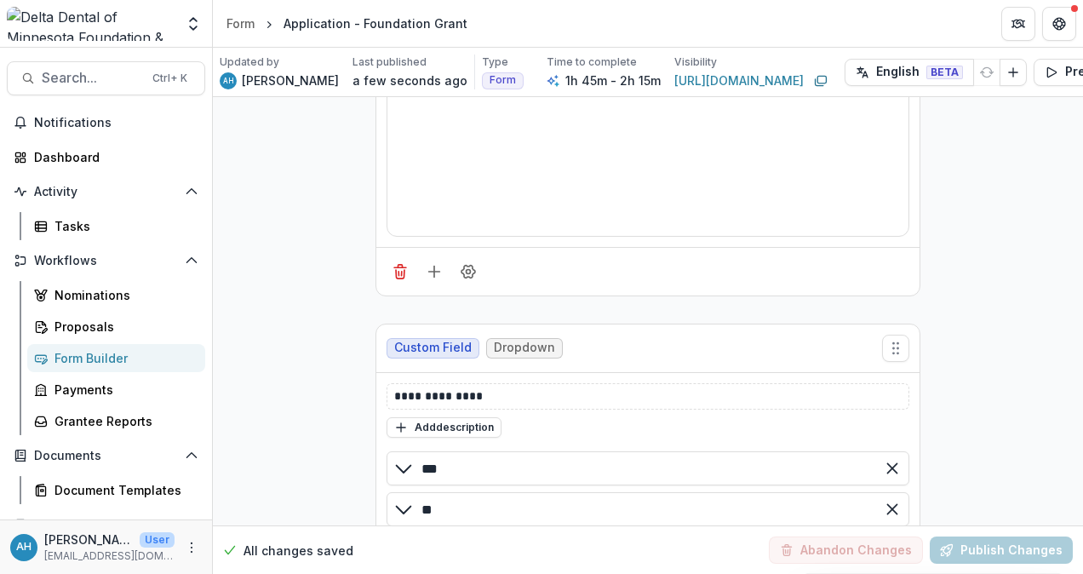
scroll to position [40101, 0]
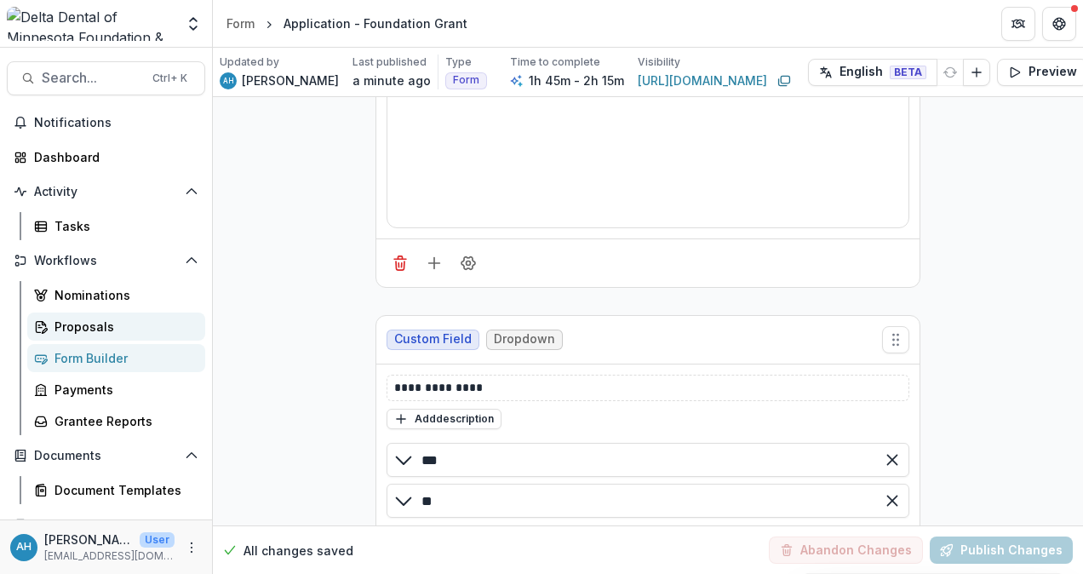
click at [98, 326] on div "Proposals" at bounding box center [122, 327] width 137 height 18
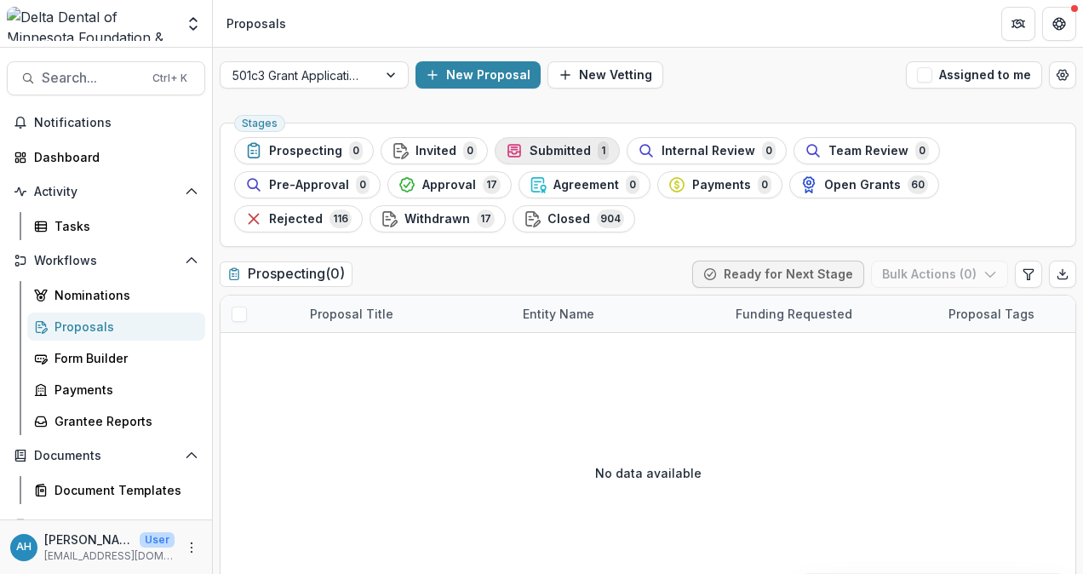
click at [557, 152] on span "Submitted" at bounding box center [560, 151] width 61 height 14
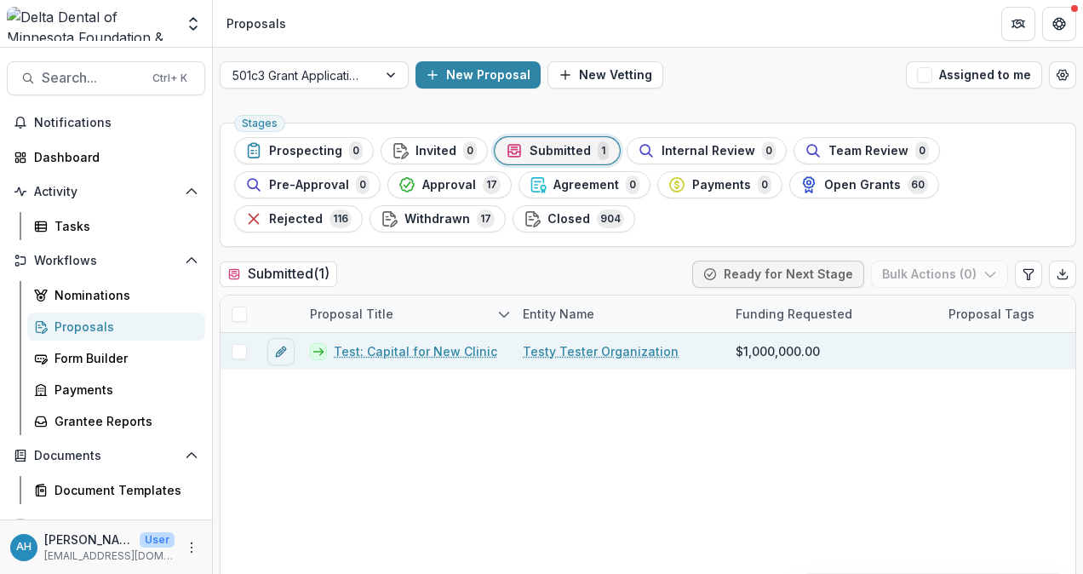
click at [419, 351] on link "Test: Capital for New Clinic" at bounding box center [415, 351] width 163 height 18
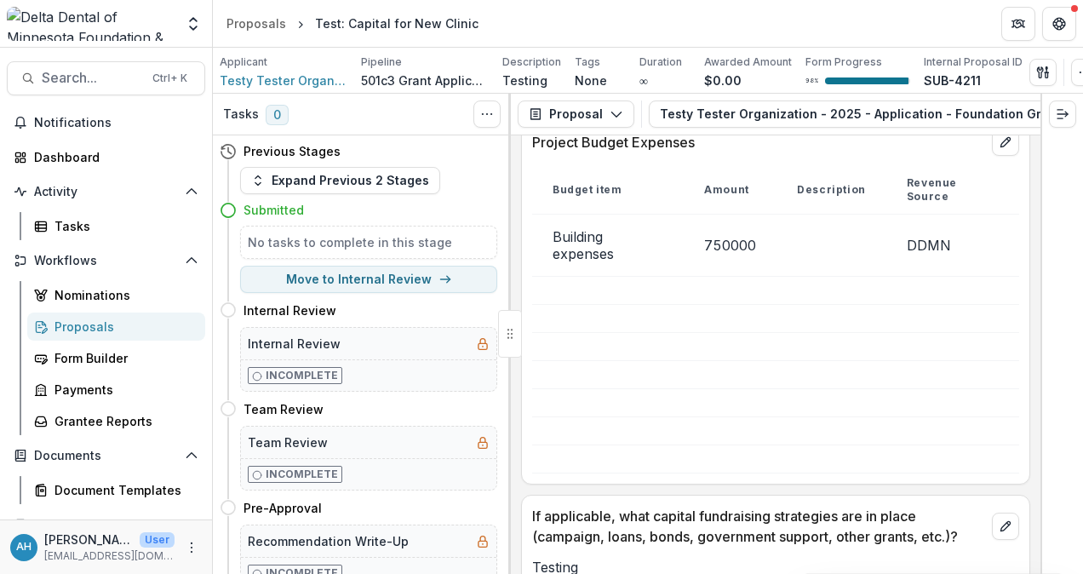
scroll to position [5619, 0]
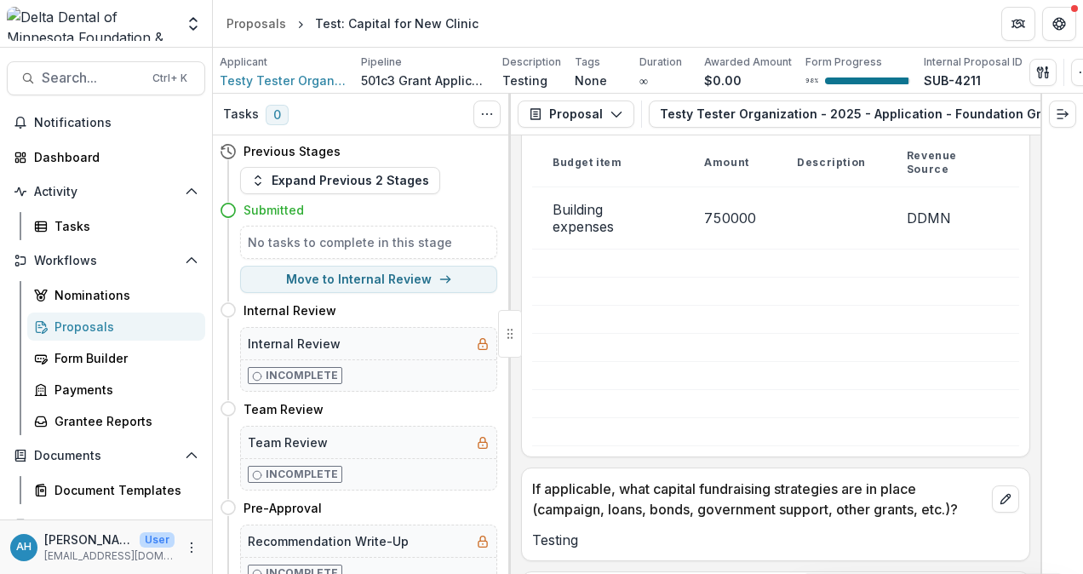
click at [746, 519] on div "Testing" at bounding box center [775, 534] width 507 height 31
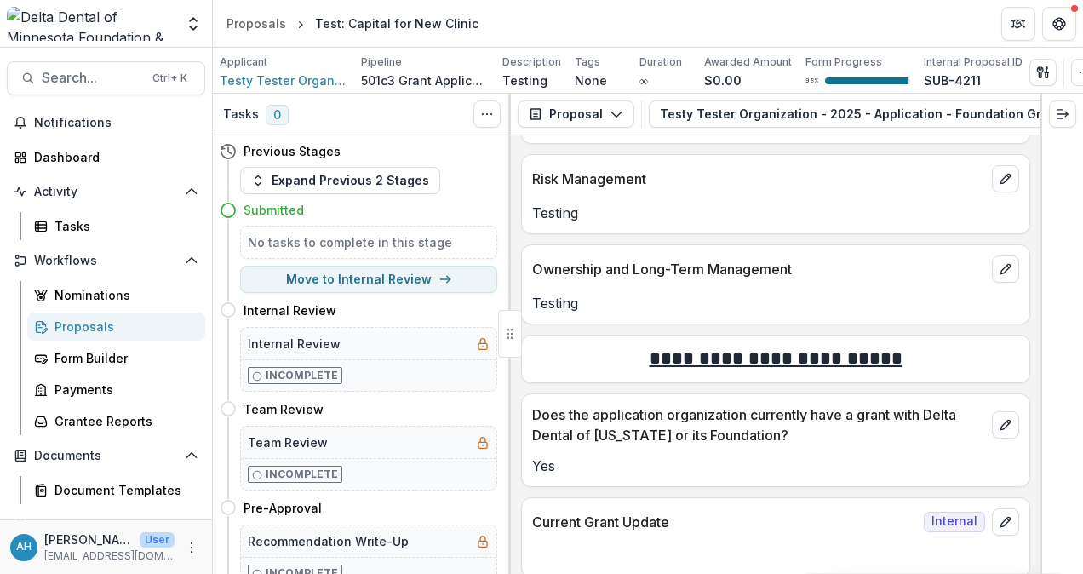
scroll to position [6186, 0]
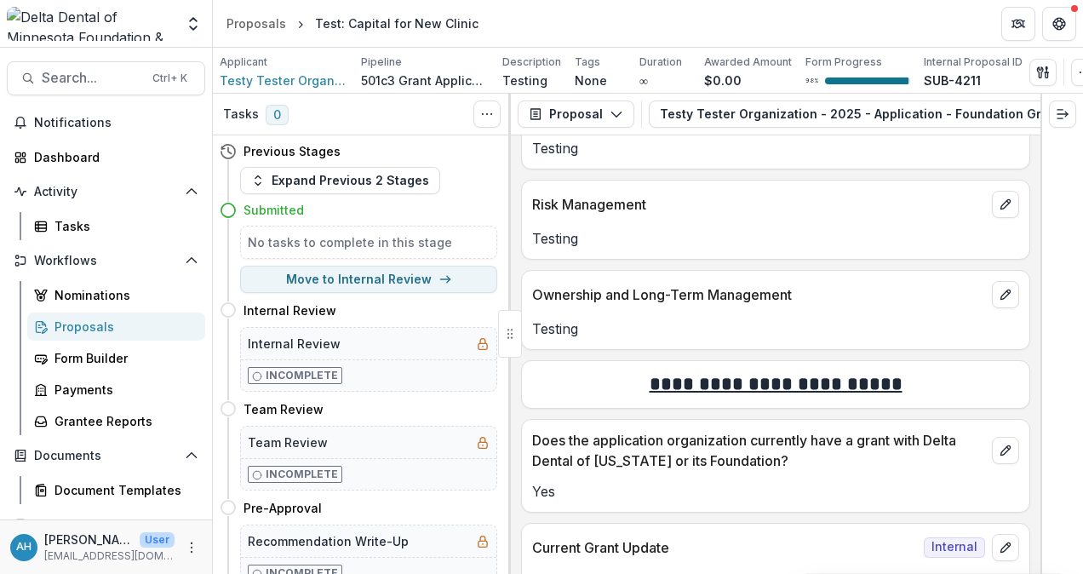
click at [92, 325] on div "Proposals" at bounding box center [122, 327] width 137 height 18
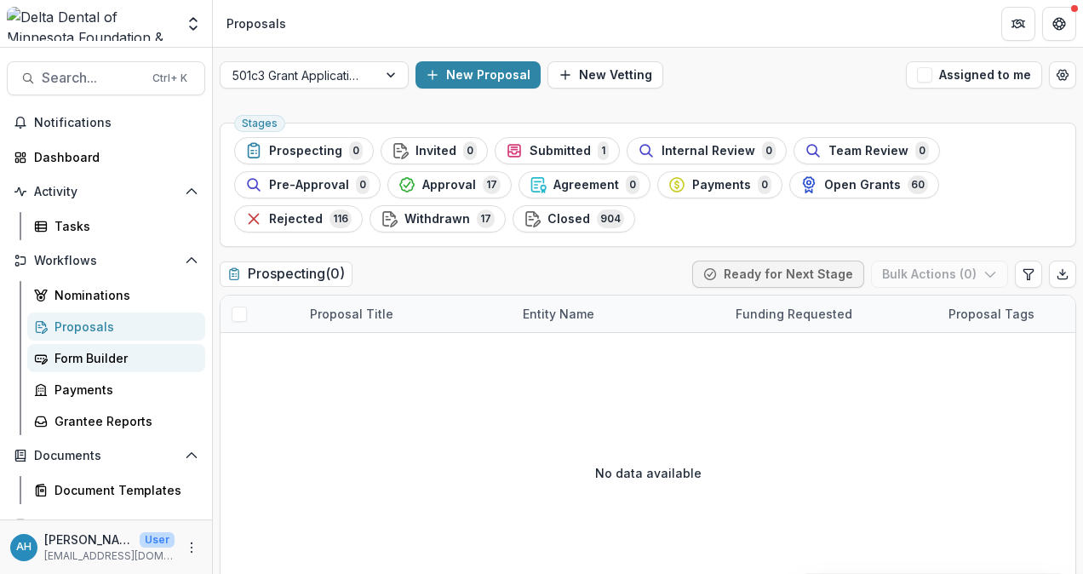
click at [91, 359] on div "Form Builder" at bounding box center [122, 358] width 137 height 18
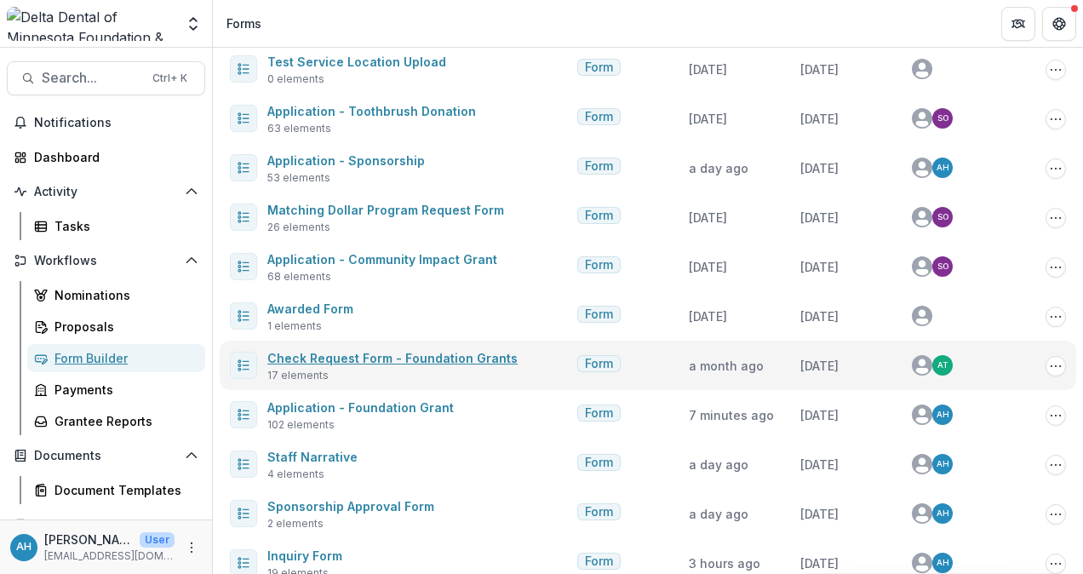
scroll to position [426, 0]
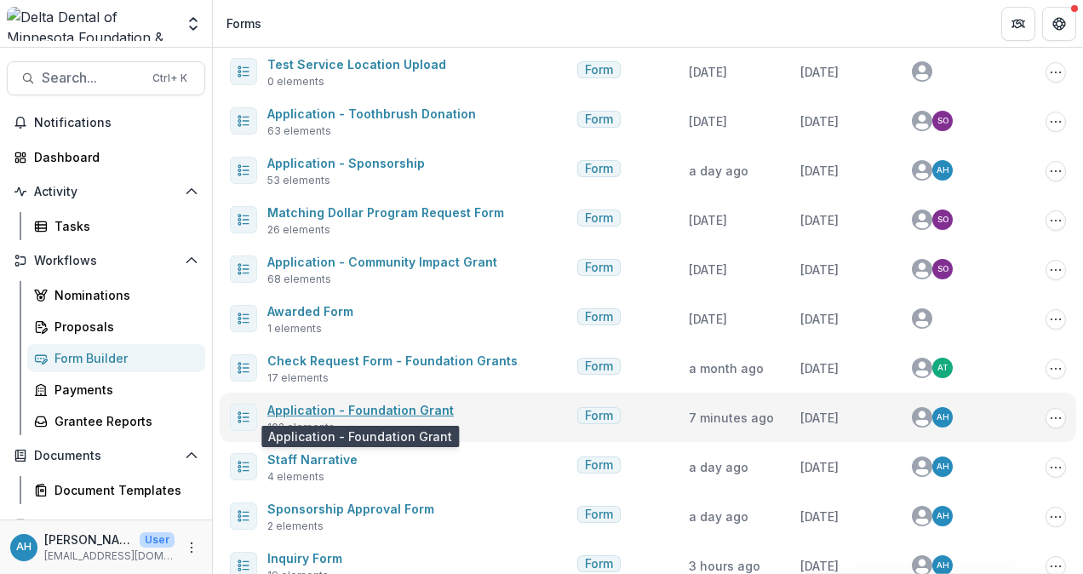
click at [368, 408] on link "Application - Foundation Grant" at bounding box center [360, 410] width 186 height 14
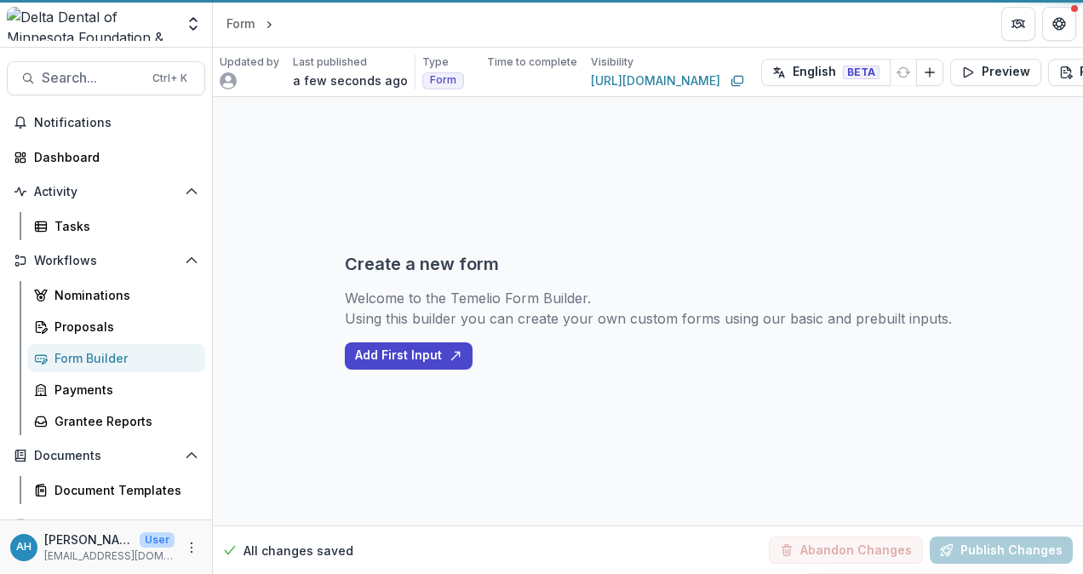
select select "**********"
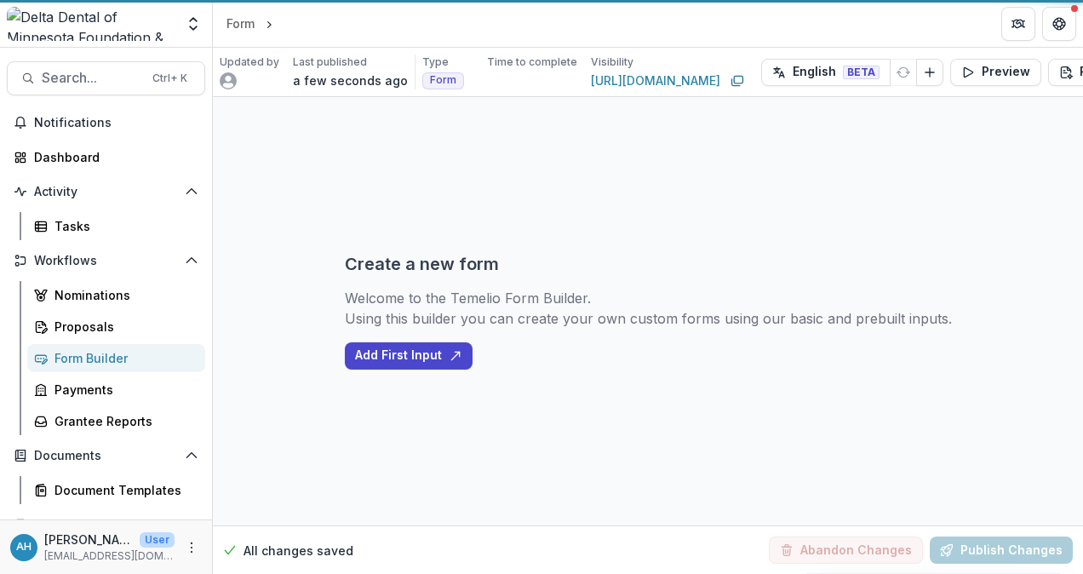
select select "**********"
select select "********"
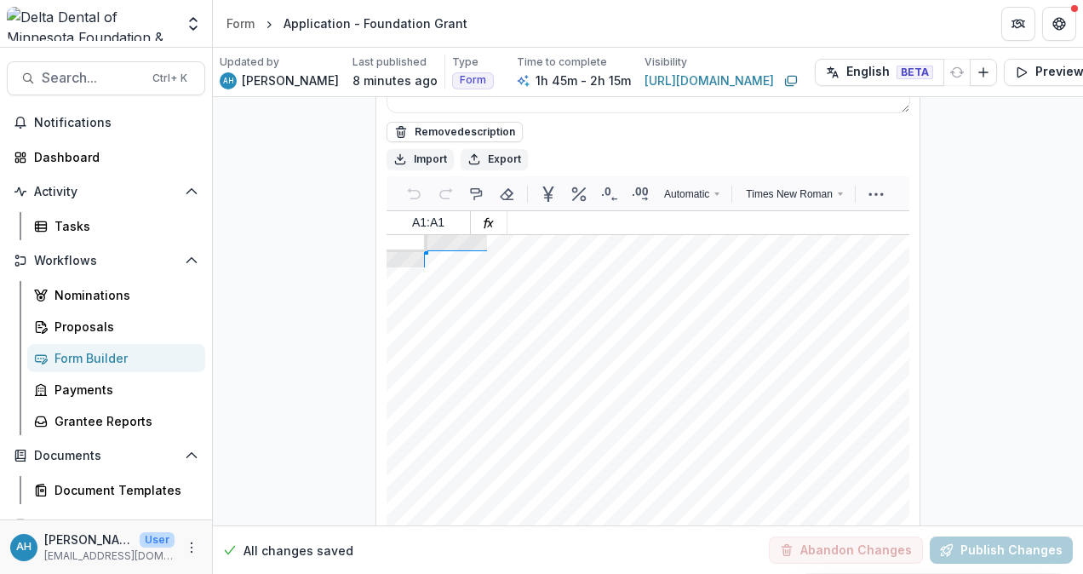
scroll to position [25968, 0]
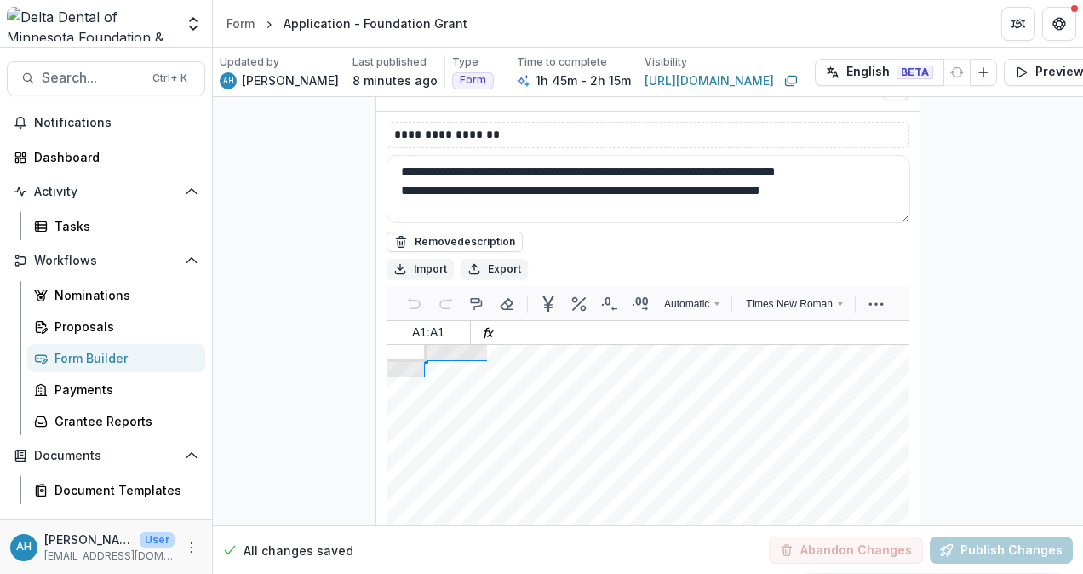
click at [91, 320] on div "Proposals" at bounding box center [122, 327] width 137 height 18
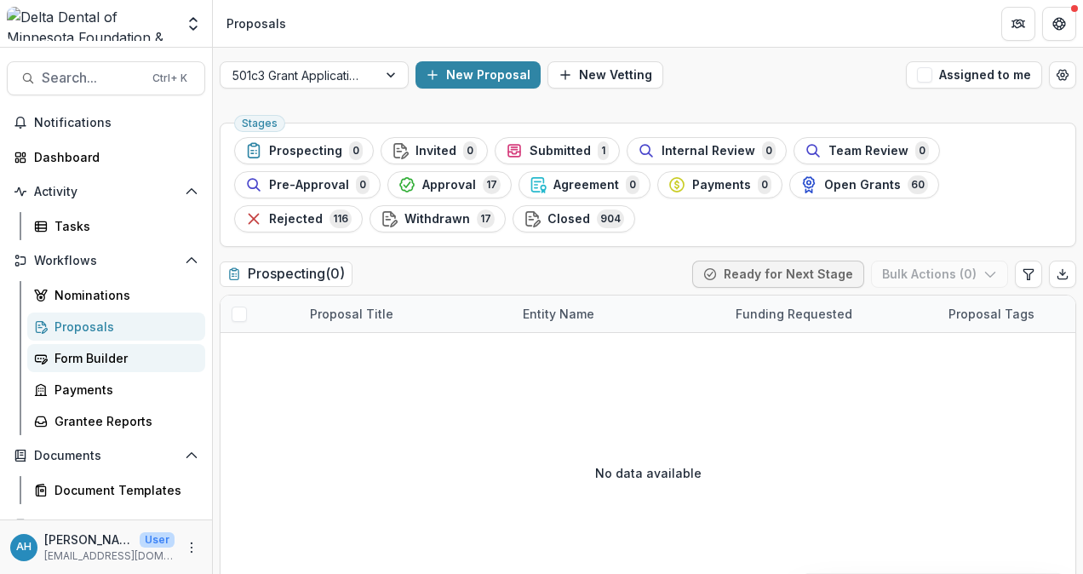
click at [89, 358] on div "Form Builder" at bounding box center [122, 358] width 137 height 18
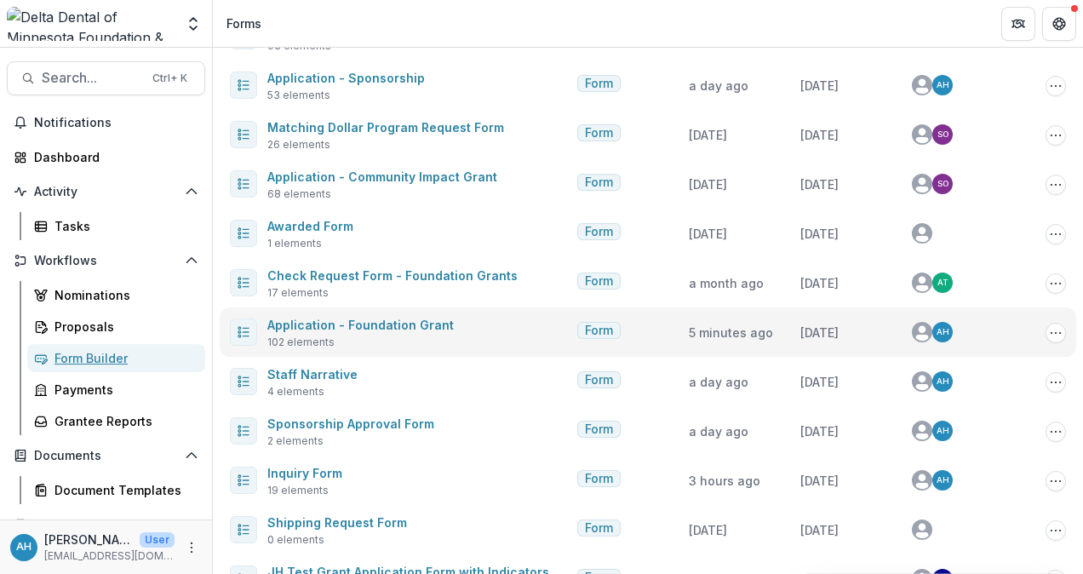
scroll to position [553, 0]
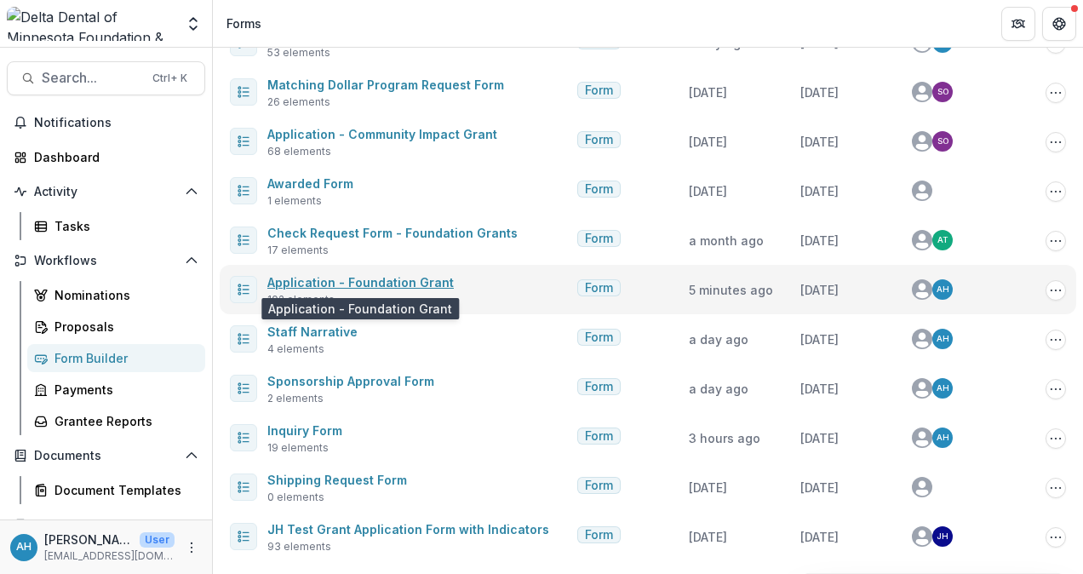
click at [401, 283] on link "Application - Foundation Grant" at bounding box center [360, 282] width 186 height 14
select select "**********"
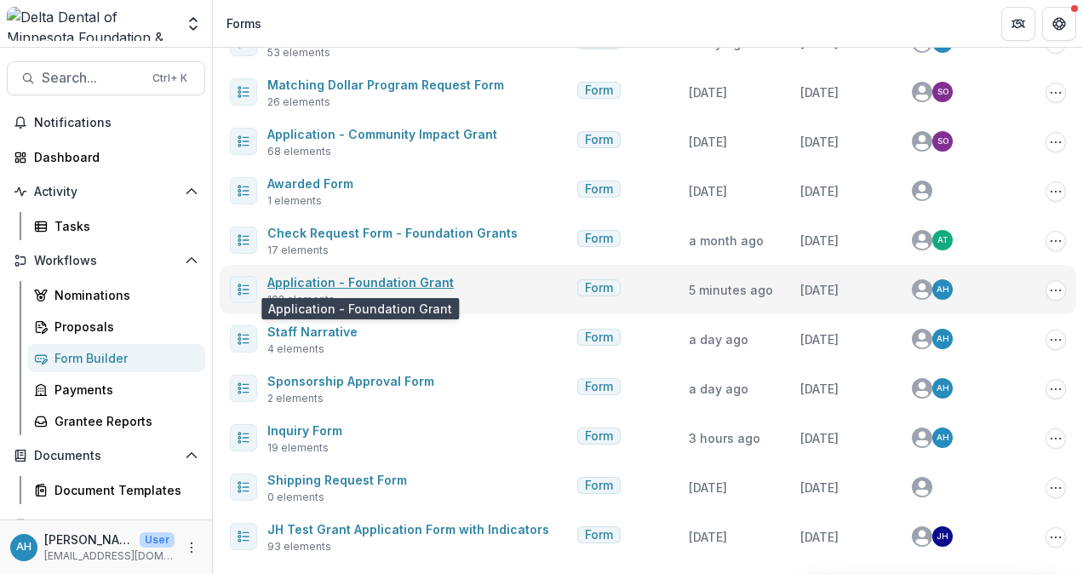
select select "**********"
select select "********"
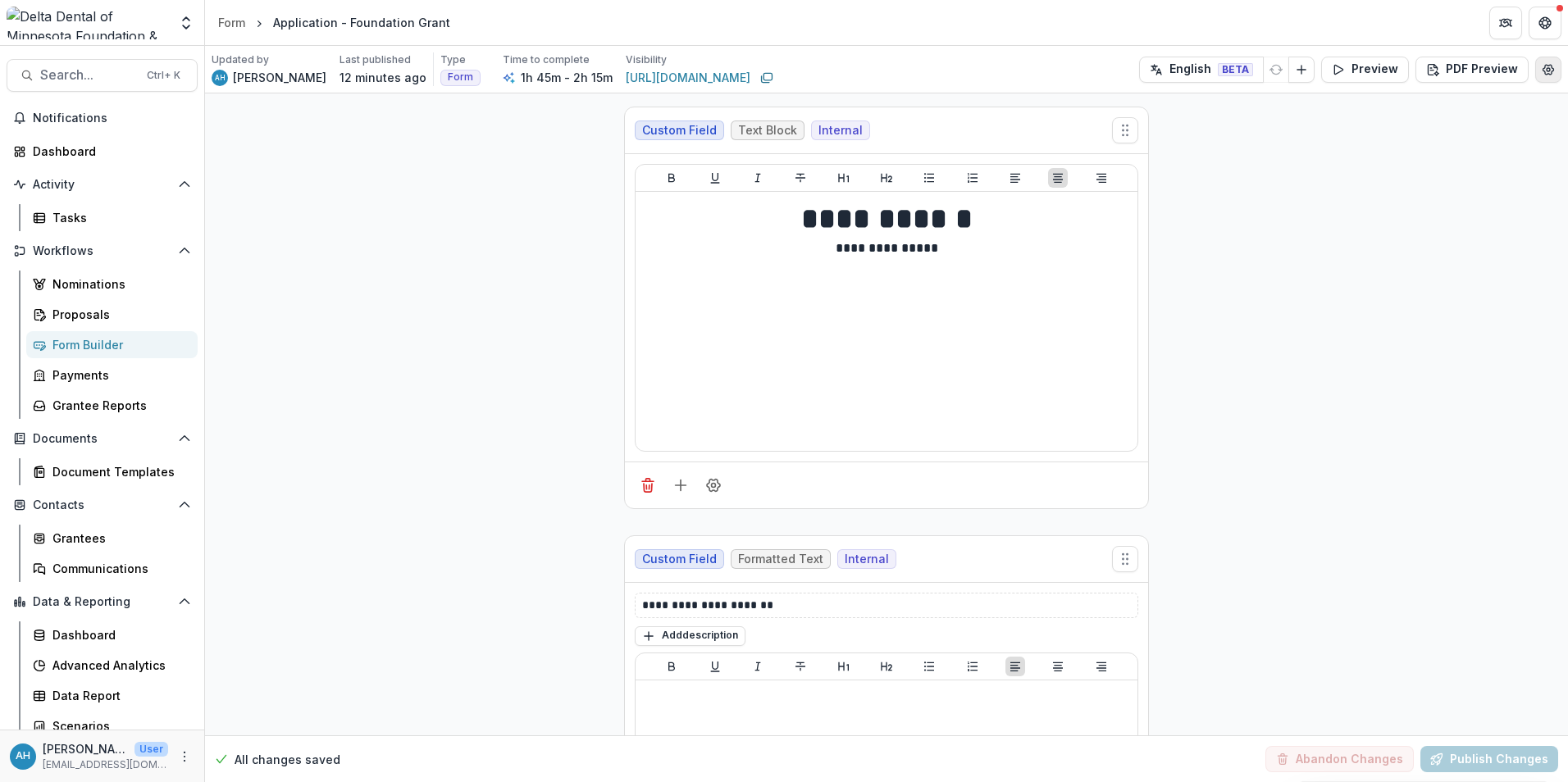
click at [1042, 74] on icon "Edit Form Settings" at bounding box center [1549, 70] width 13 height 13
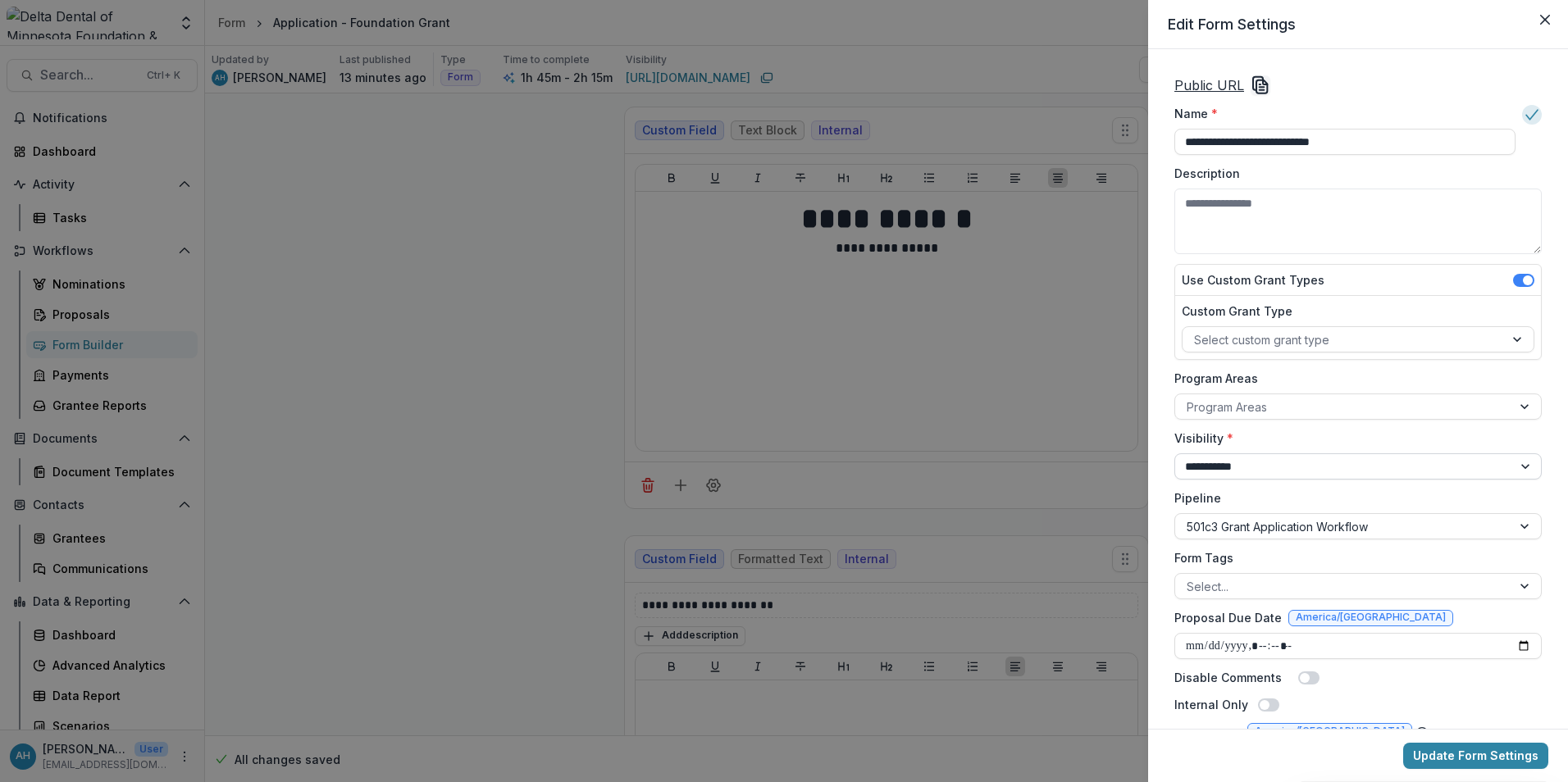
click at [1042, 471] on select "**********" at bounding box center [1357, 466] width 367 height 26
select select "*******"
click at [1042, 454] on select "**********" at bounding box center [1357, 466] width 367 height 26
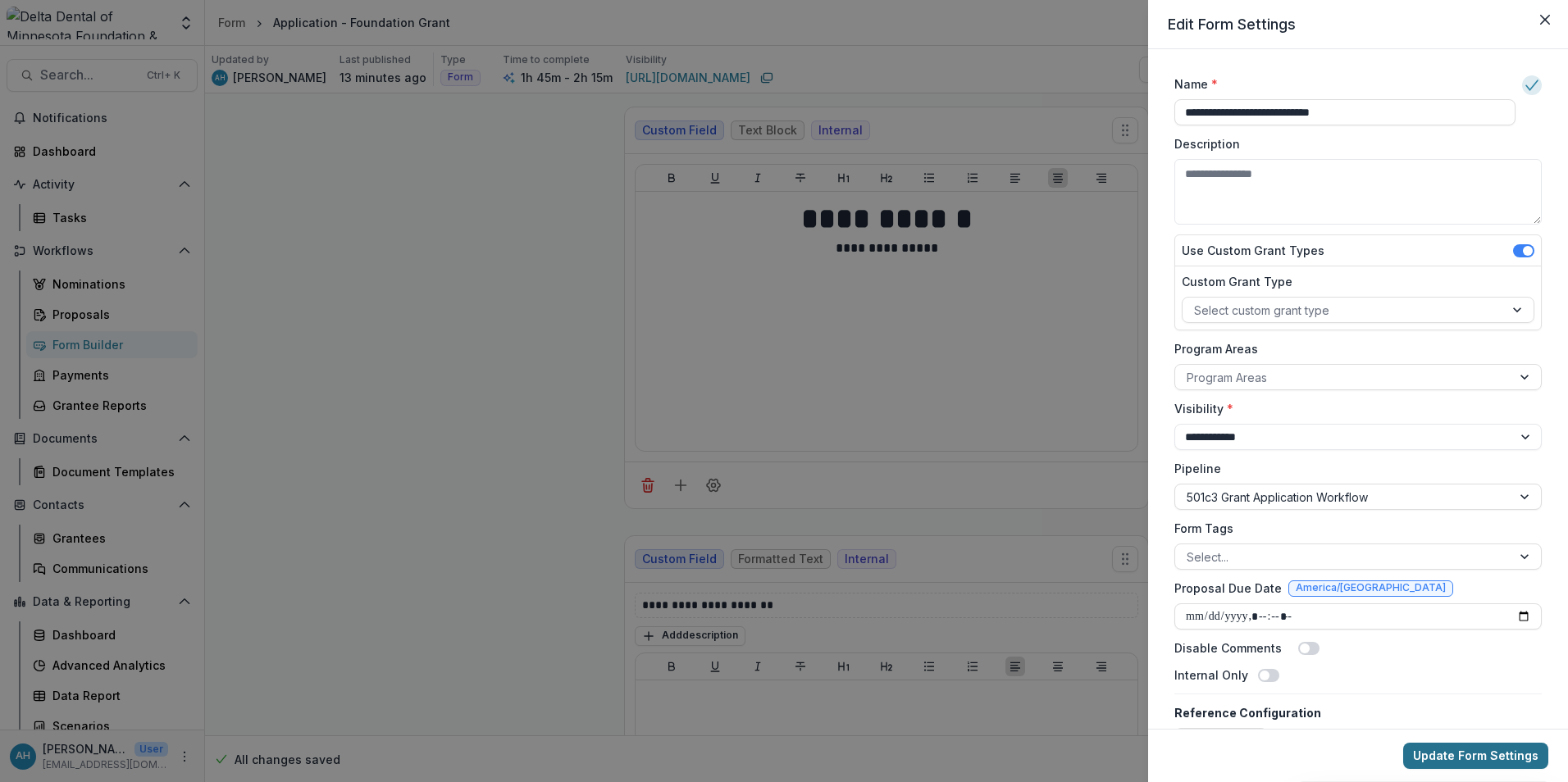
click at [1042, 552] on button "Update Form Settings" at bounding box center [1476, 755] width 145 height 26
drag, startPoint x: 433, startPoint y: 307, endPoint x: 1543, endPoint y: 23, distance: 1145.8
click at [433, 307] on div "**********" at bounding box center [784, 391] width 1568 height 782
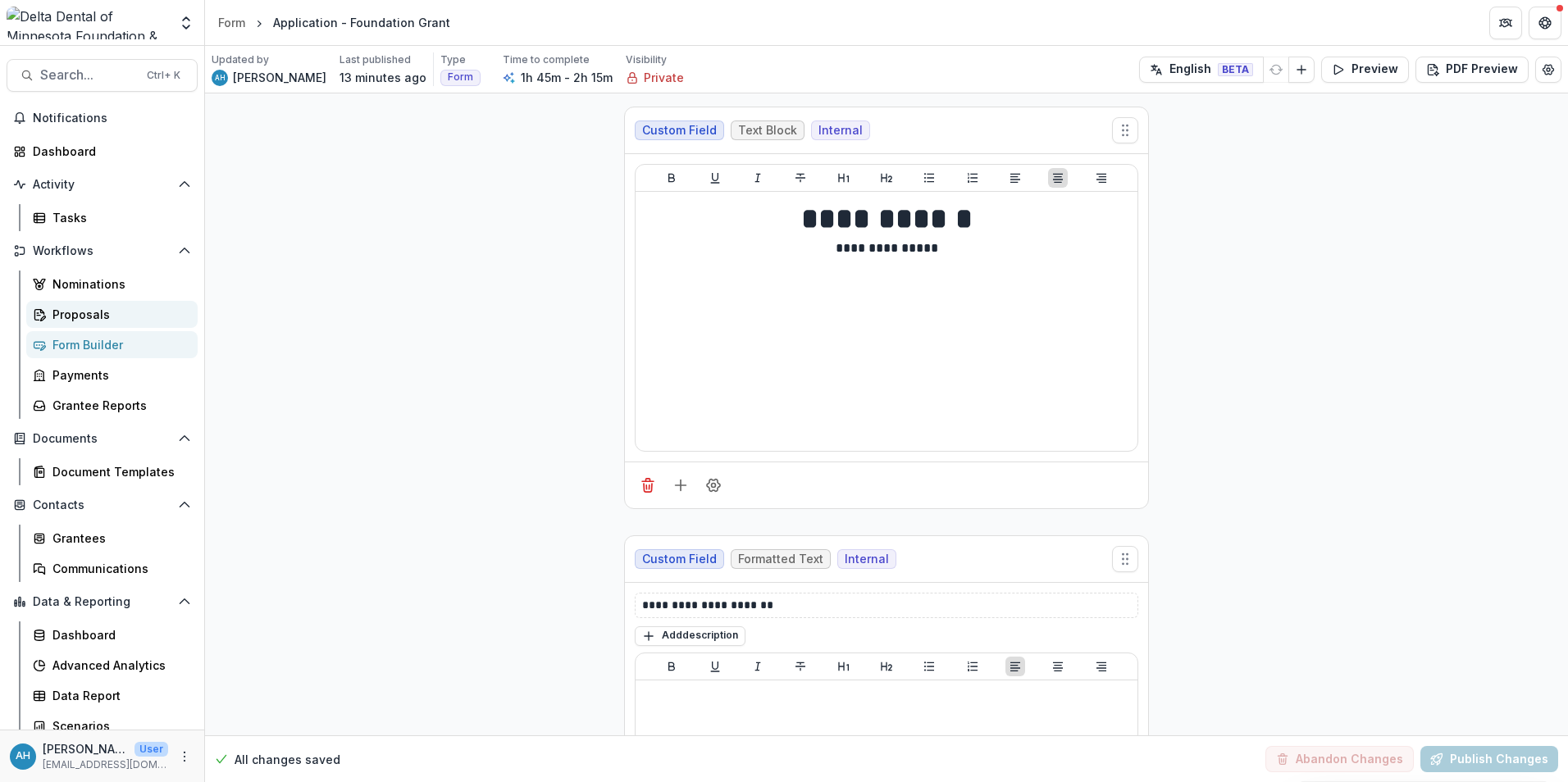
click at [84, 312] on div "Proposals" at bounding box center [118, 315] width 132 height 17
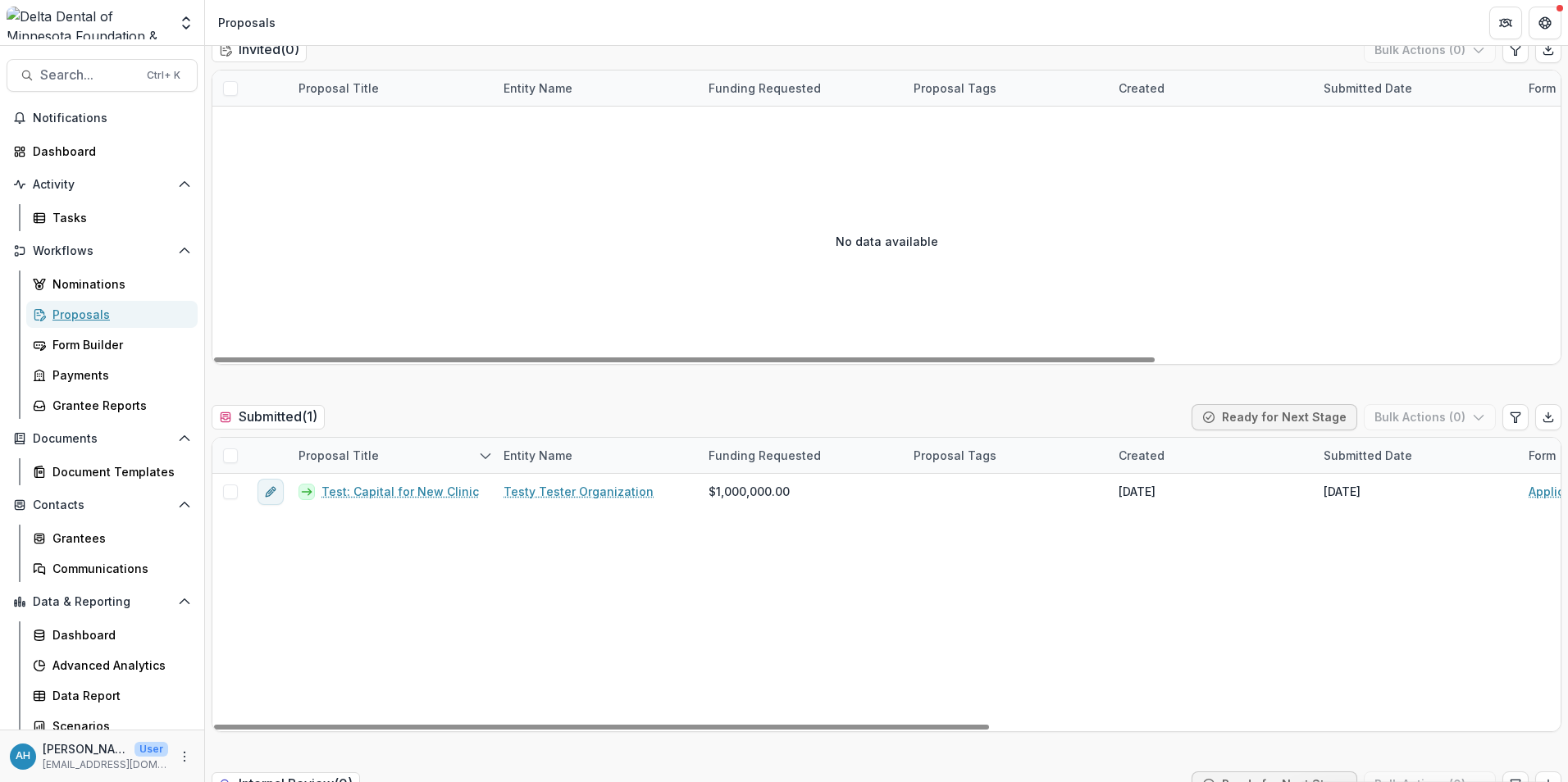
scroll to position [656, 0]
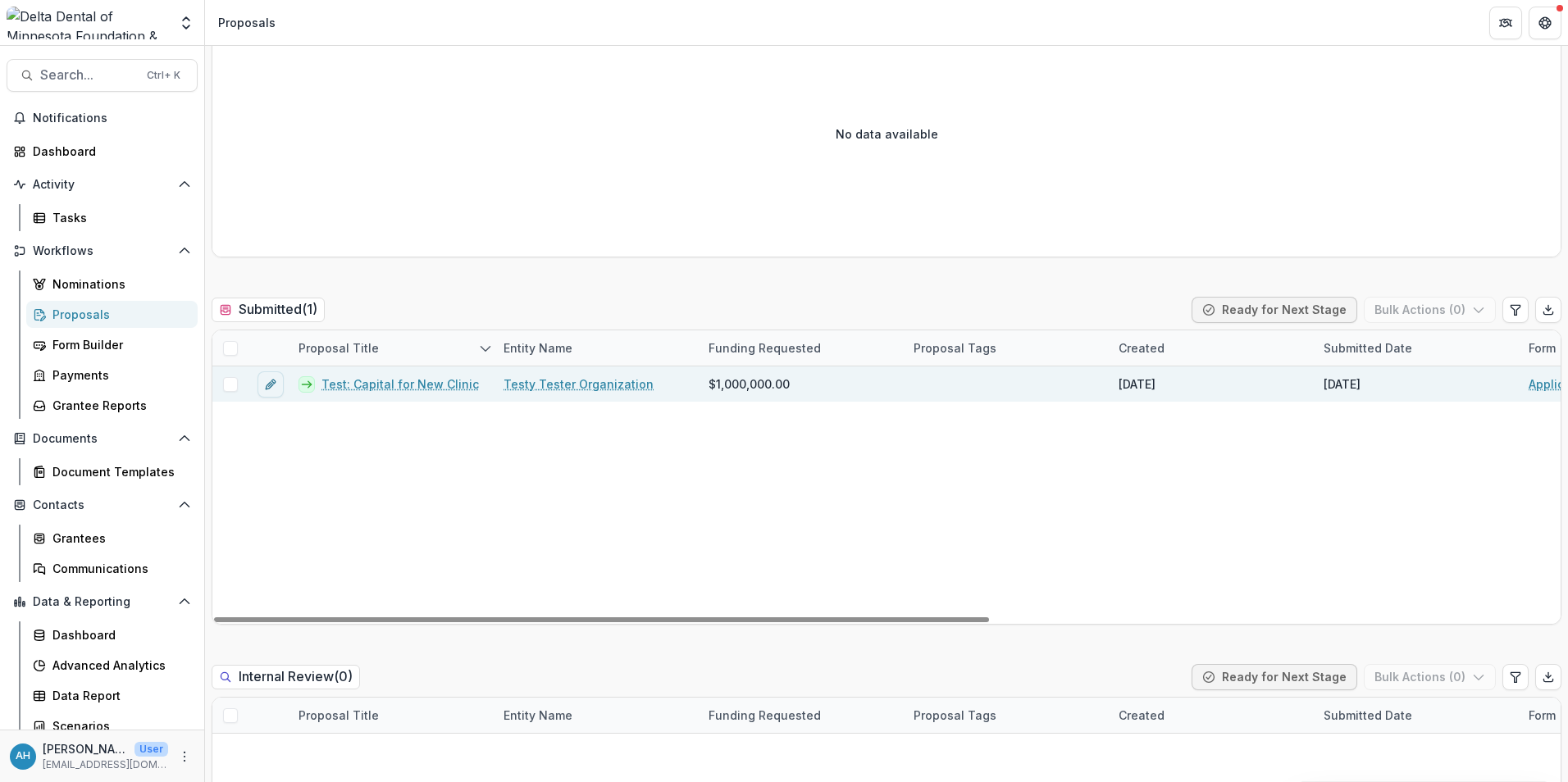
click at [415, 384] on link "Test: Capital for New Clinic" at bounding box center [400, 384] width 157 height 17
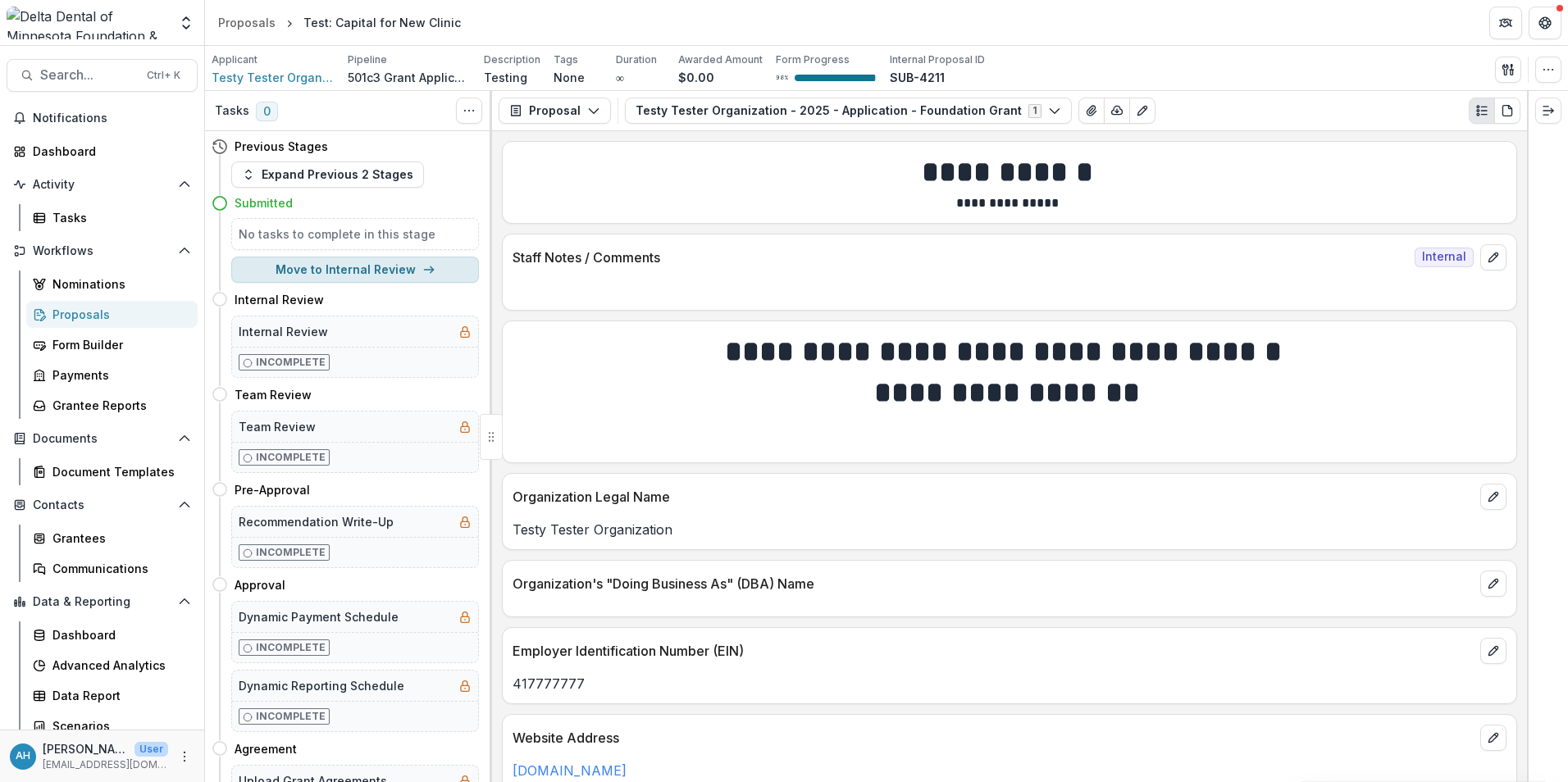
click at [338, 269] on button "Move to Internal Review" at bounding box center [354, 269] width 248 height 26
select select "**********"
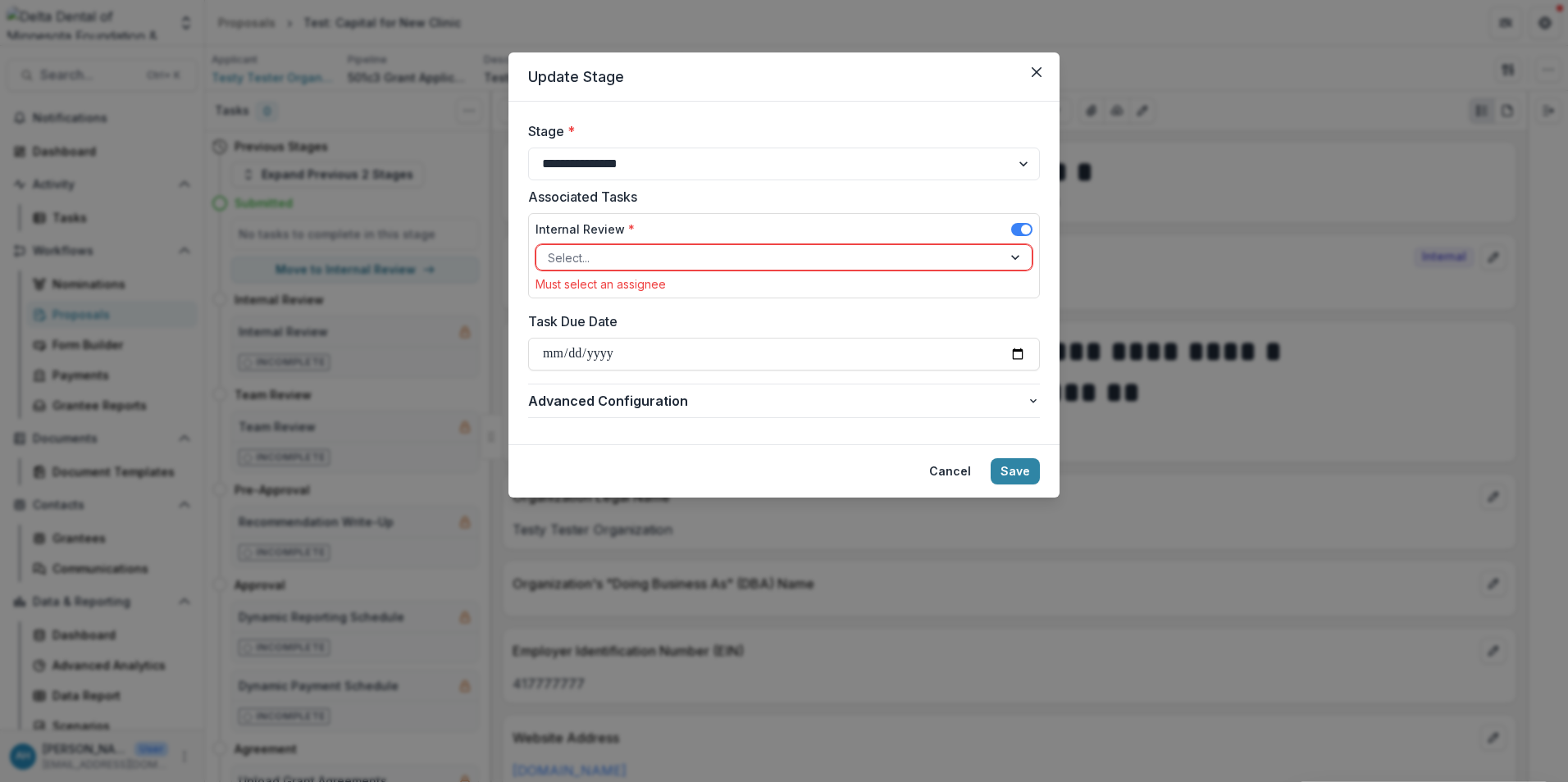
click at [649, 256] on div at bounding box center [770, 257] width 443 height 20
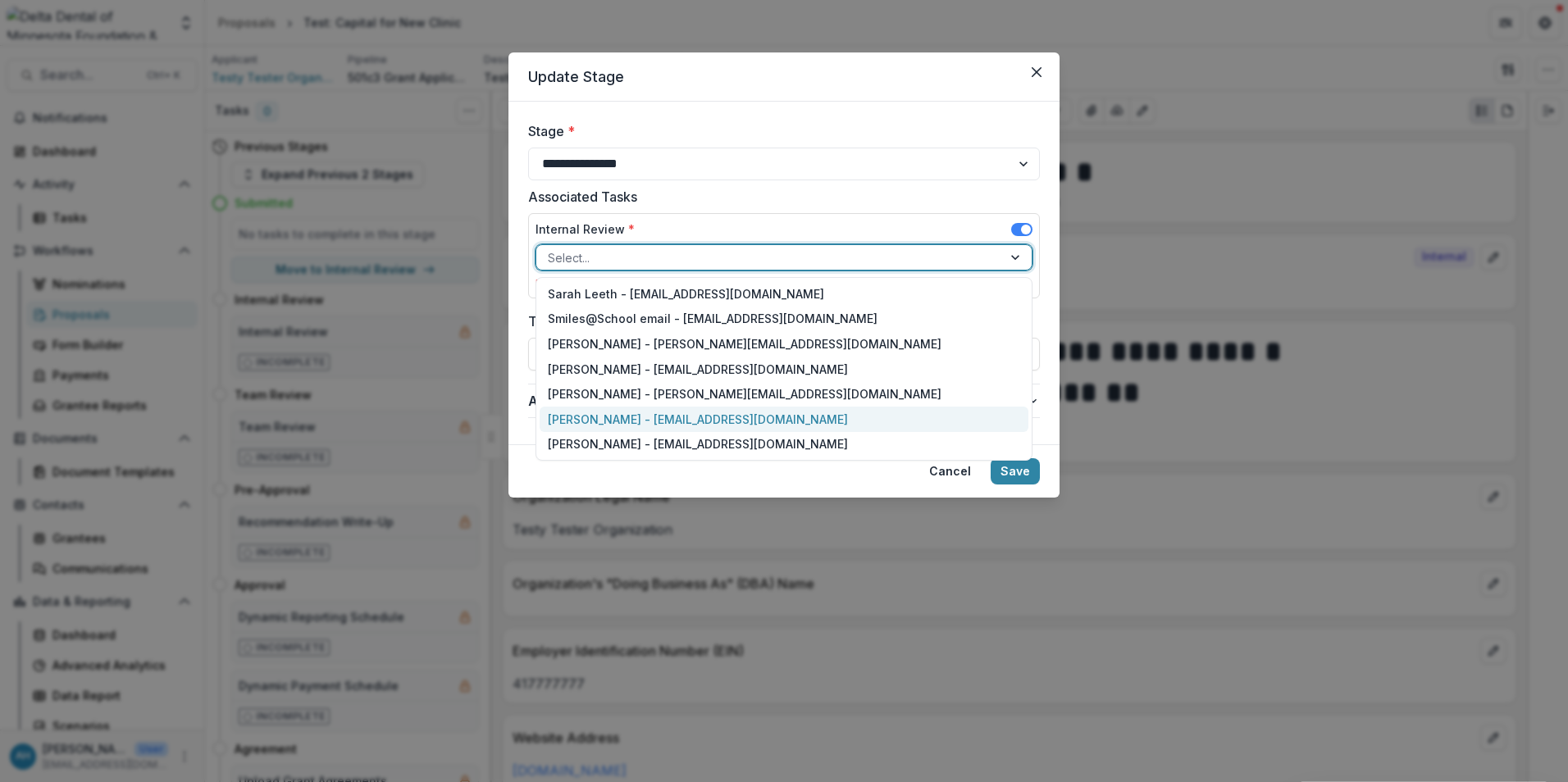
click at [599, 417] on div "Annessa Hicks - ahicks@deltadentalmn.org" at bounding box center [783, 419] width 488 height 25
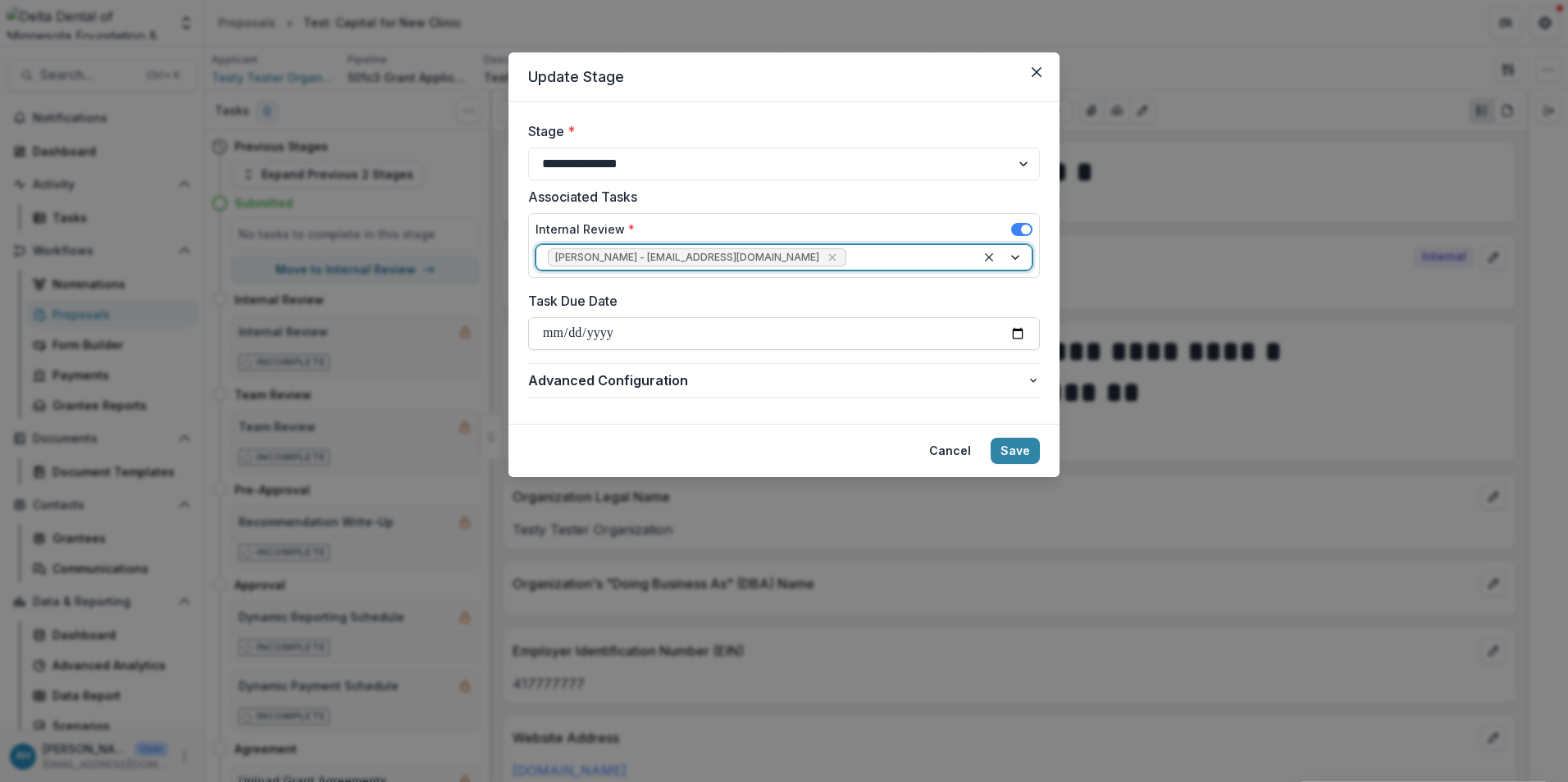
click at [1012, 334] on input "Task Due Date" at bounding box center [783, 333] width 511 height 33
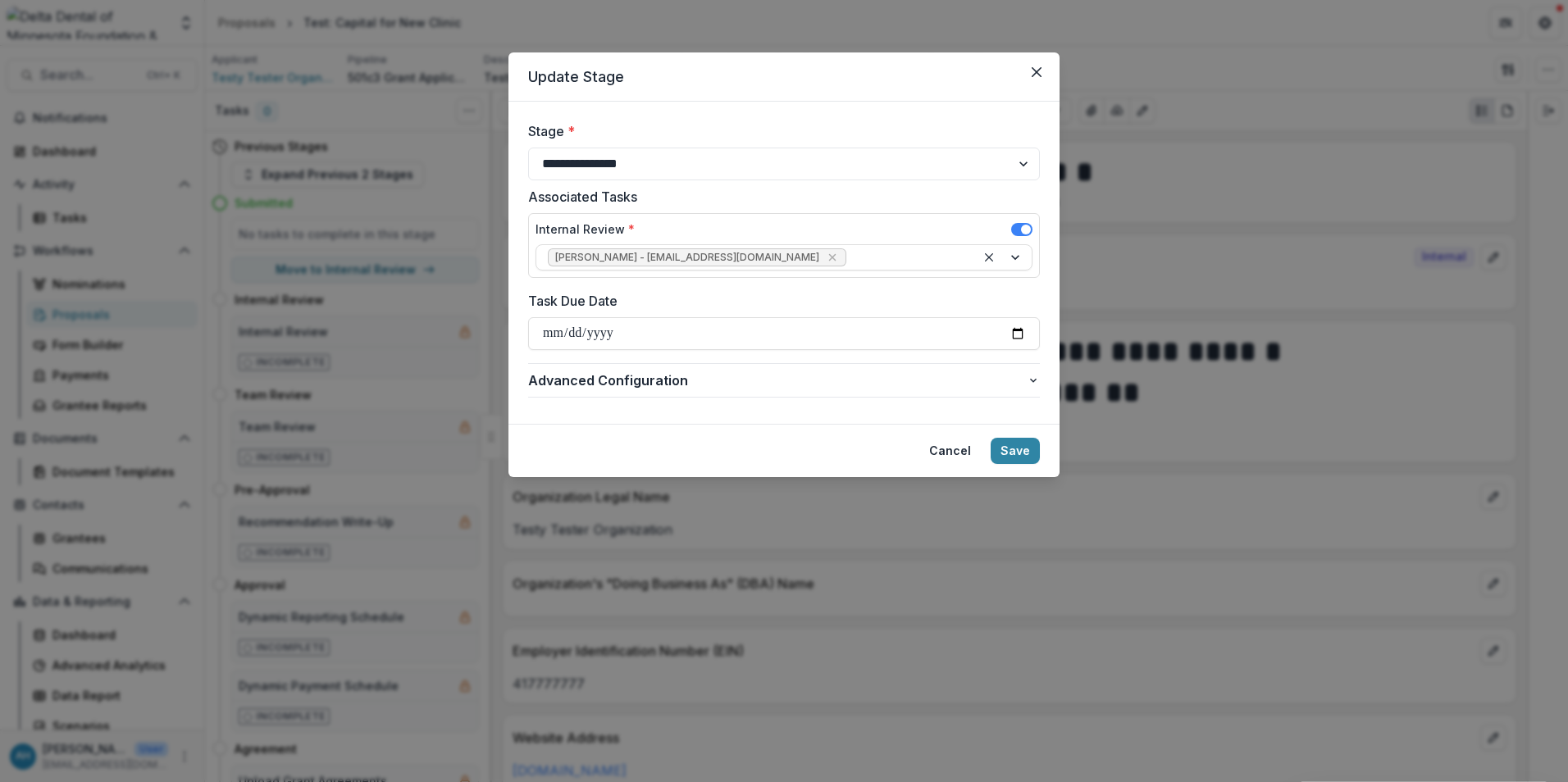
type input "**********"
click at [1018, 451] on button "Save" at bounding box center [1014, 451] width 49 height 26
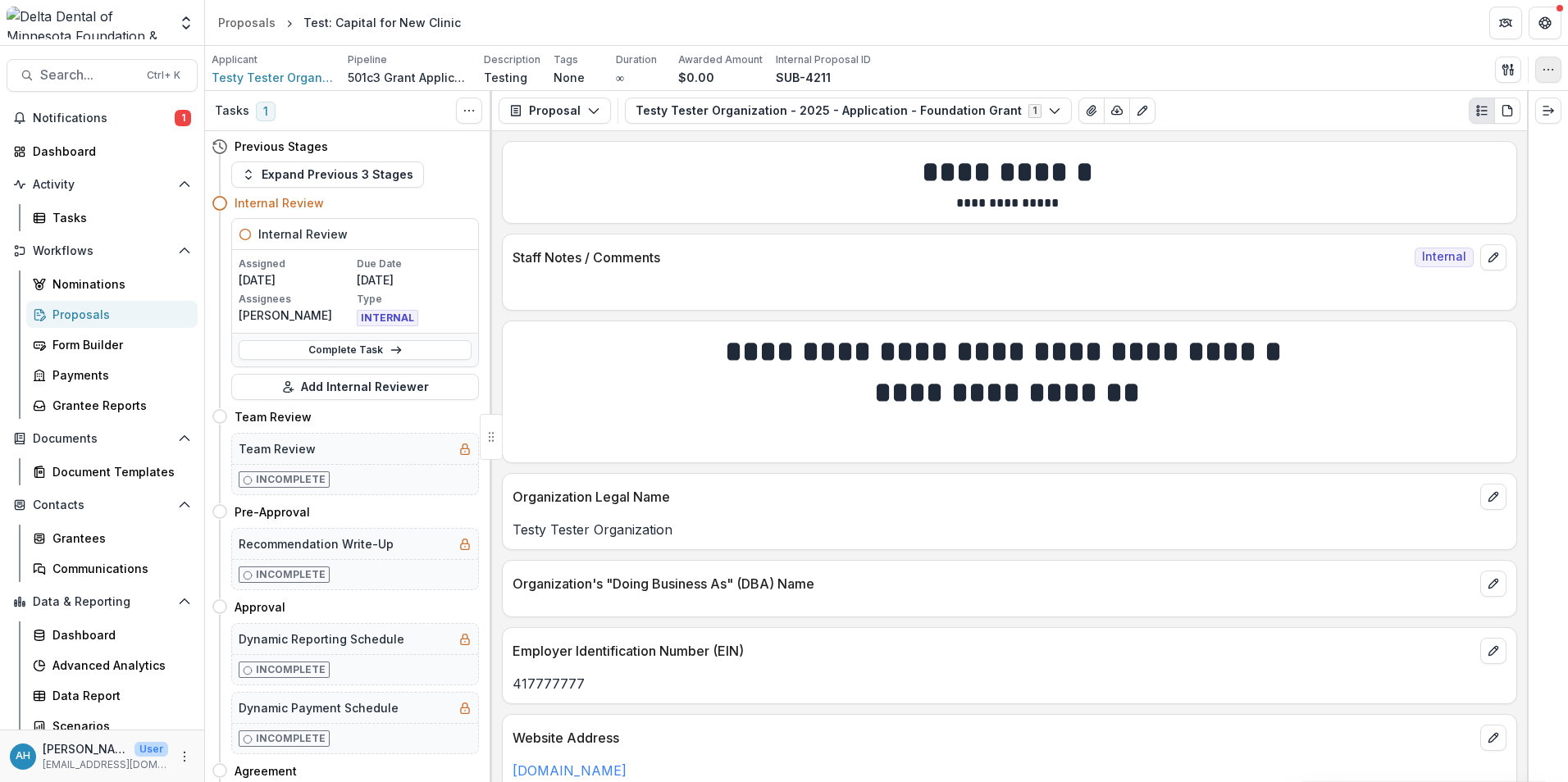
click at [1042, 68] on icon "button" at bounding box center [1549, 70] width 13 height 13
click at [1042, 101] on button "Edit Attributes" at bounding box center [1470, 107] width 175 height 27
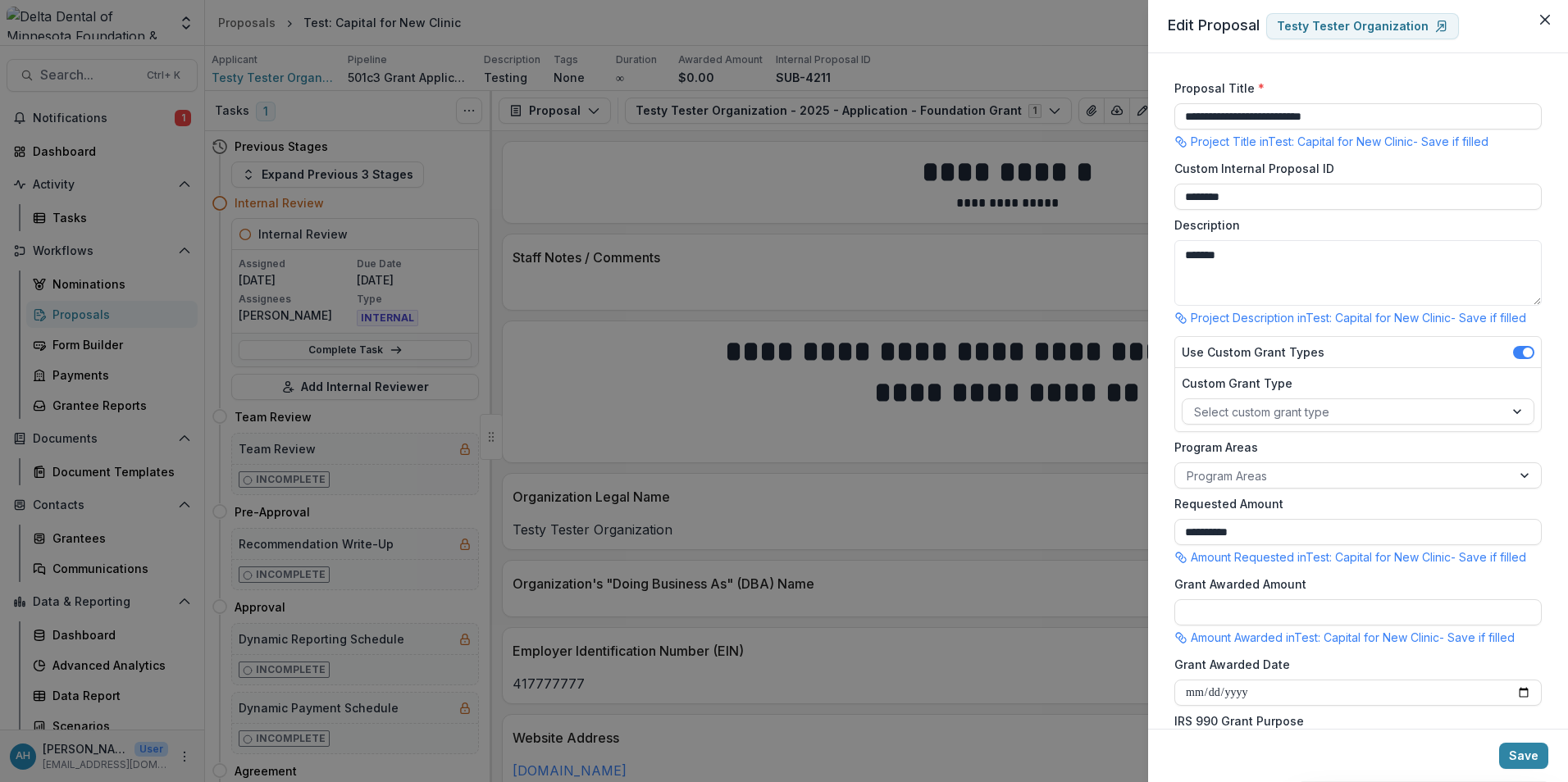
click at [1002, 63] on div "**********" at bounding box center [784, 391] width 1568 height 782
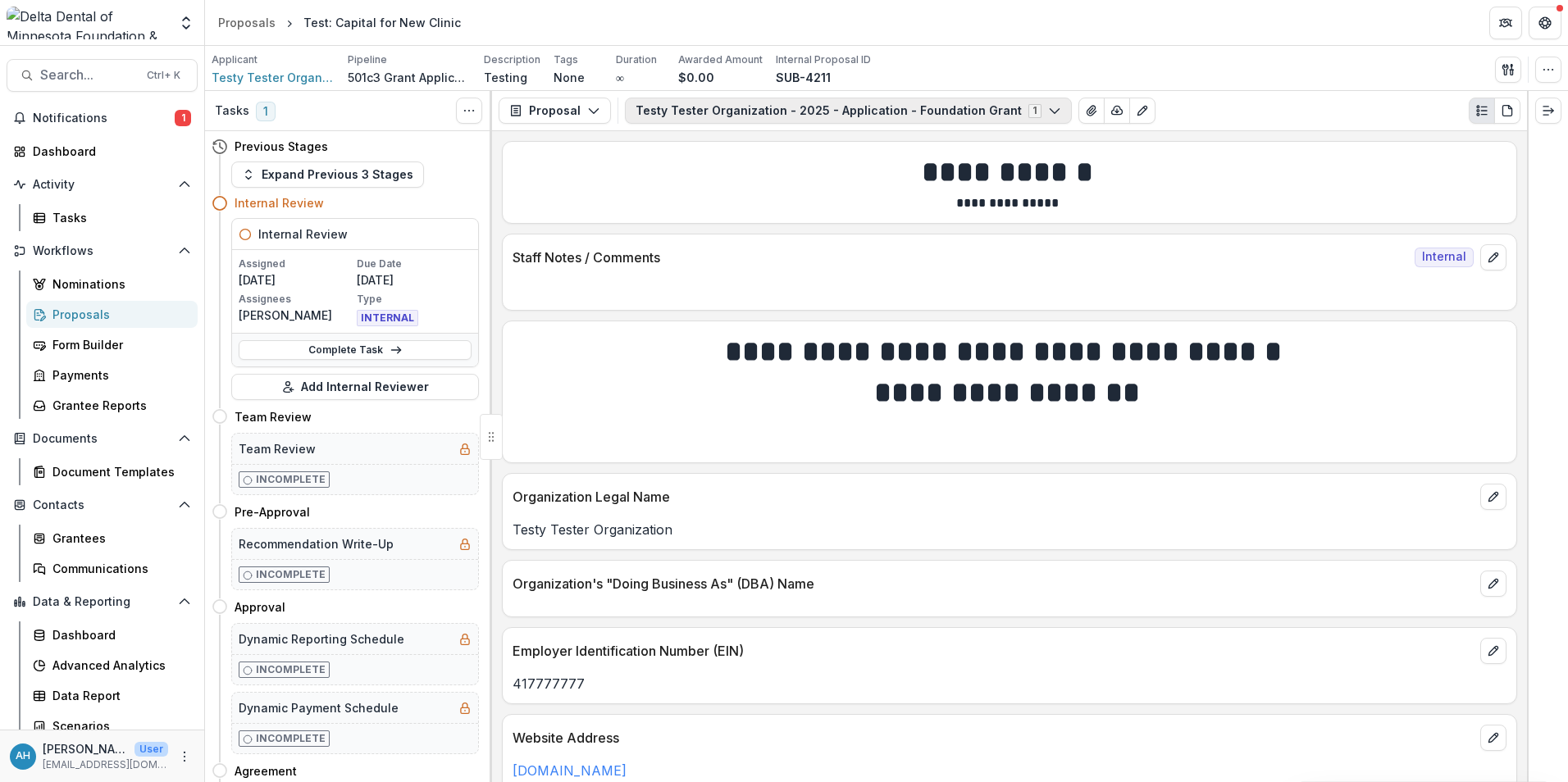
click at [1042, 113] on icon "button" at bounding box center [1055, 111] width 13 height 13
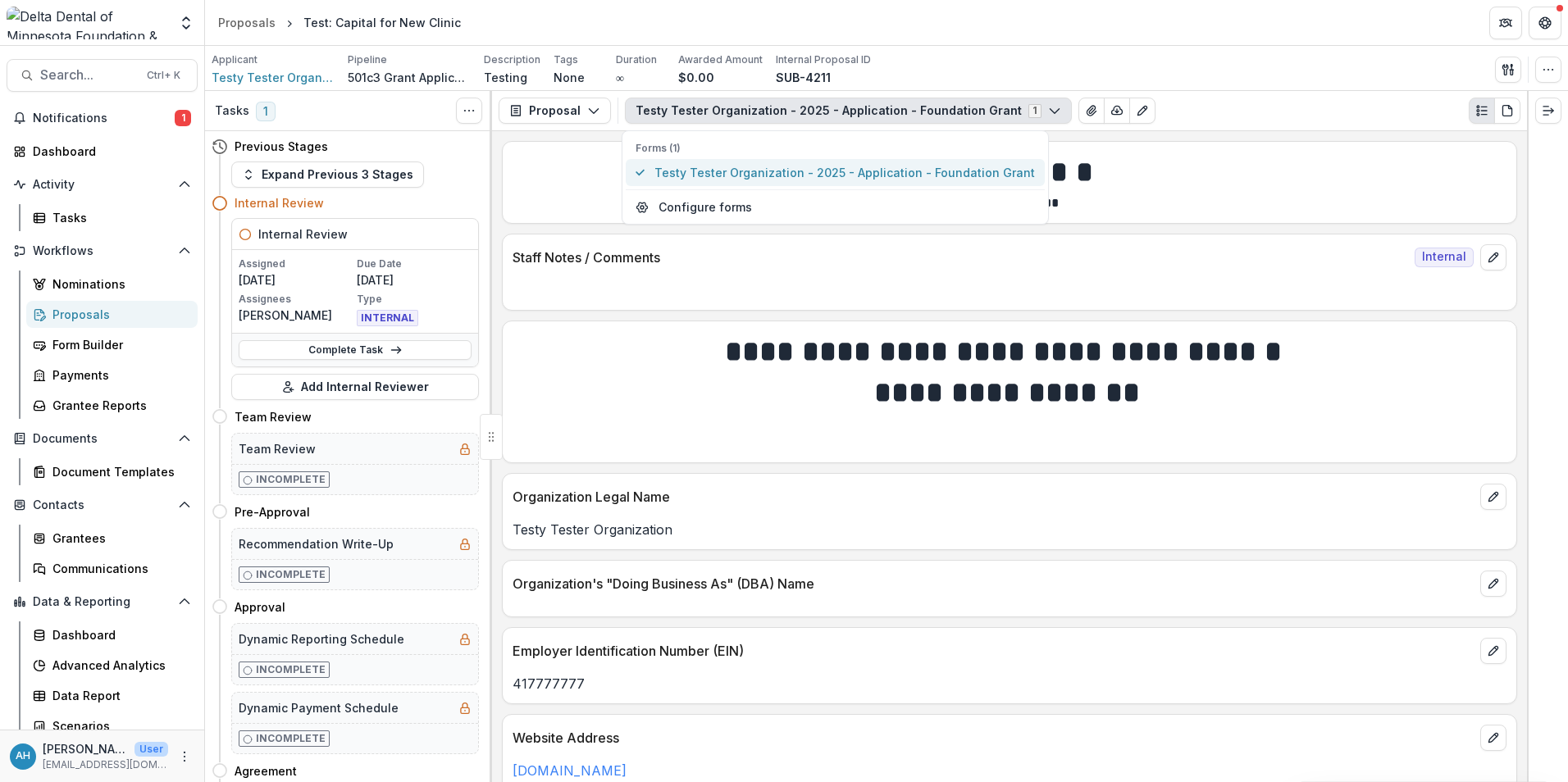
click at [825, 172] on span "Testy Tester Organization - 2025 - Application - Foundation Grant" at bounding box center [844, 172] width 380 height 17
click at [916, 54] on div "Applicant Testy Tester Organization Pipeline 501c3 Grant Application Workflow D…" at bounding box center [886, 68] width 1349 height 34
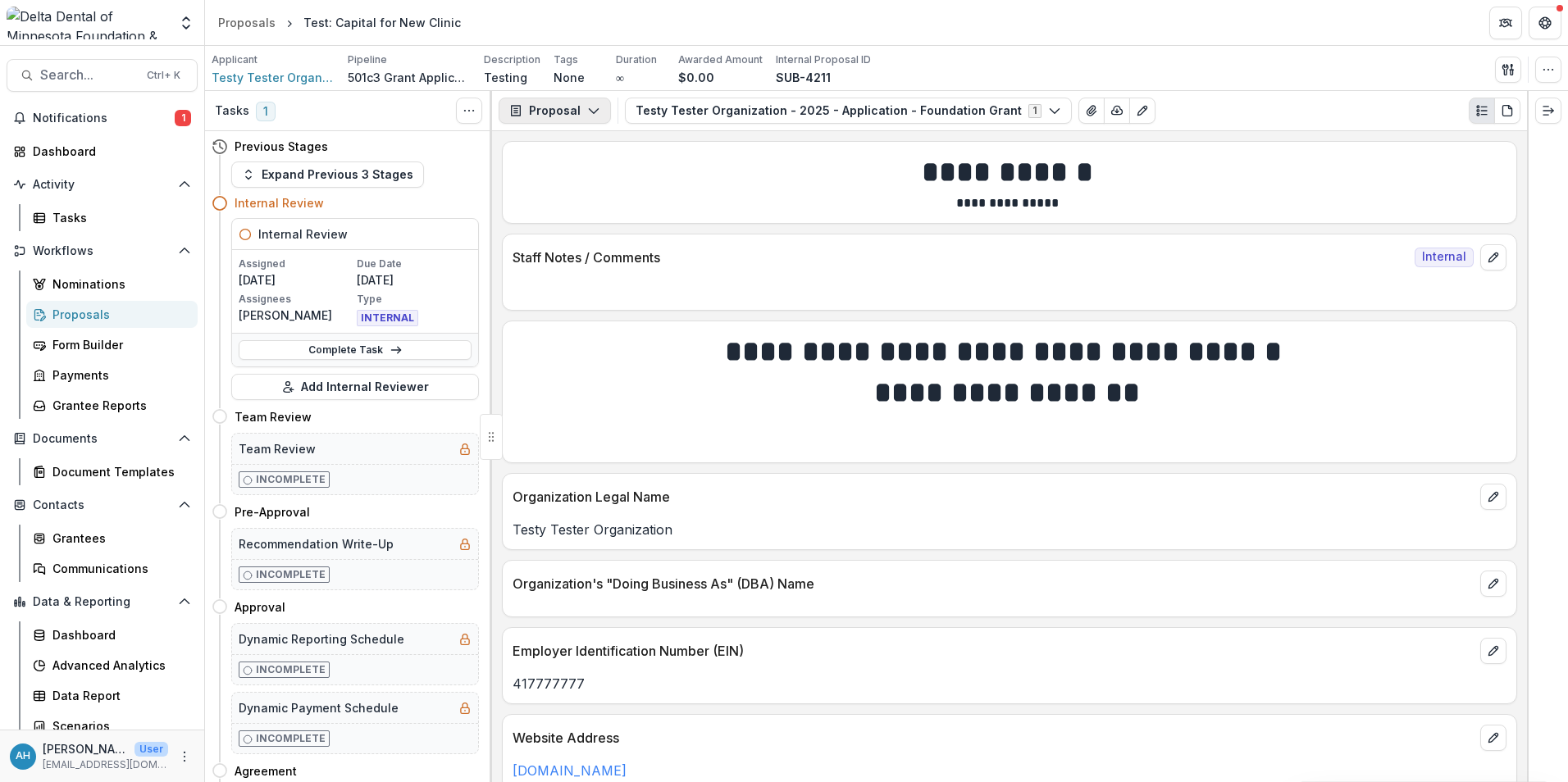
click at [562, 110] on button "Proposal" at bounding box center [555, 110] width 113 height 26
click at [987, 25] on header "Proposals Test: Capital for New Clinic" at bounding box center [886, 22] width 1363 height 45
